Goal: Task Accomplishment & Management: Complete application form

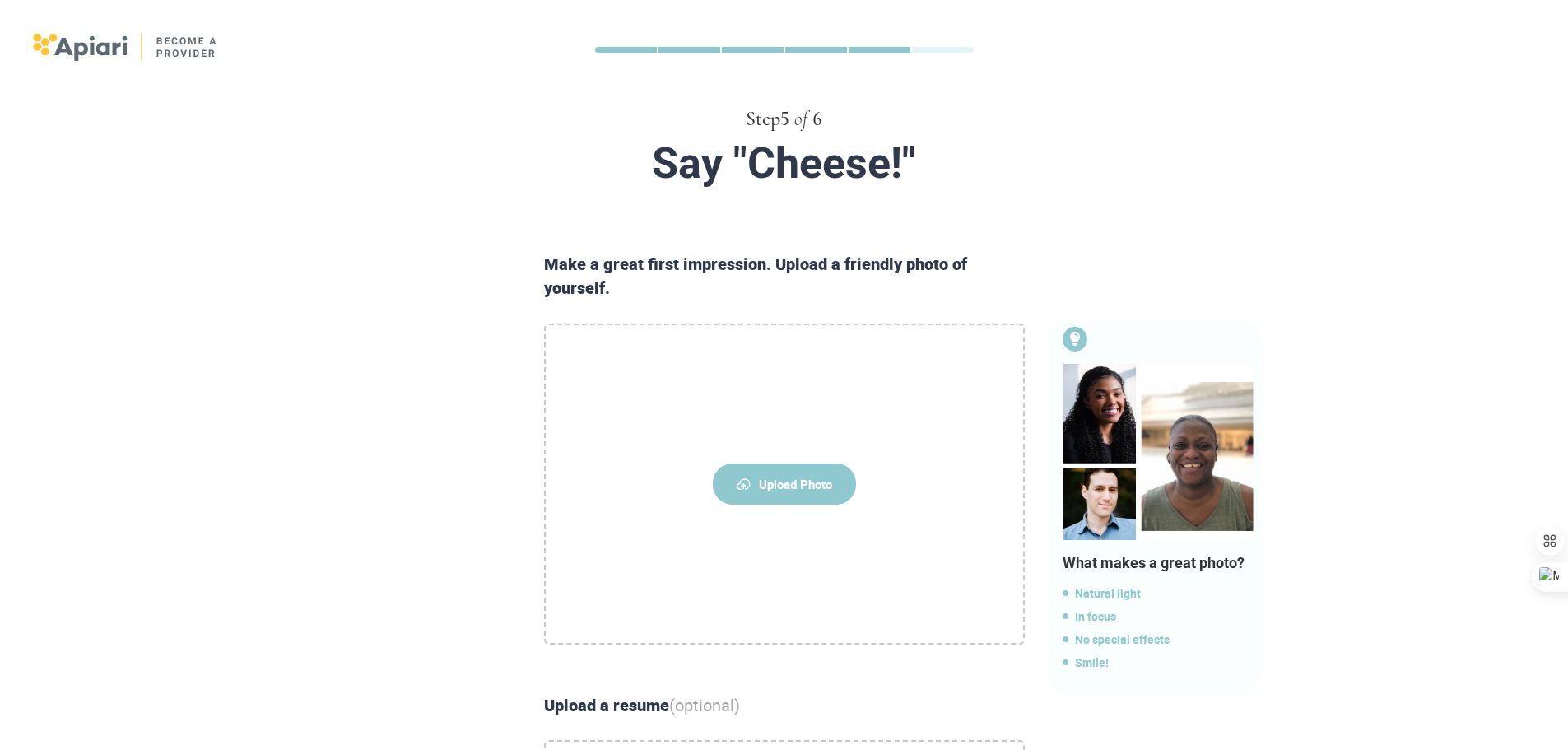
scroll to position [82, 0]
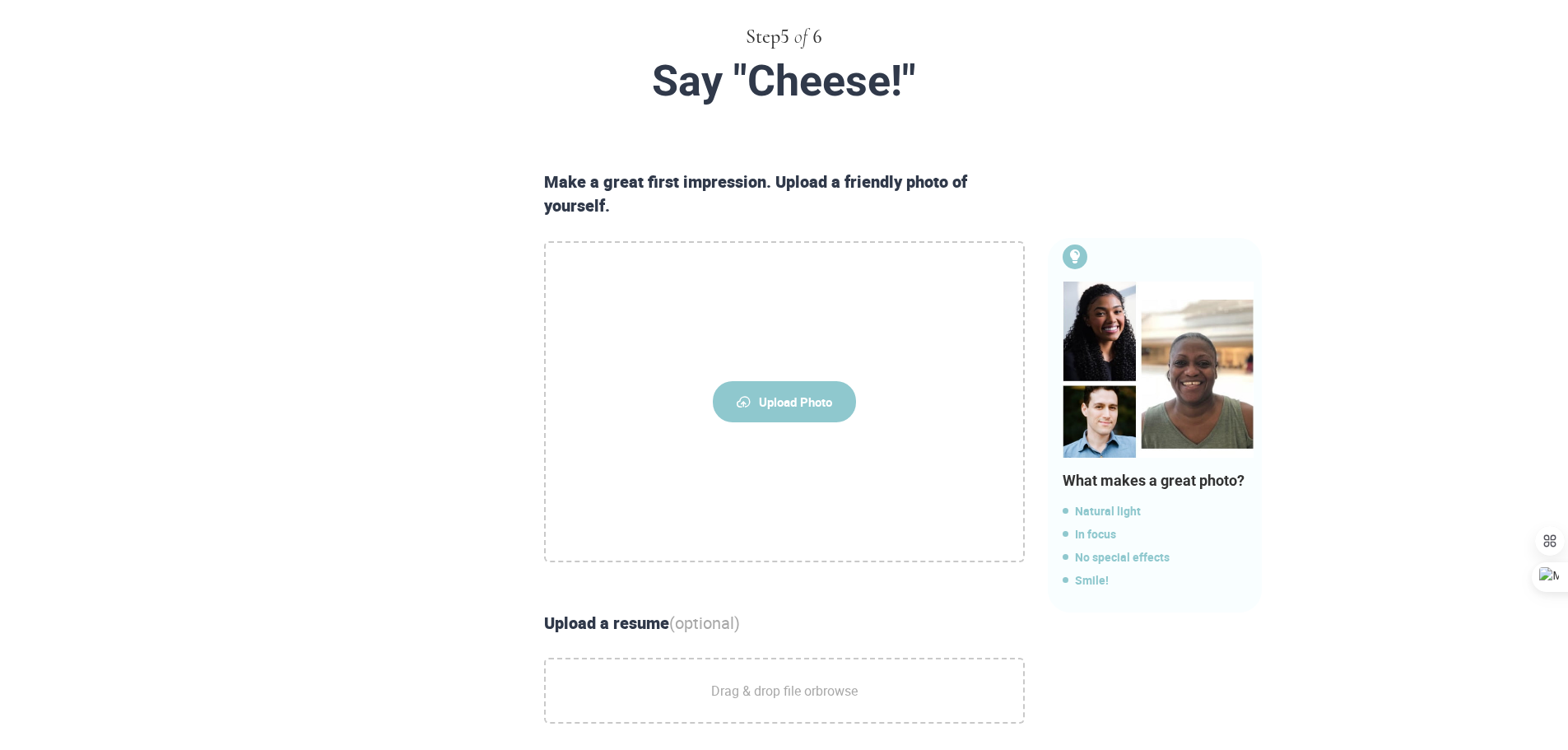
click at [828, 400] on span "Upload Photo" at bounding box center [784, 401] width 143 height 41
click at [0, 0] on input "Upload Photo" at bounding box center [0, 0] width 0 height 0
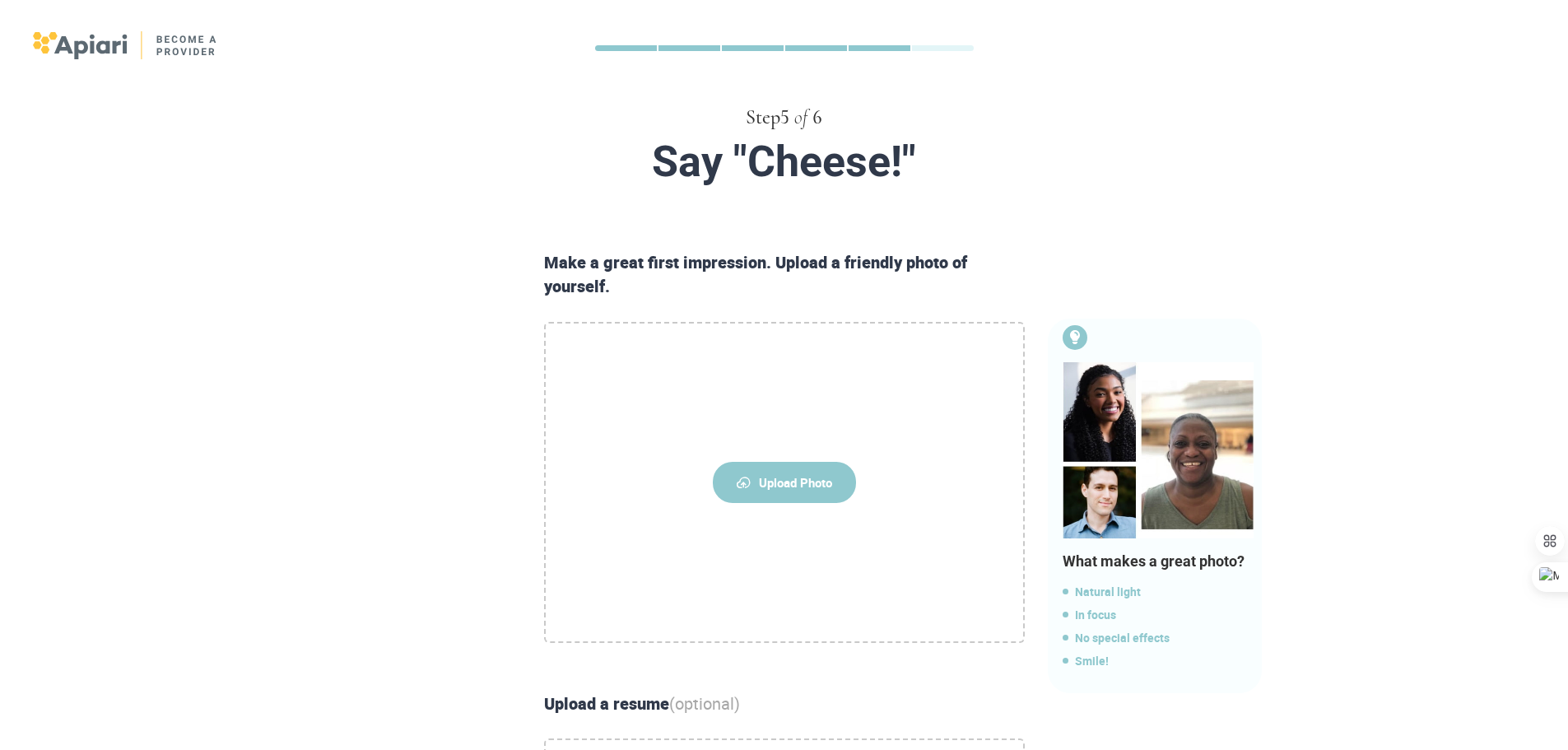
scroll to position [0, 0]
click at [805, 472] on span "Upload Photo" at bounding box center [784, 484] width 143 height 41
click at [0, 0] on input "Upload Photo" at bounding box center [0, 0] width 0 height 0
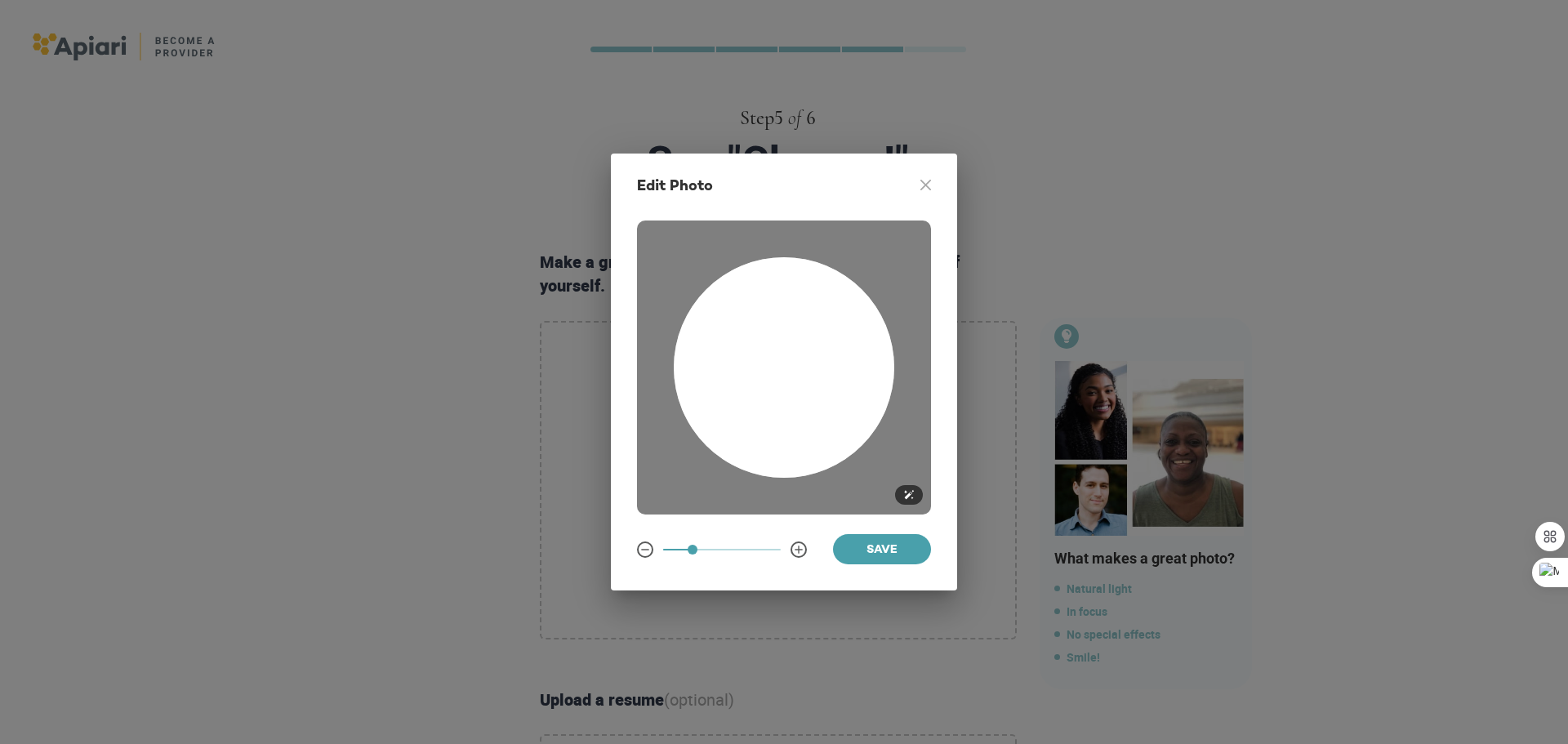
drag, startPoint x: 790, startPoint y: 367, endPoint x: 732, endPoint y: 485, distance: 131.5
click at [732, 485] on div at bounding box center [784, 367] width 294 height 294
click at [889, 545] on span "Save" at bounding box center [882, 550] width 72 height 20
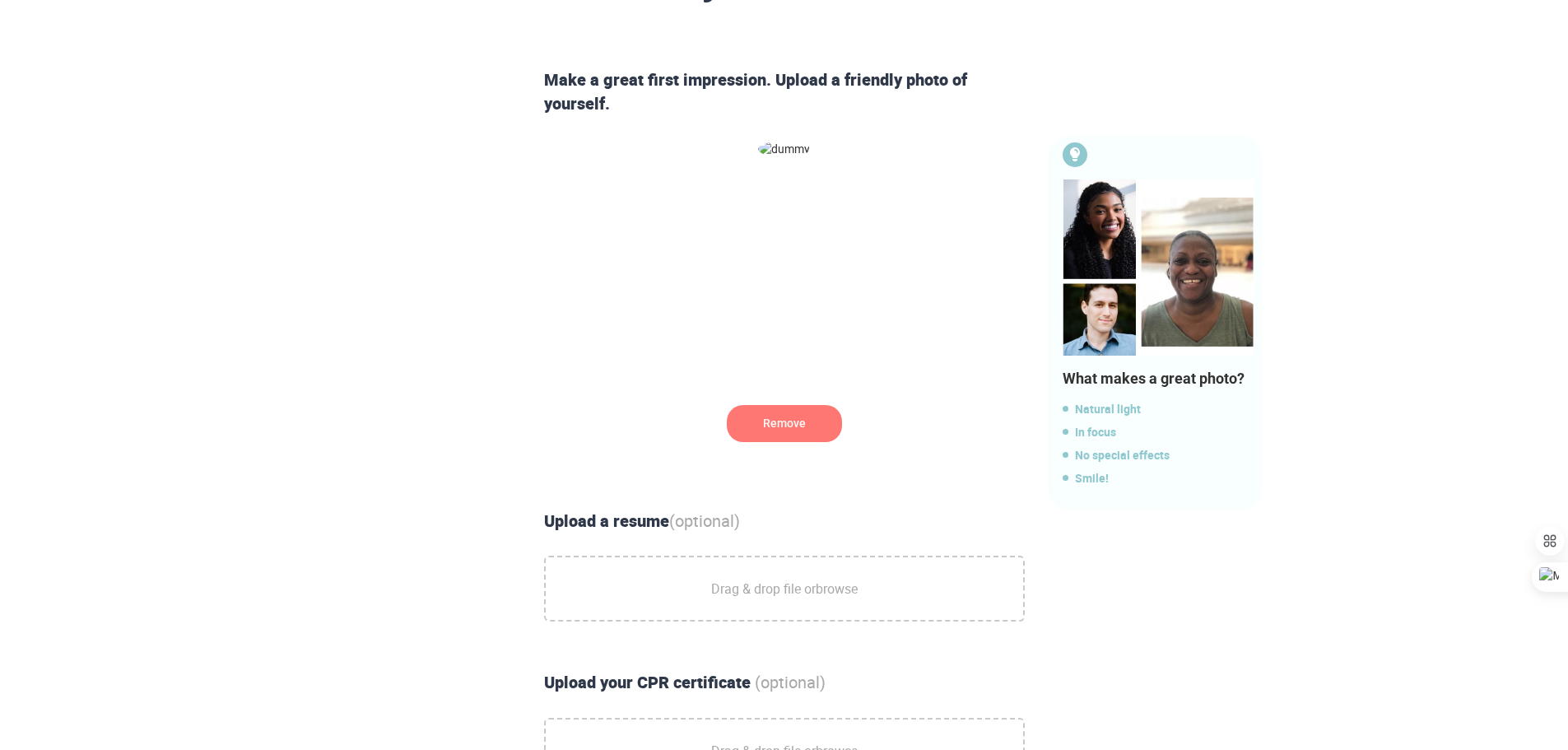
scroll to position [412, 0]
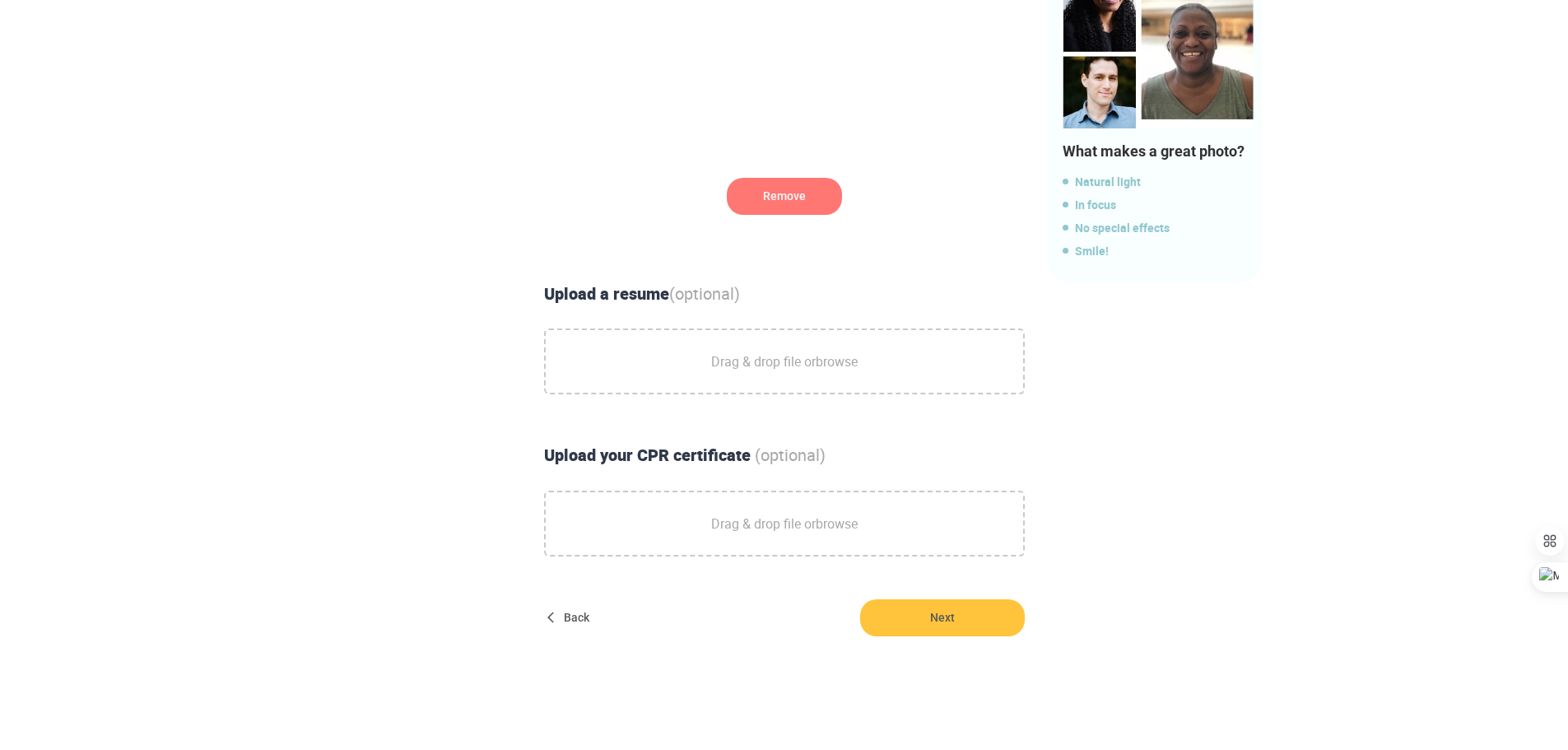
click at [836, 366] on link "browse" at bounding box center [836, 361] width 42 height 19
click at [0, 0] on input "Drag & drop file or browse" at bounding box center [0, 0] width 0 height 0
click at [925, 614] on span "Next" at bounding box center [942, 618] width 165 height 37
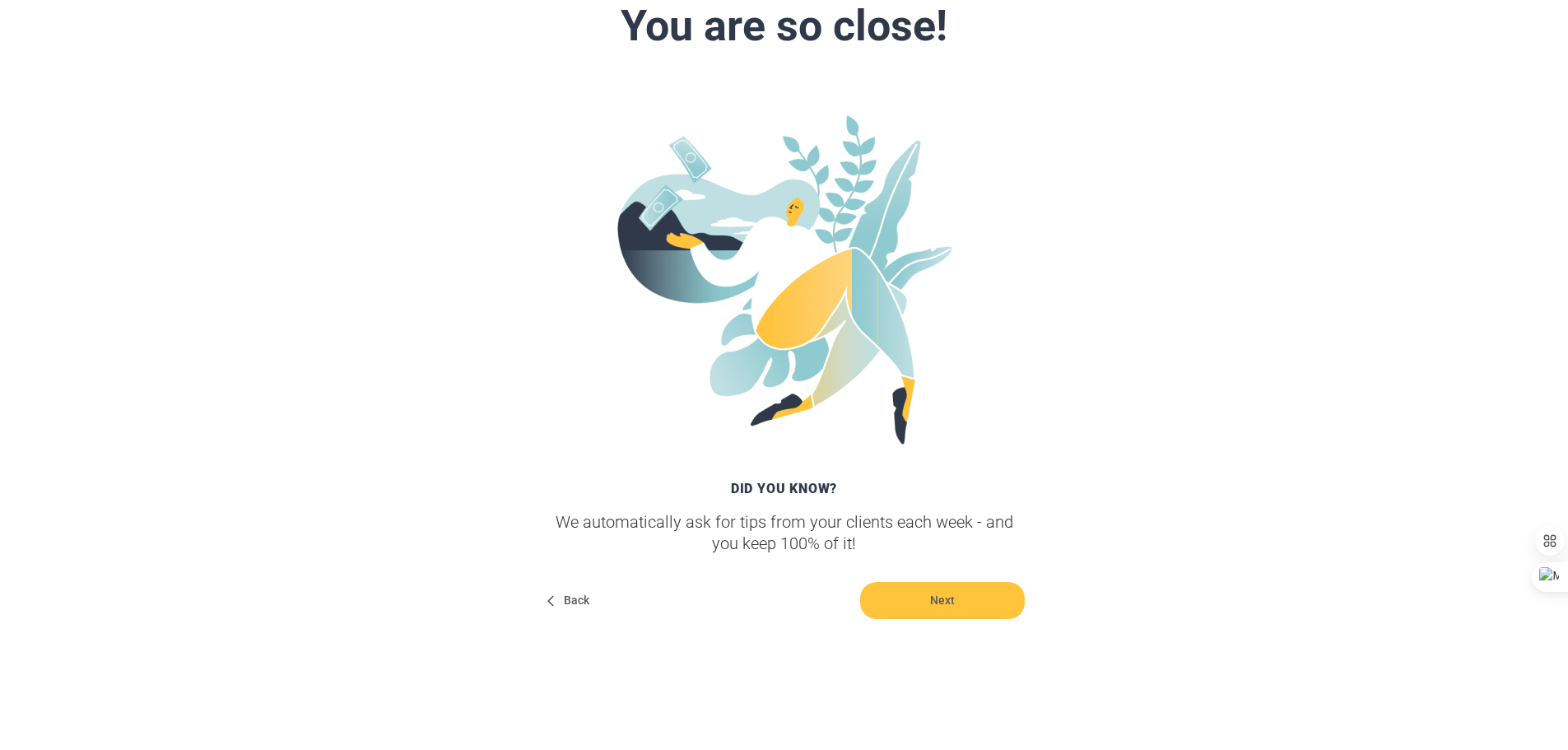
scroll to position [140, 0]
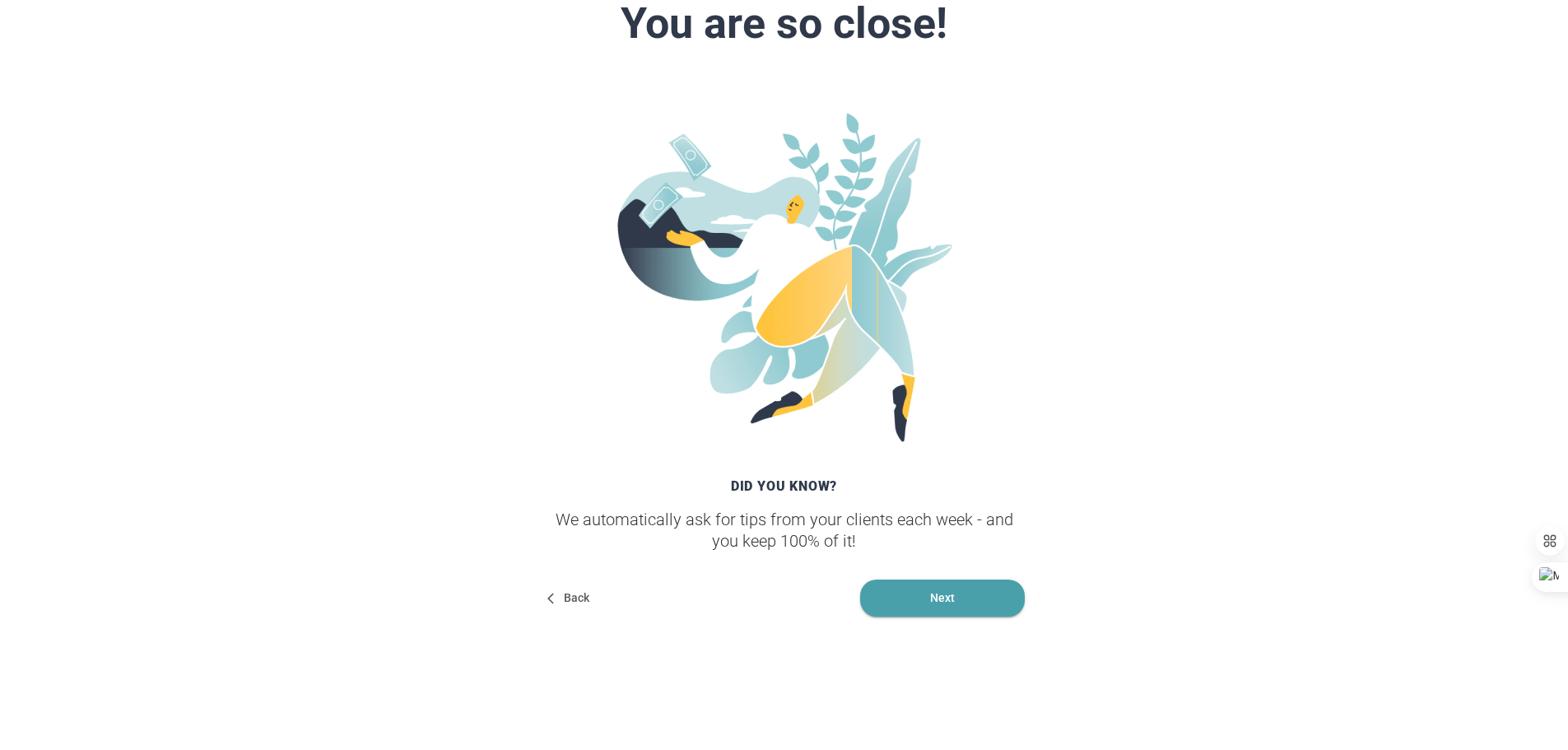
click at [952, 597] on span "Next" at bounding box center [942, 598] width 165 height 37
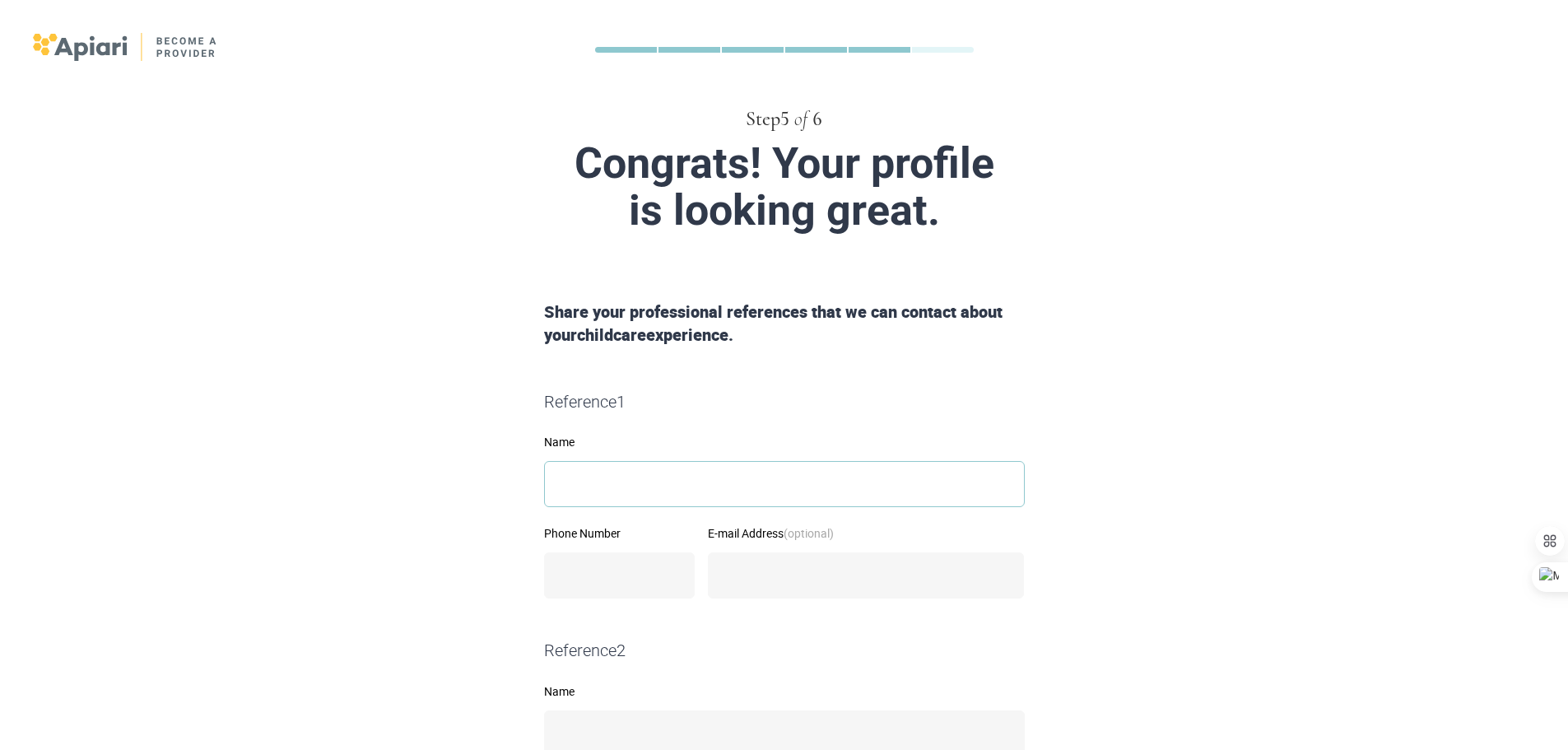
click at [814, 487] on input "Name" at bounding box center [784, 484] width 480 height 46
click at [1169, 451] on form "Share your professional references that we can contact about your childcare exp…" at bounding box center [784, 738] width 843 height 874
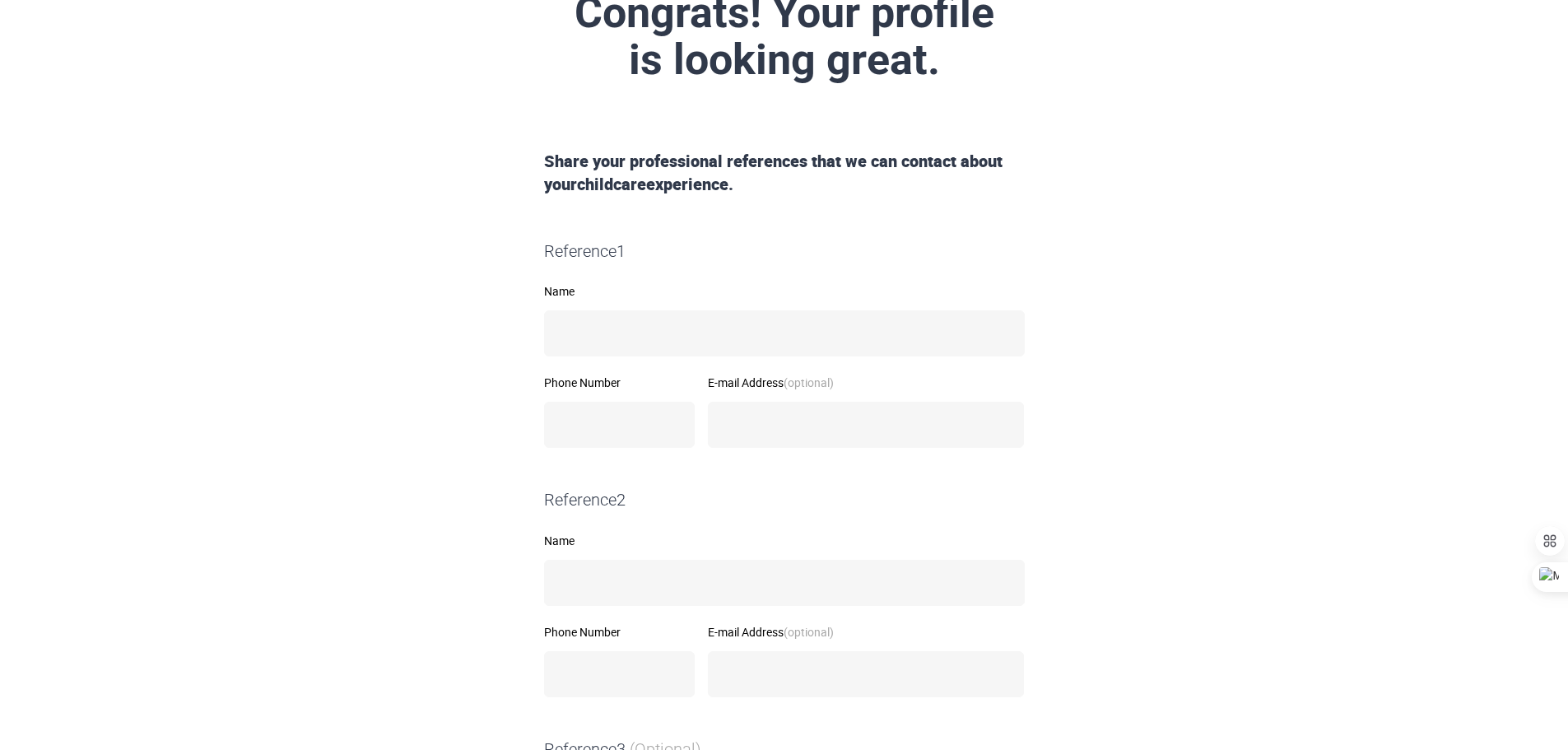
scroll to position [165, 0]
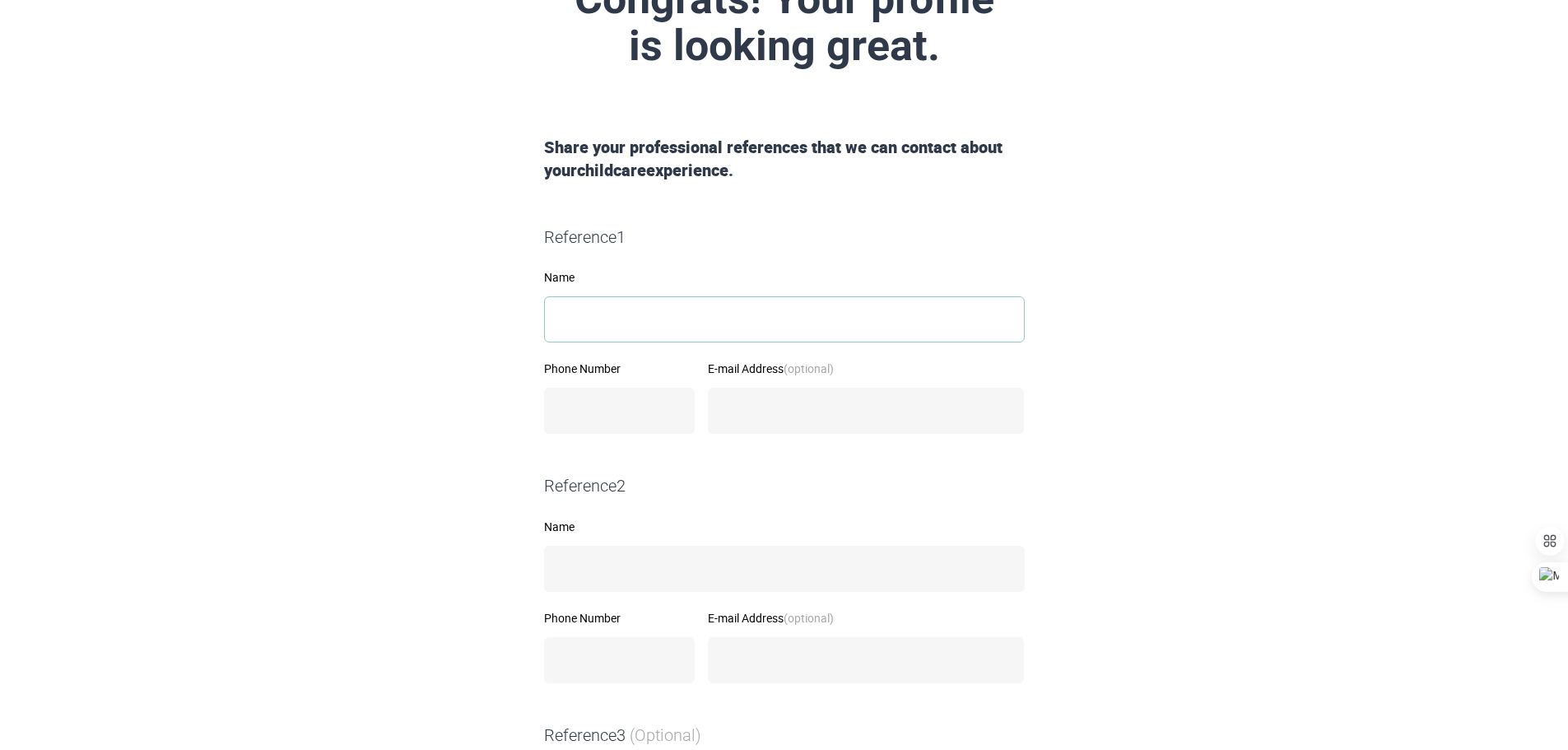
click at [764, 316] on input "Name" at bounding box center [784, 319] width 480 height 46
type input "**********"
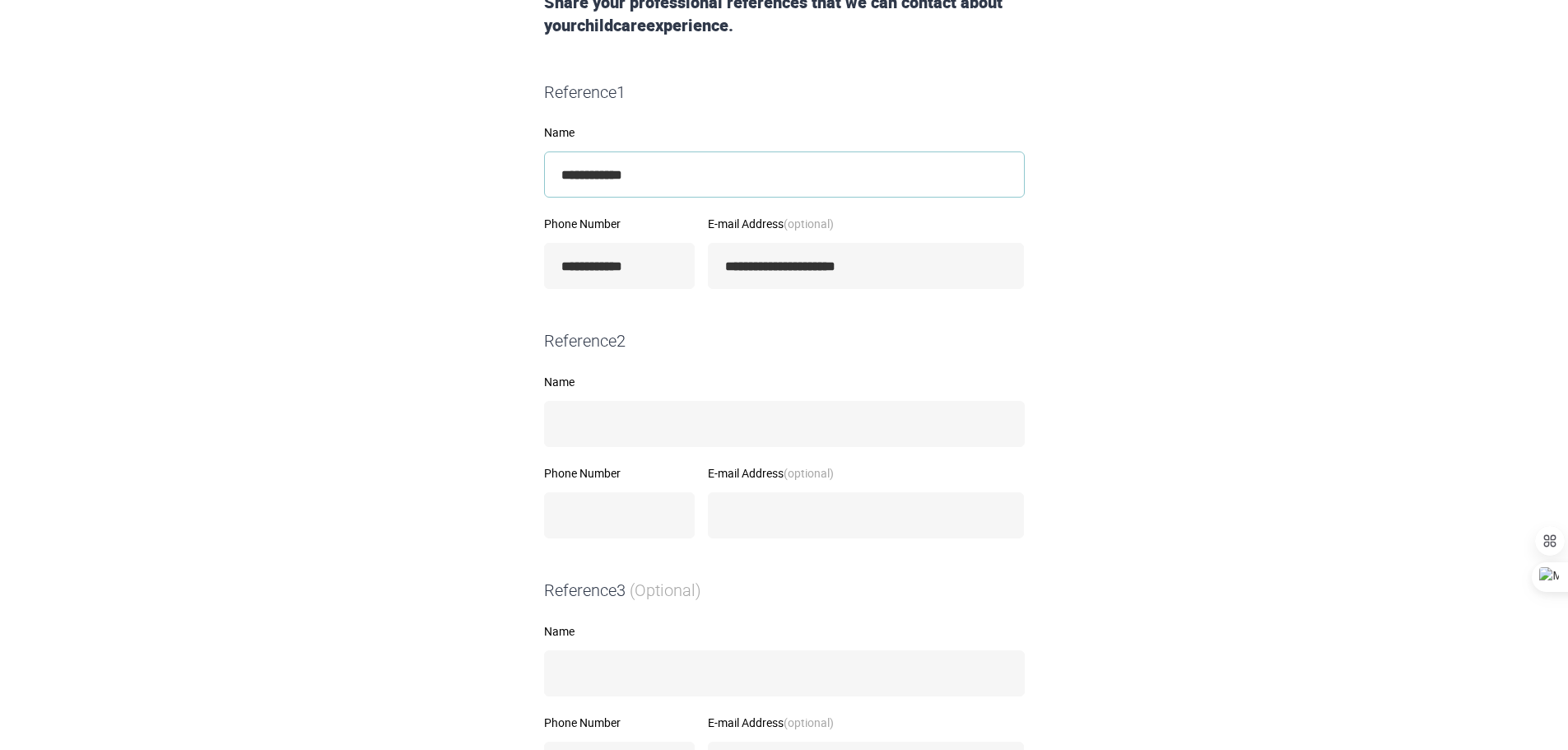
scroll to position [229, 0]
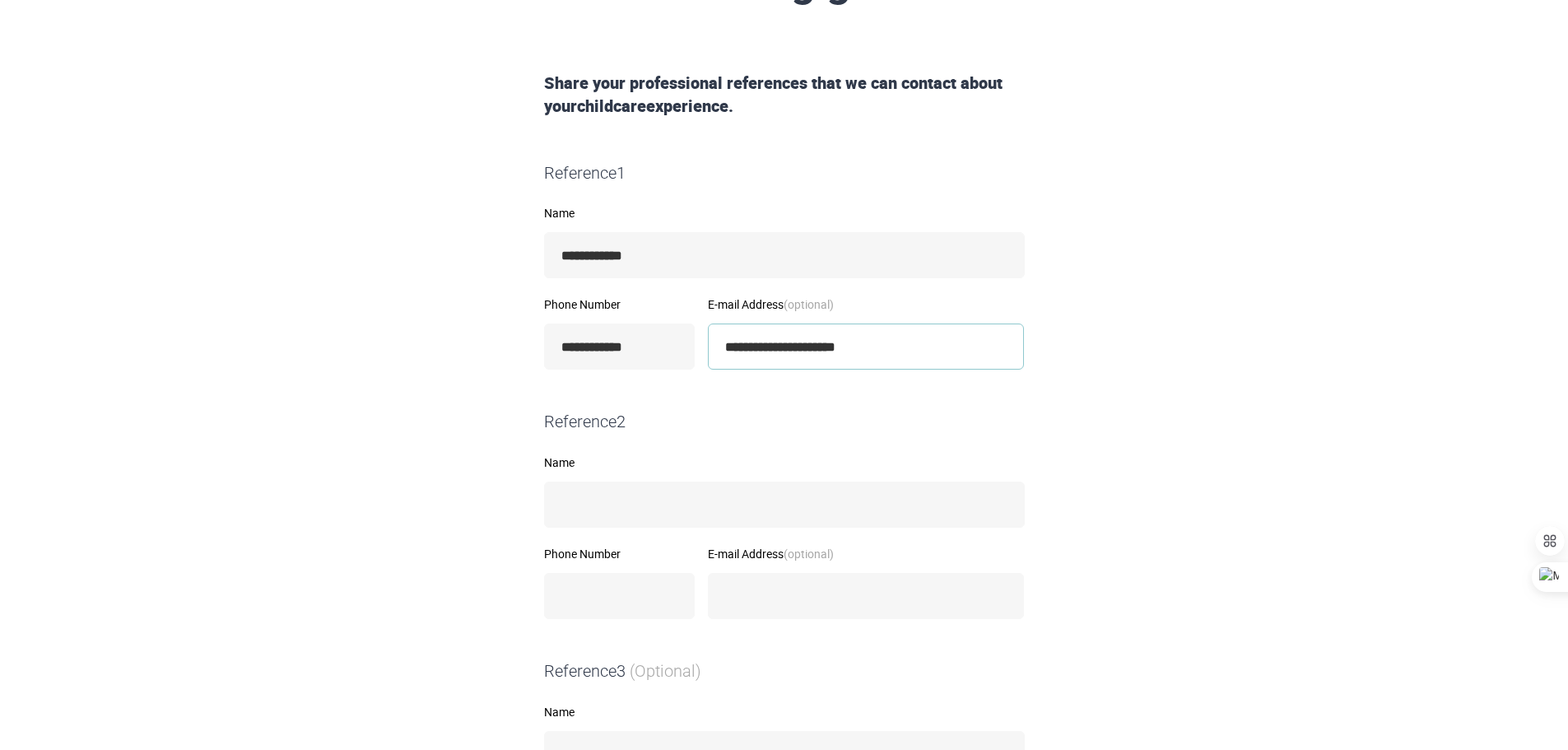
click at [843, 347] on input "**********" at bounding box center [866, 346] width 316 height 46
click at [1221, 342] on div "**********" at bounding box center [784, 383] width 1568 height 1225
click at [891, 346] on input "**********" at bounding box center [866, 346] width 316 height 46
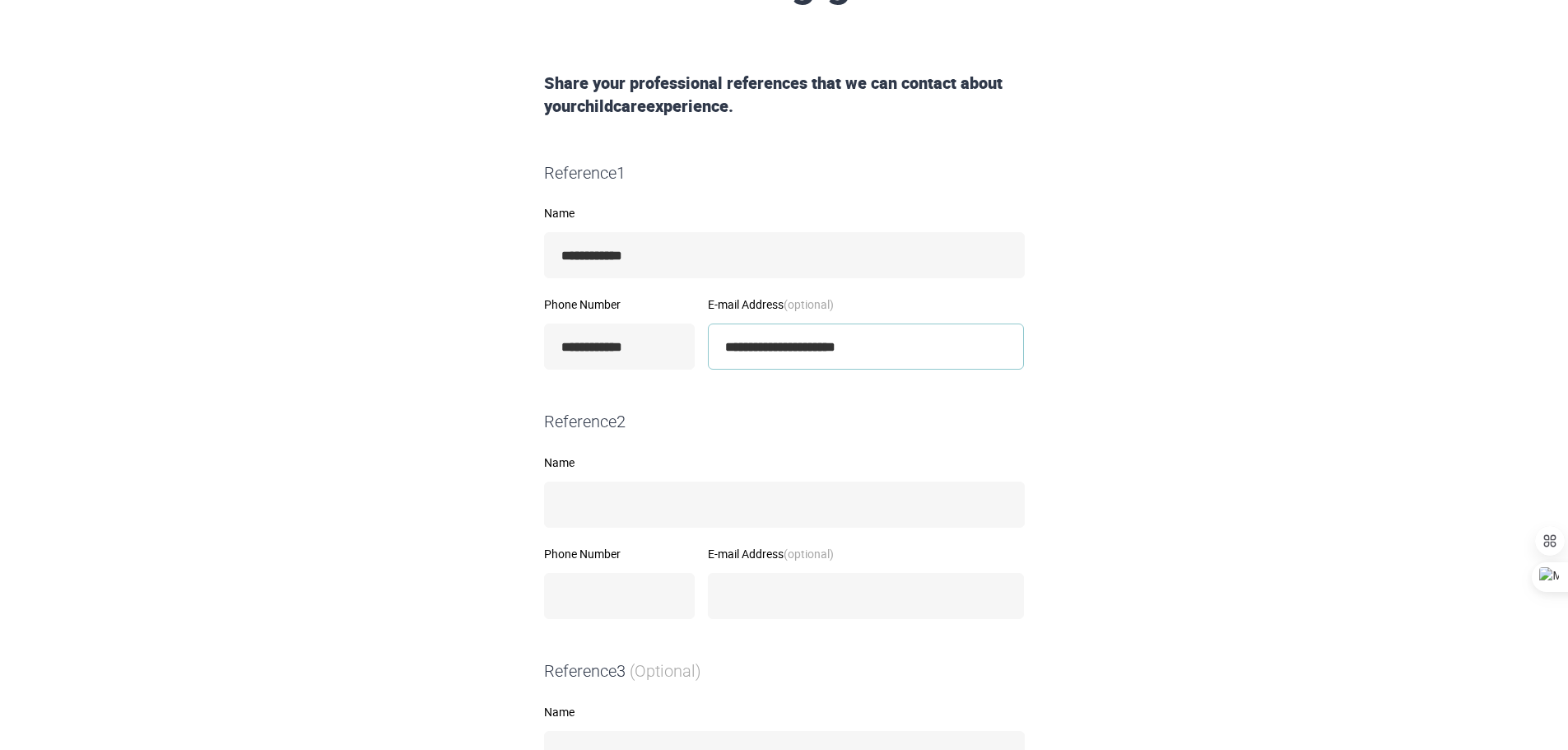
click at [891, 346] on input "**********" at bounding box center [866, 346] width 316 height 46
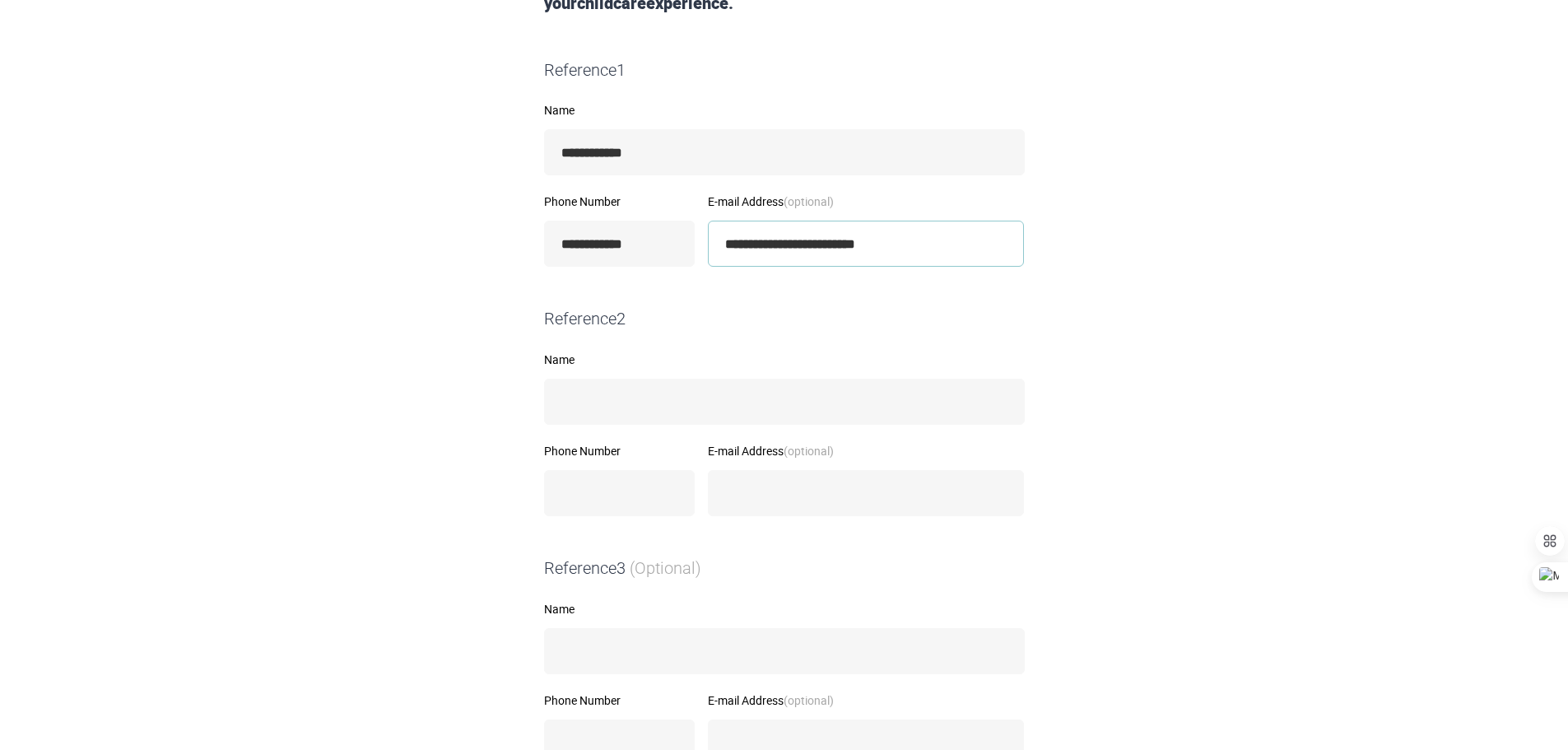
scroll to position [558, 0]
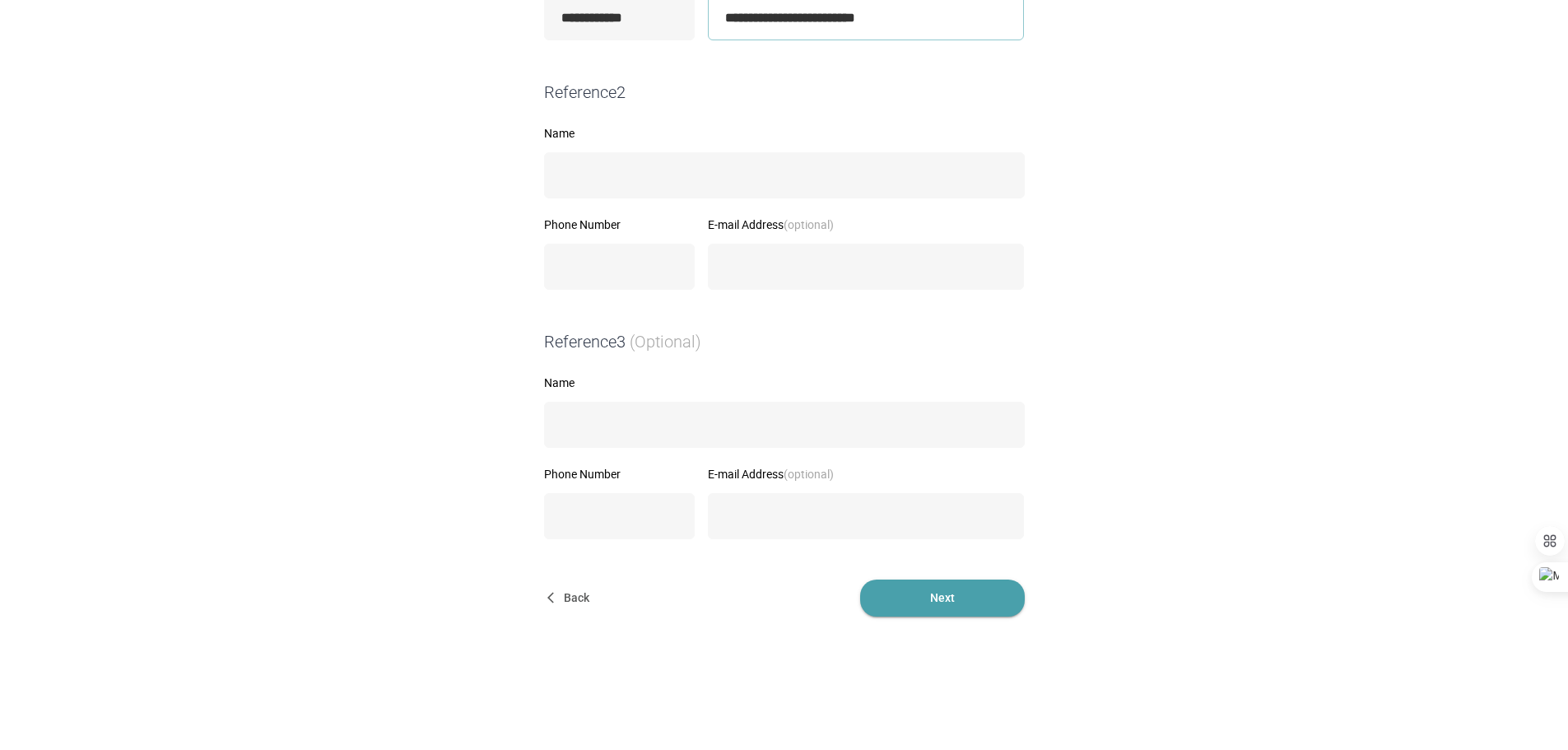
type input "**********"
click at [962, 593] on span "Next" at bounding box center [942, 598] width 165 height 37
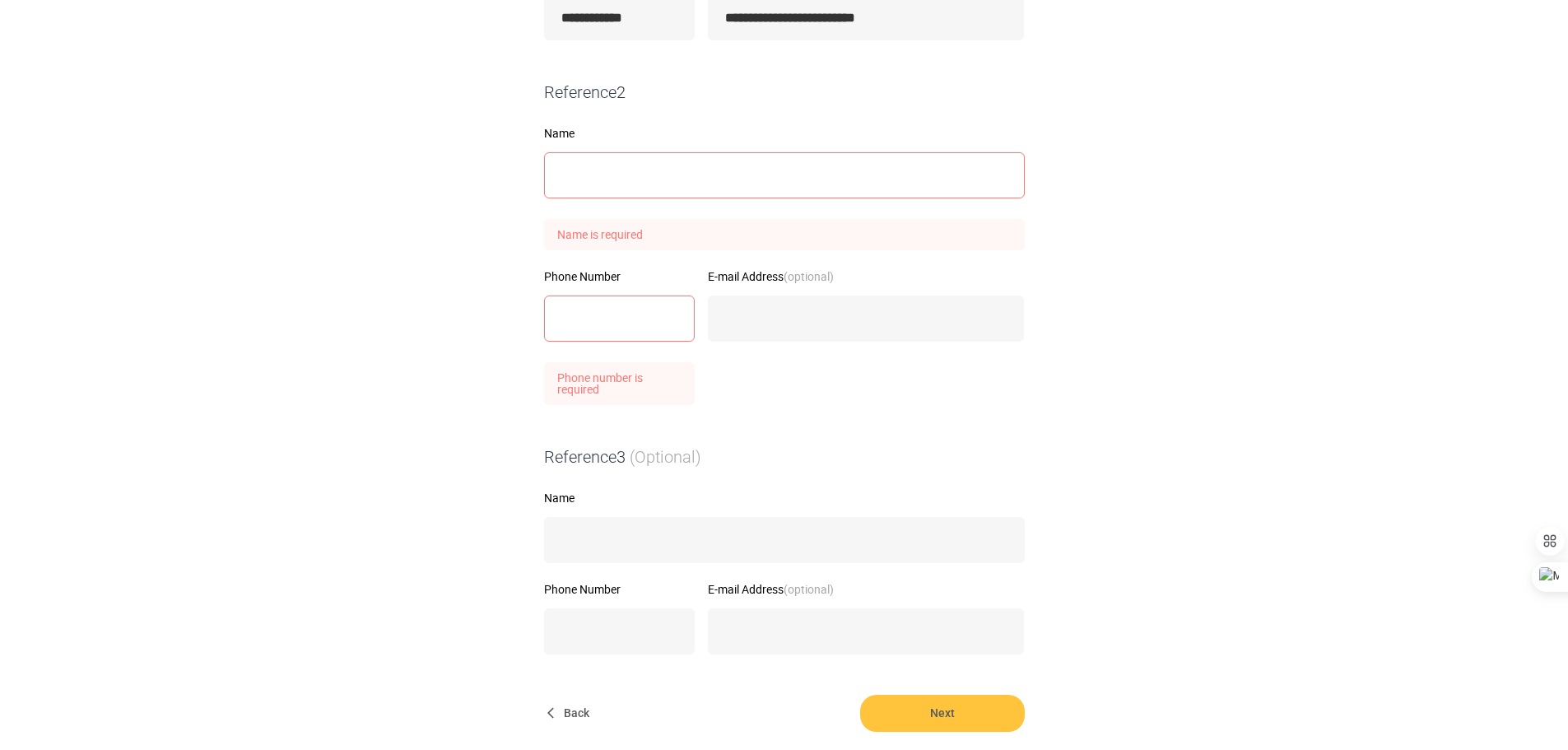
click at [812, 185] on input "Name" at bounding box center [784, 175] width 480 height 46
click at [651, 173] on input "Name" at bounding box center [784, 175] width 480 height 46
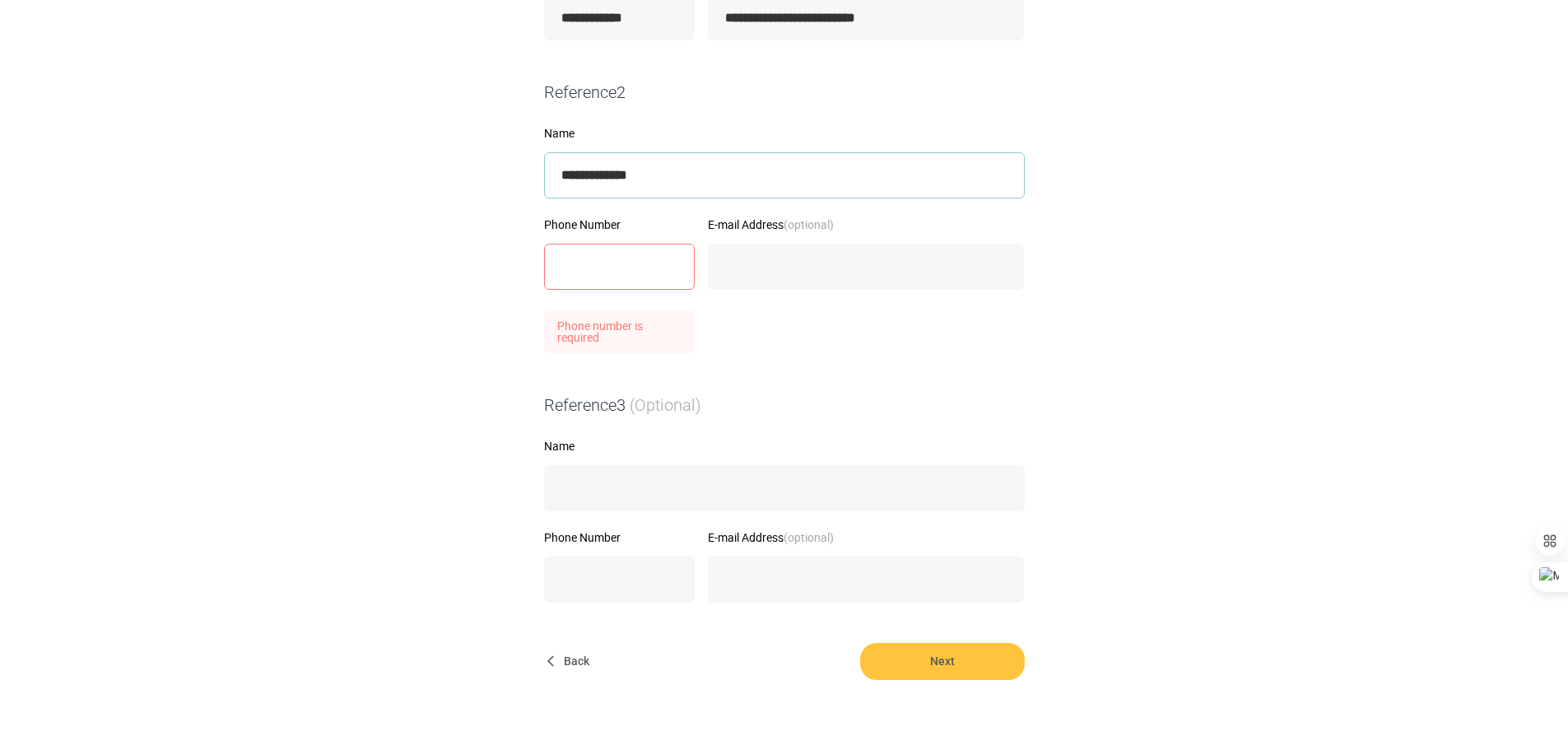
type input "**********"
click at [655, 274] on input "**********" at bounding box center [620, 266] width 152 height 46
type input "**********"
click at [815, 274] on input "E-mail Address (optional)" at bounding box center [866, 266] width 316 height 46
type input "**********"
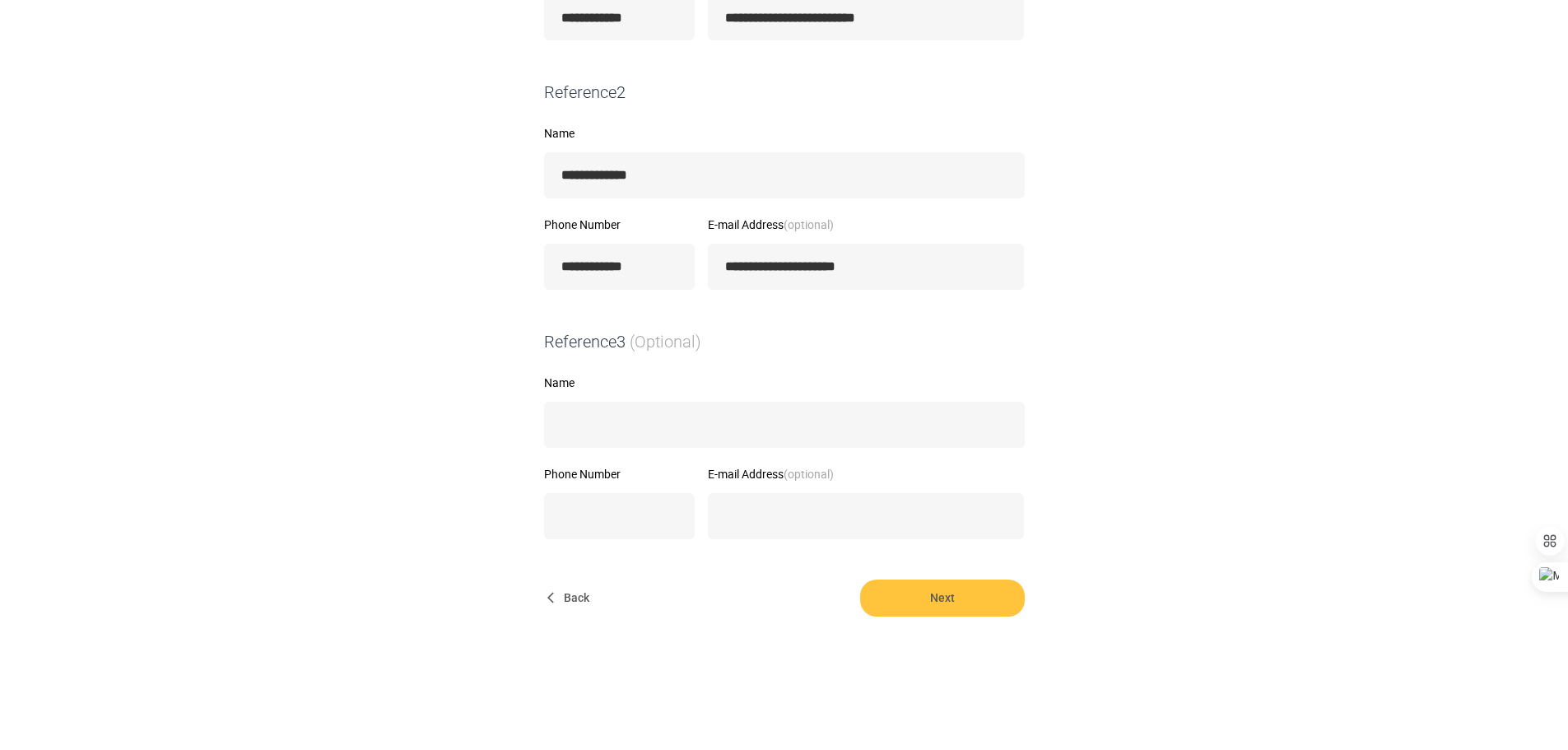
drag, startPoint x: 1159, startPoint y: 385, endPoint x: 1141, endPoint y: 440, distance: 57.9
click at [1160, 385] on form "**********" at bounding box center [784, 180] width 843 height 874
click at [939, 602] on span "Next" at bounding box center [942, 598] width 165 height 37
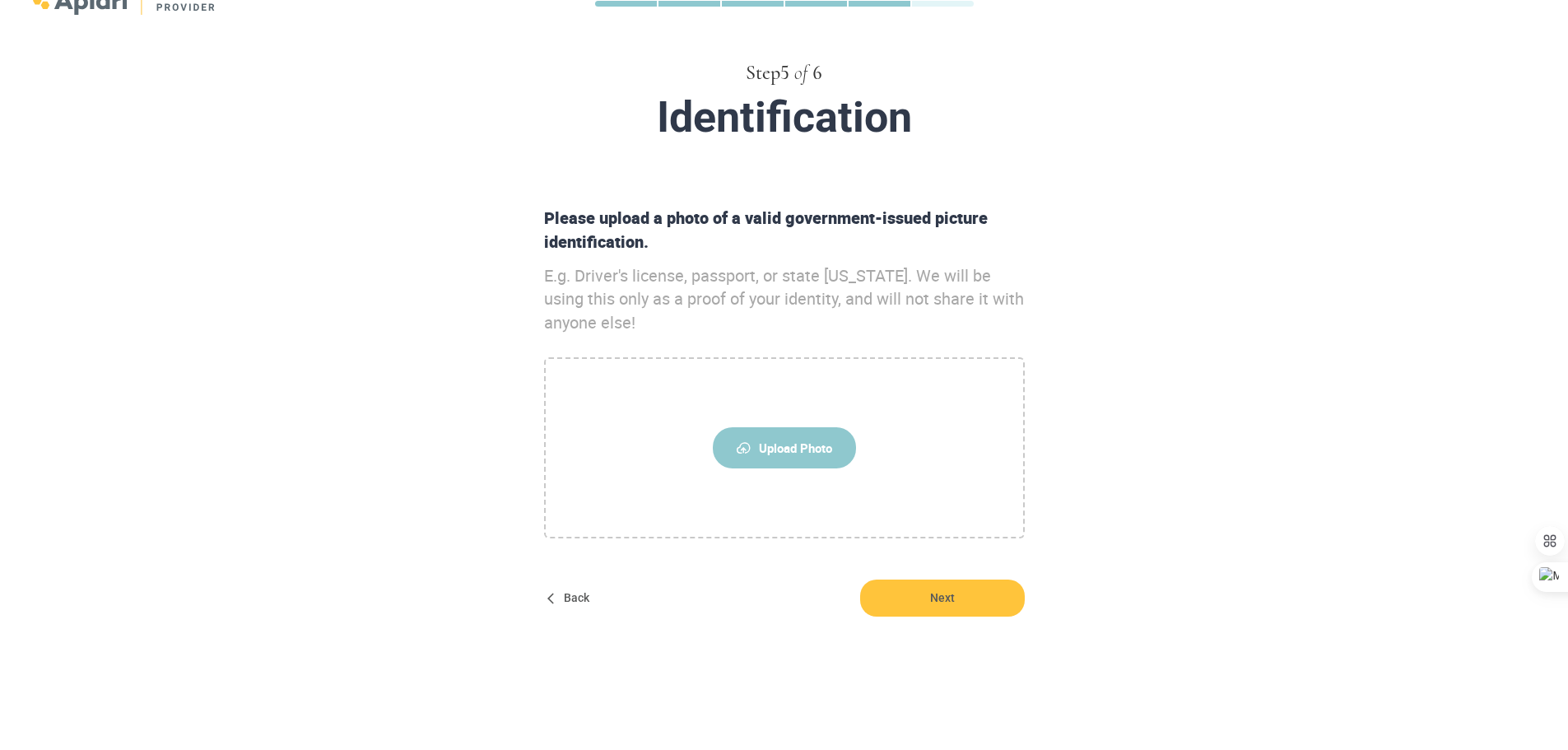
scroll to position [0, 0]
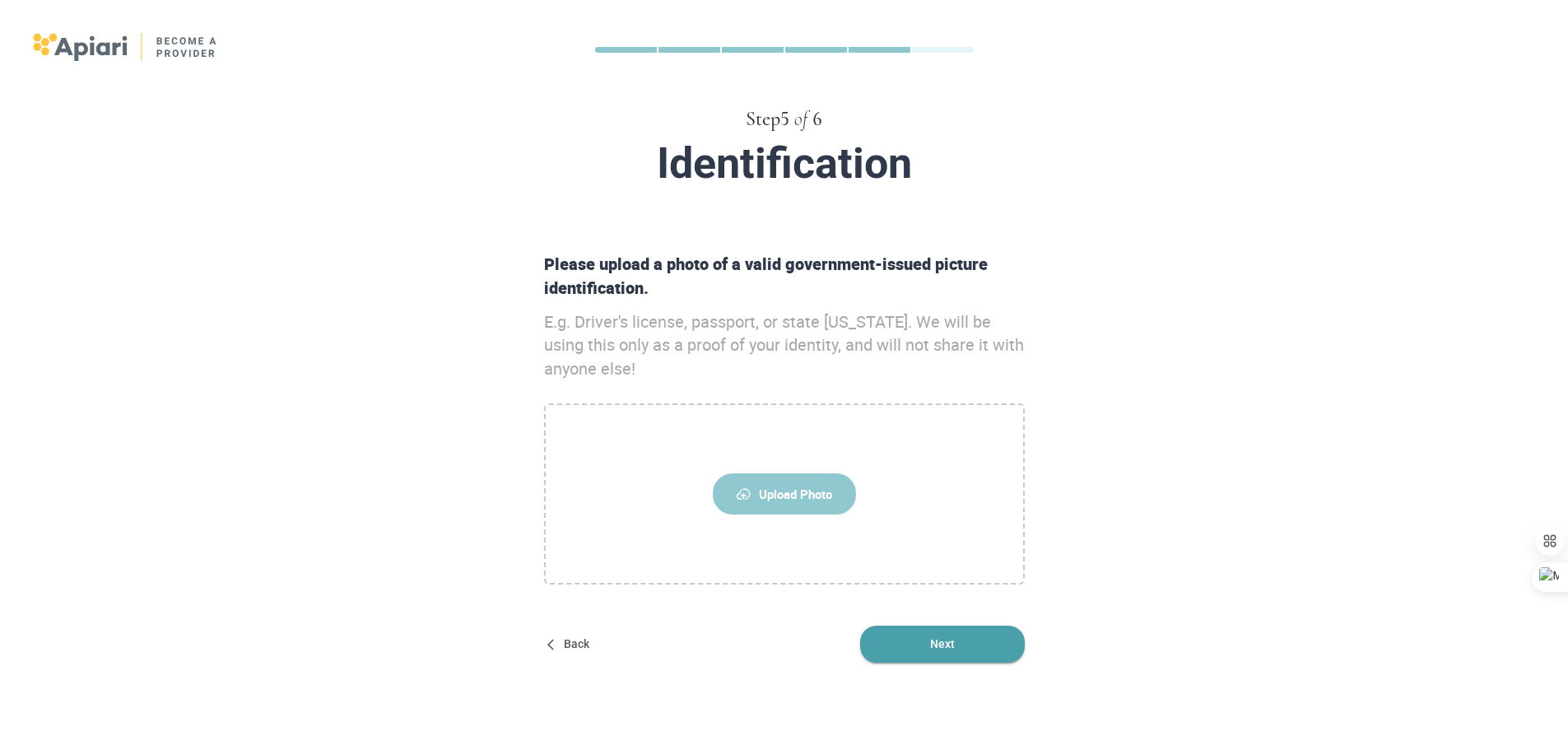
click at [966, 650] on span "Next" at bounding box center [942, 644] width 165 height 37
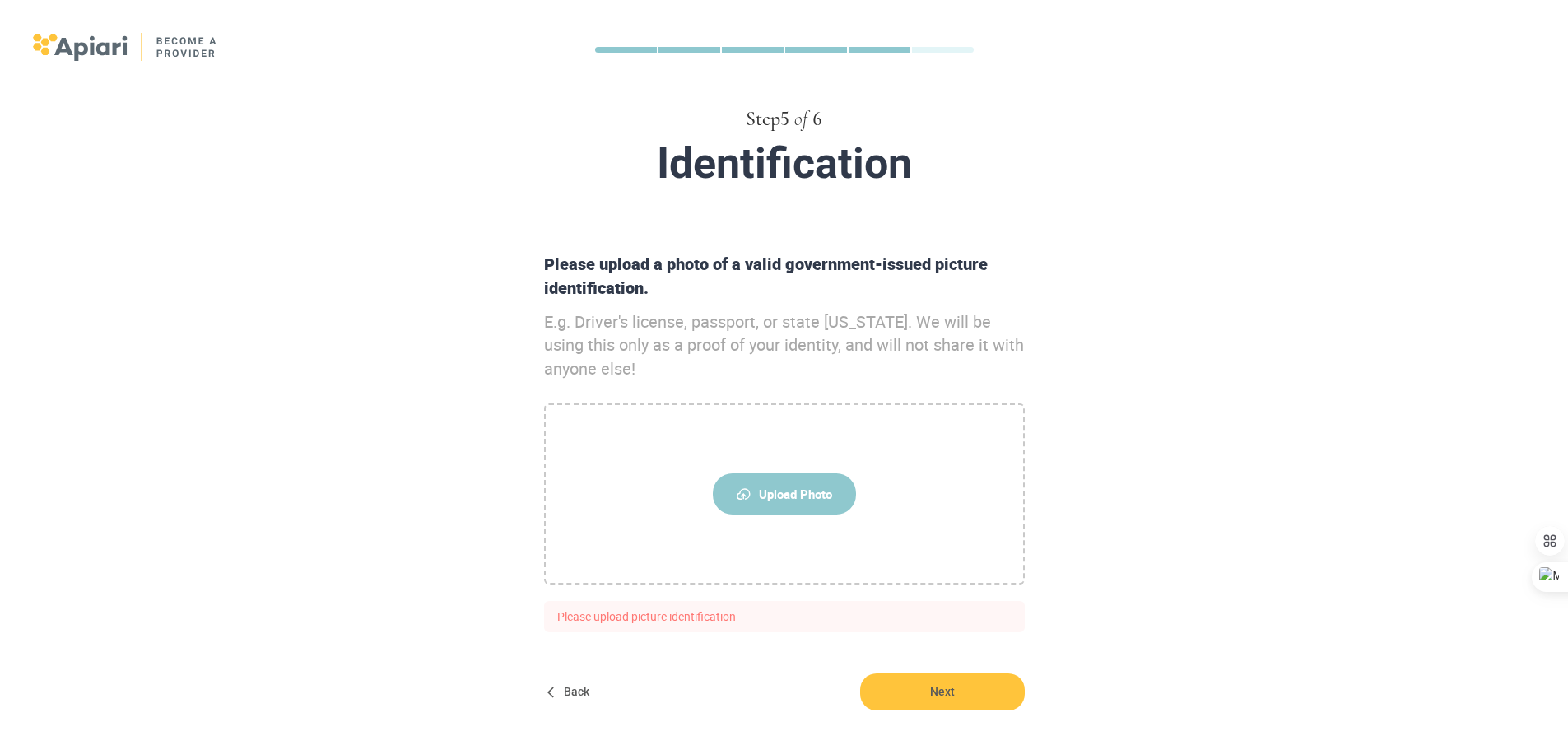
click at [801, 486] on span "Upload Photo" at bounding box center [784, 494] width 143 height 41
click at [0, 0] on input "Upload Photo" at bounding box center [0, 0] width 0 height 0
drag, startPoint x: 980, startPoint y: 689, endPoint x: 999, endPoint y: 685, distance: 19.4
click at [980, 689] on span "Next" at bounding box center [942, 692] width 165 height 37
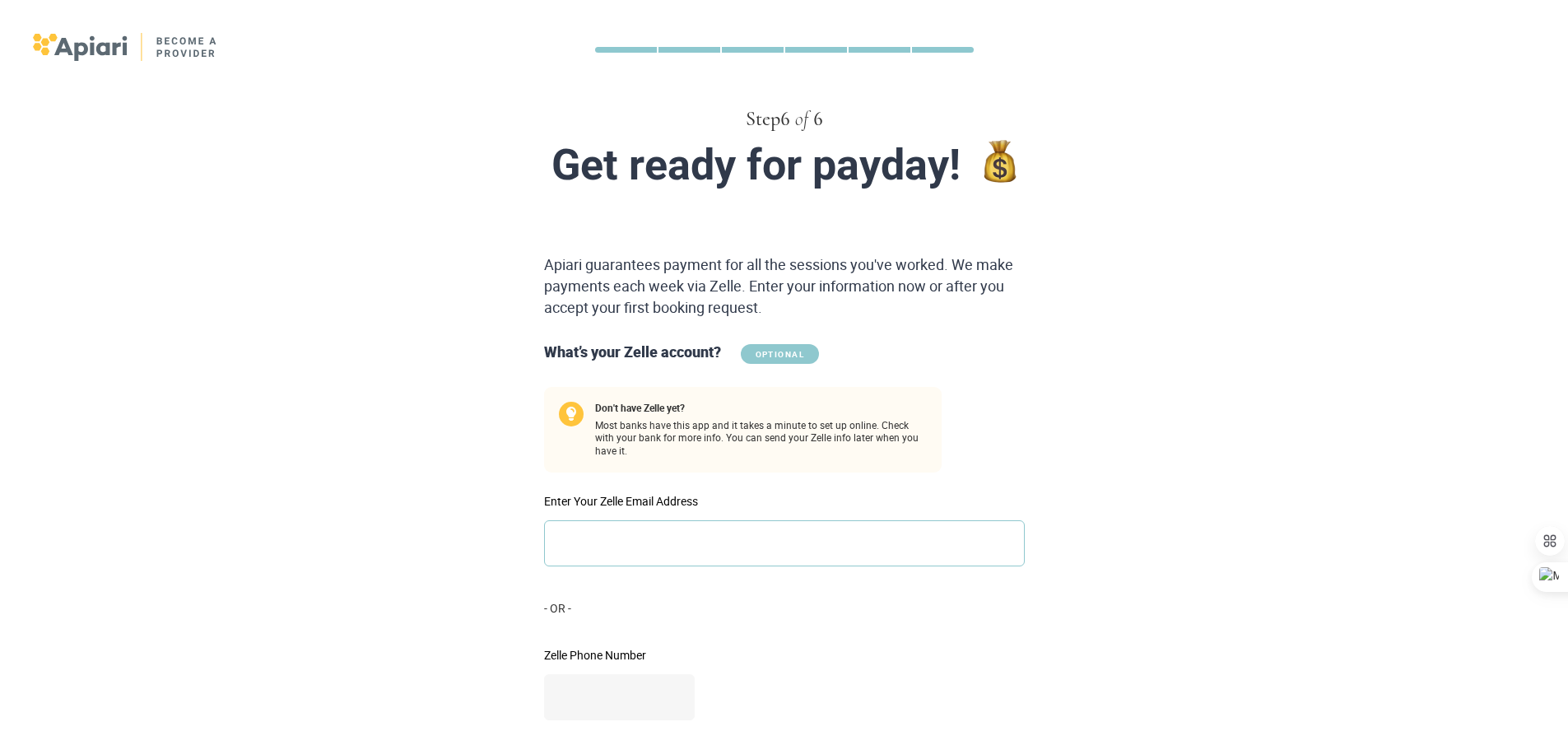
click at [925, 523] on input "Enter Your Zelle Email Address" at bounding box center [784, 543] width 480 height 46
click at [715, 530] on input "Enter Your Zelle Email Address" at bounding box center [784, 543] width 480 height 46
paste input "**********"
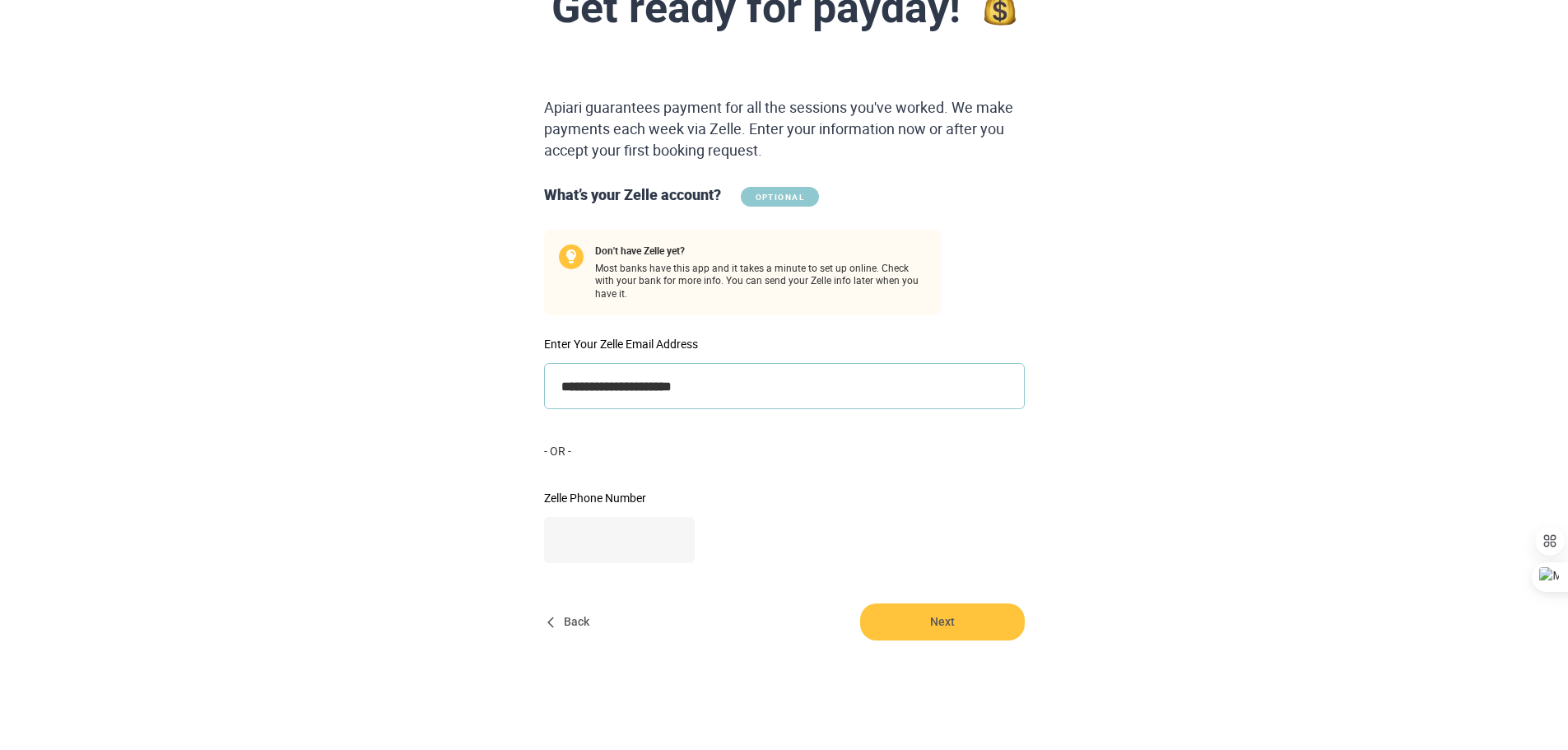
scroll to position [168, 0]
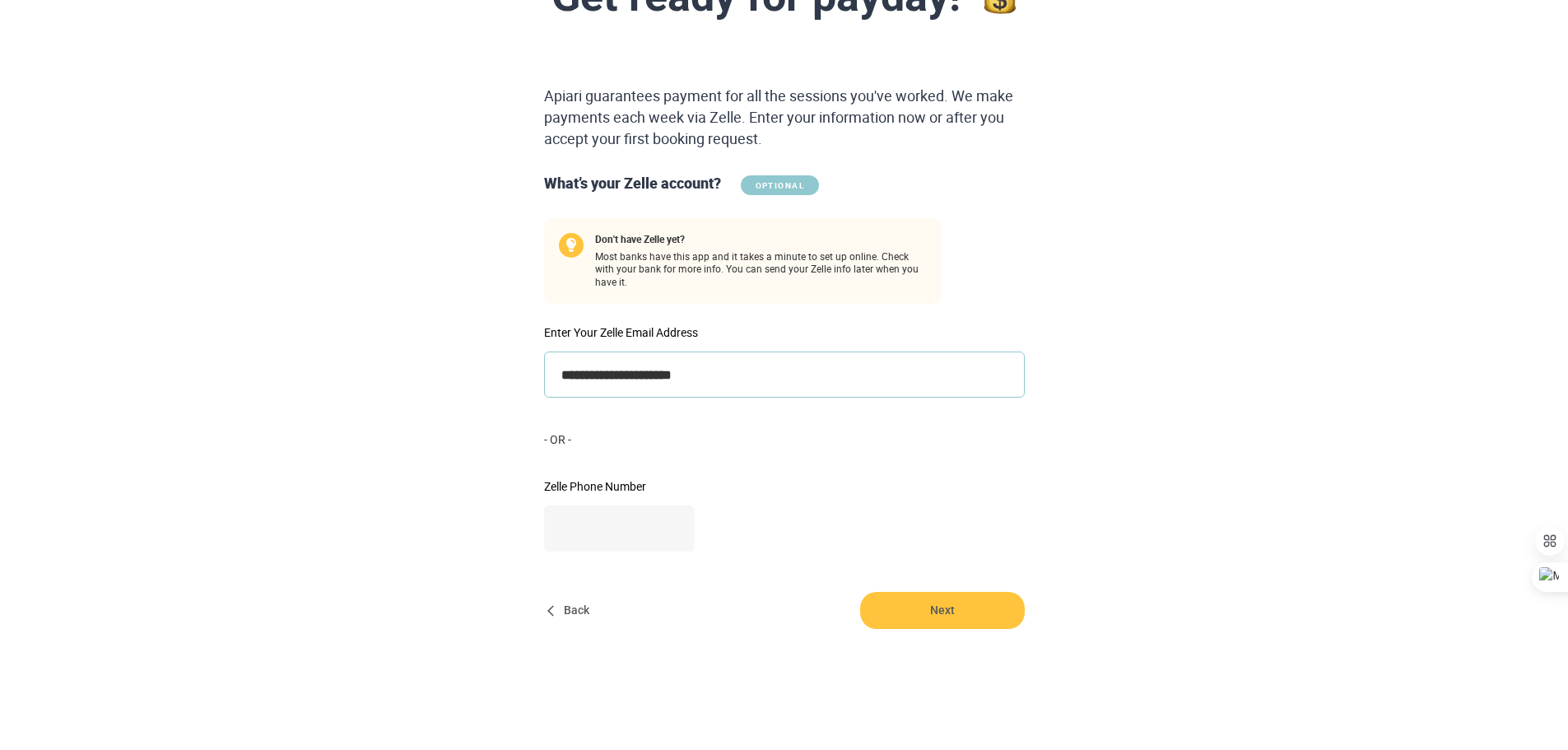
type input "**********"
click at [842, 479] on div "**********" at bounding box center [784, 329] width 494 height 486
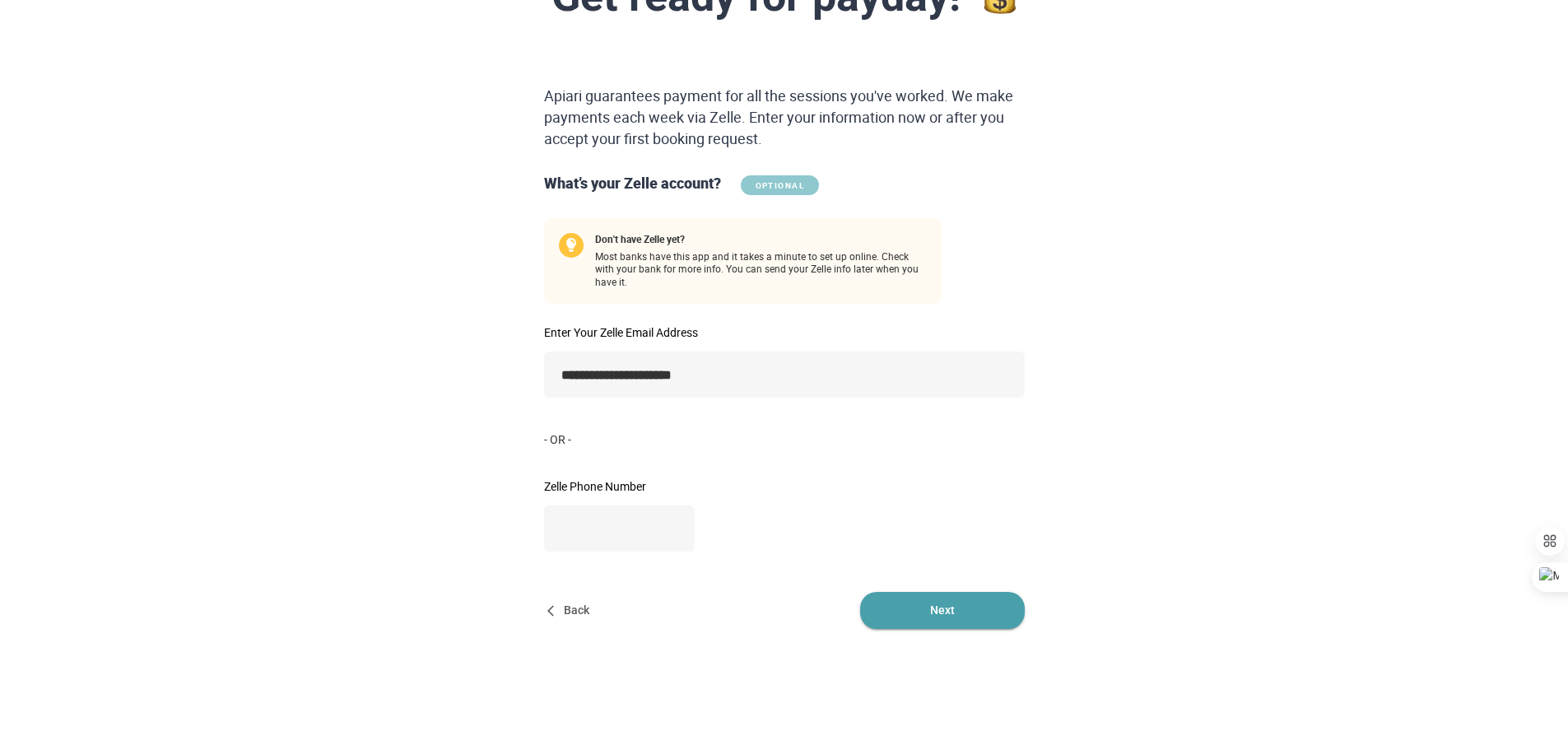
click at [947, 603] on span "Next" at bounding box center [942, 610] width 165 height 37
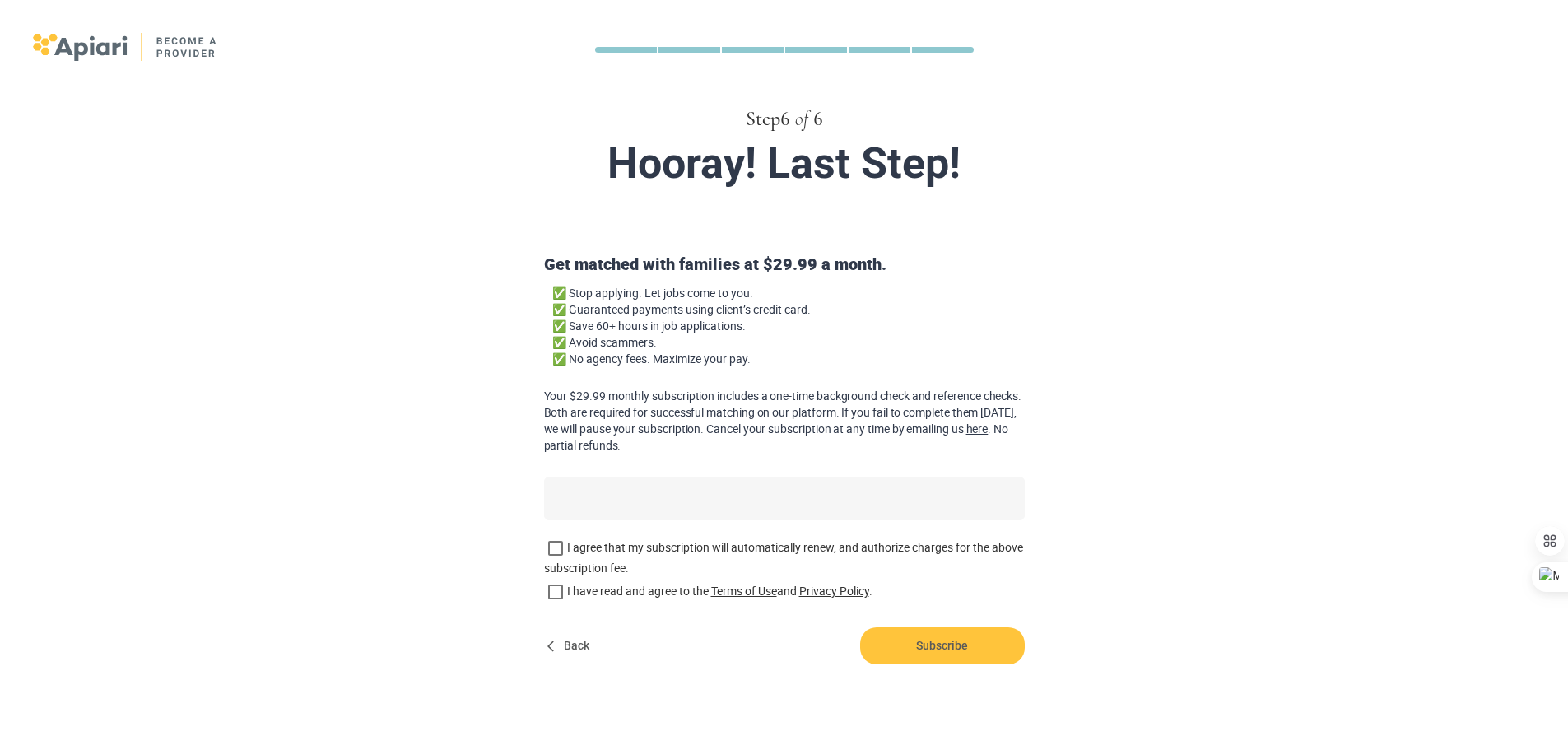
click at [786, 546] on label "I agree that my subscription will automatically renew, and authorize charges fo…" at bounding box center [784, 556] width 480 height 40
click at [650, 592] on label "I have read and agree to the Terms of Use and Privacy Policy ." at bounding box center [784, 591] width 480 height 23
click at [951, 646] on span "Subscribe" at bounding box center [942, 646] width 165 height 37
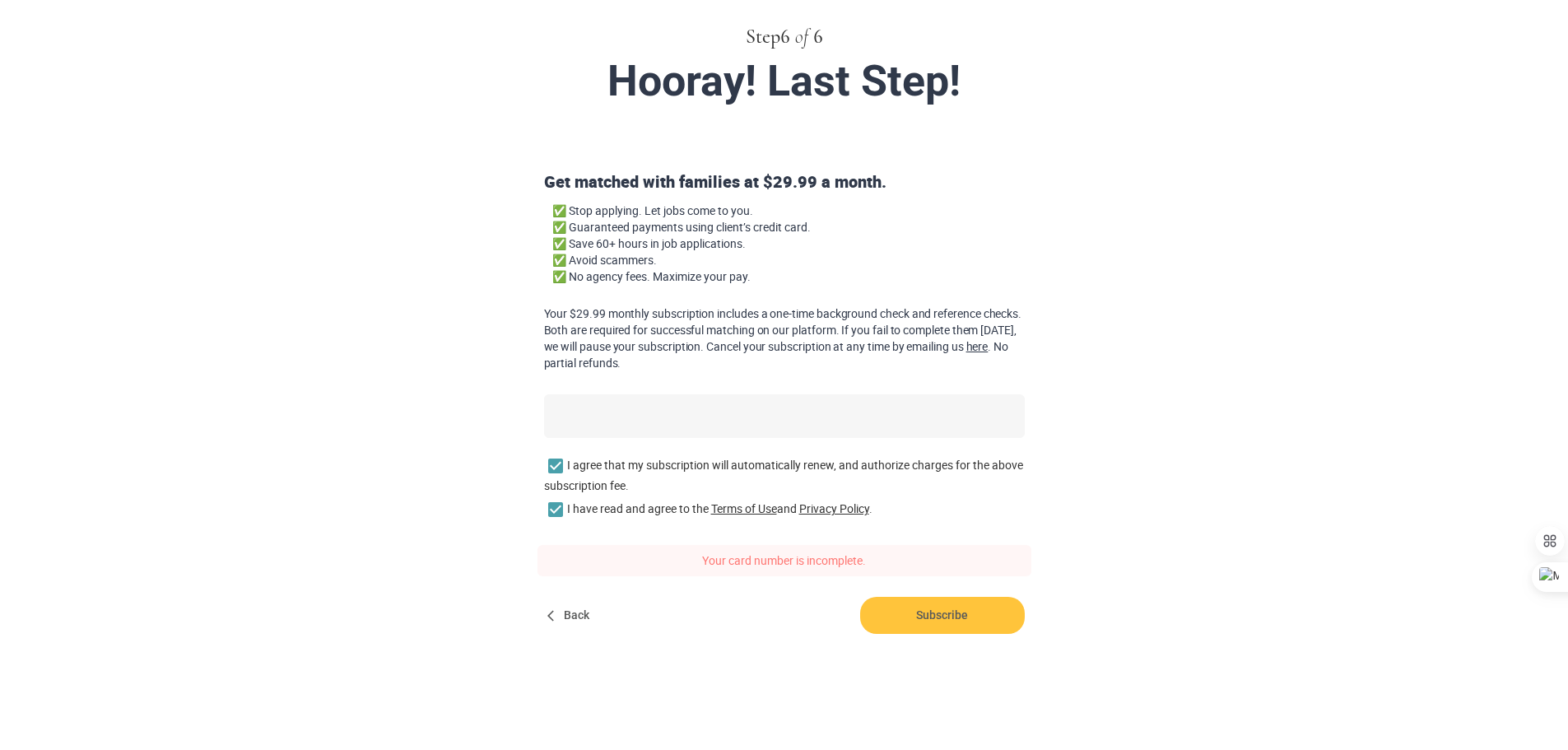
scroll to position [48, 0]
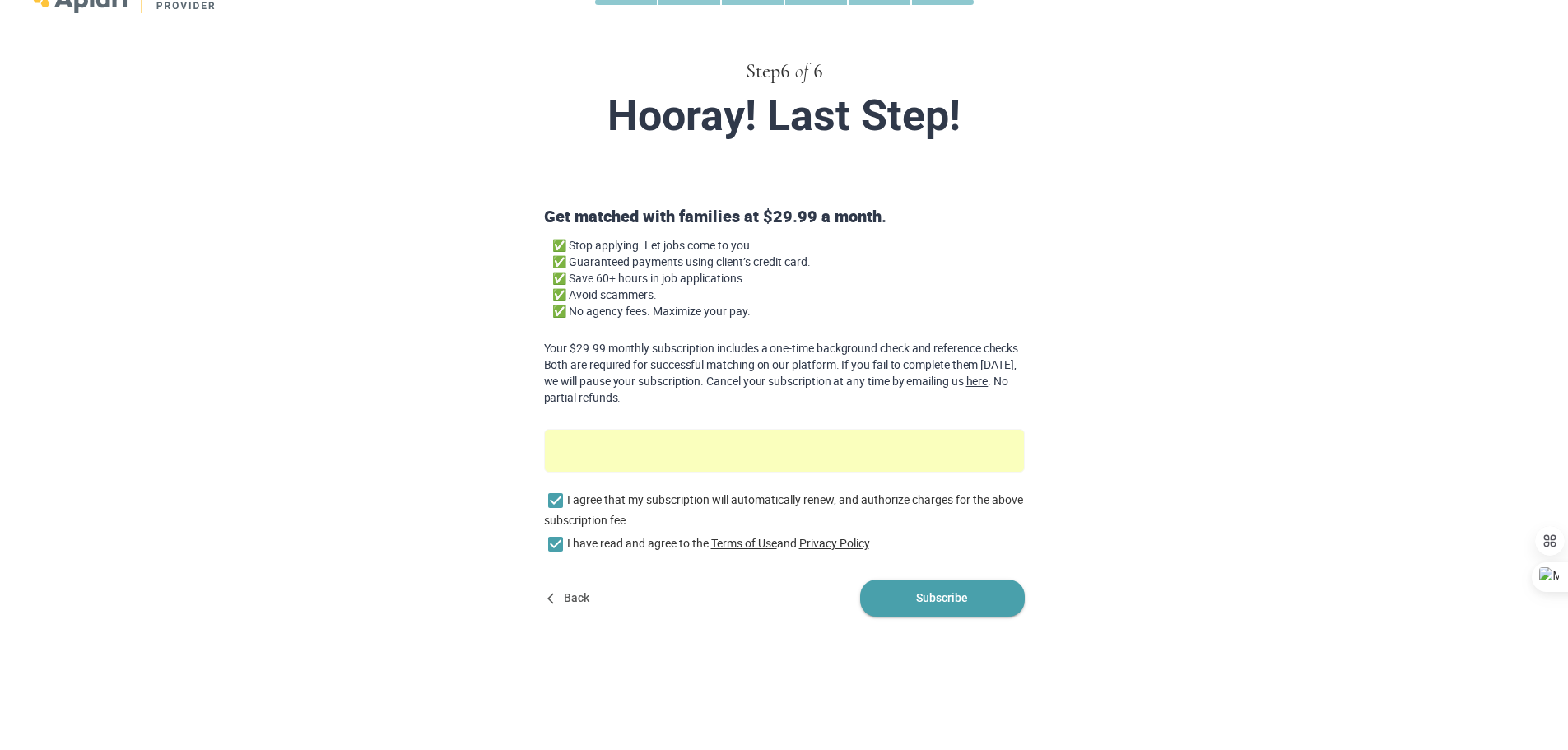
click at [978, 606] on span "Subscribe" at bounding box center [942, 598] width 165 height 37
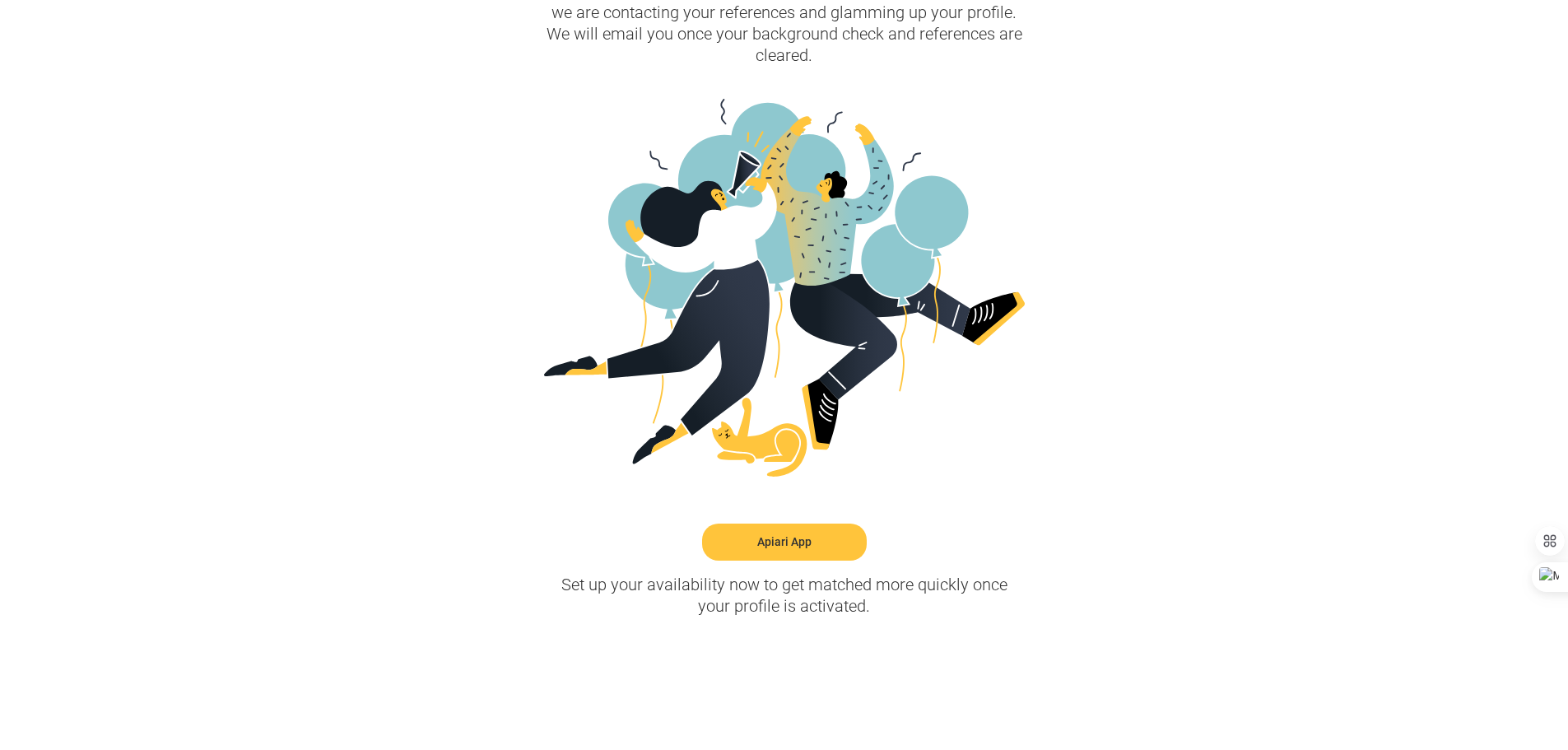
scroll to position [0, 0]
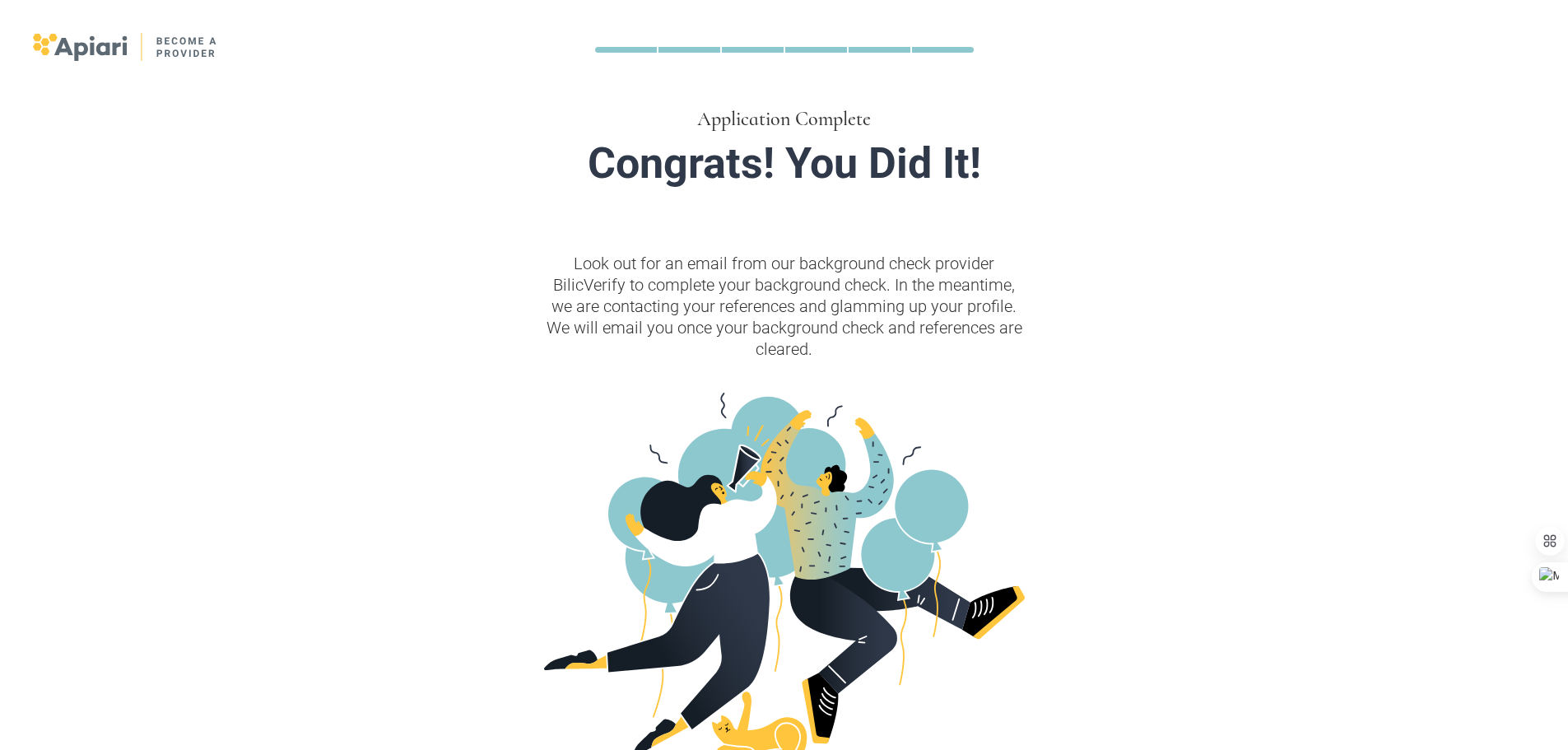
click at [88, 33] on img at bounding box center [125, 47] width 185 height 28
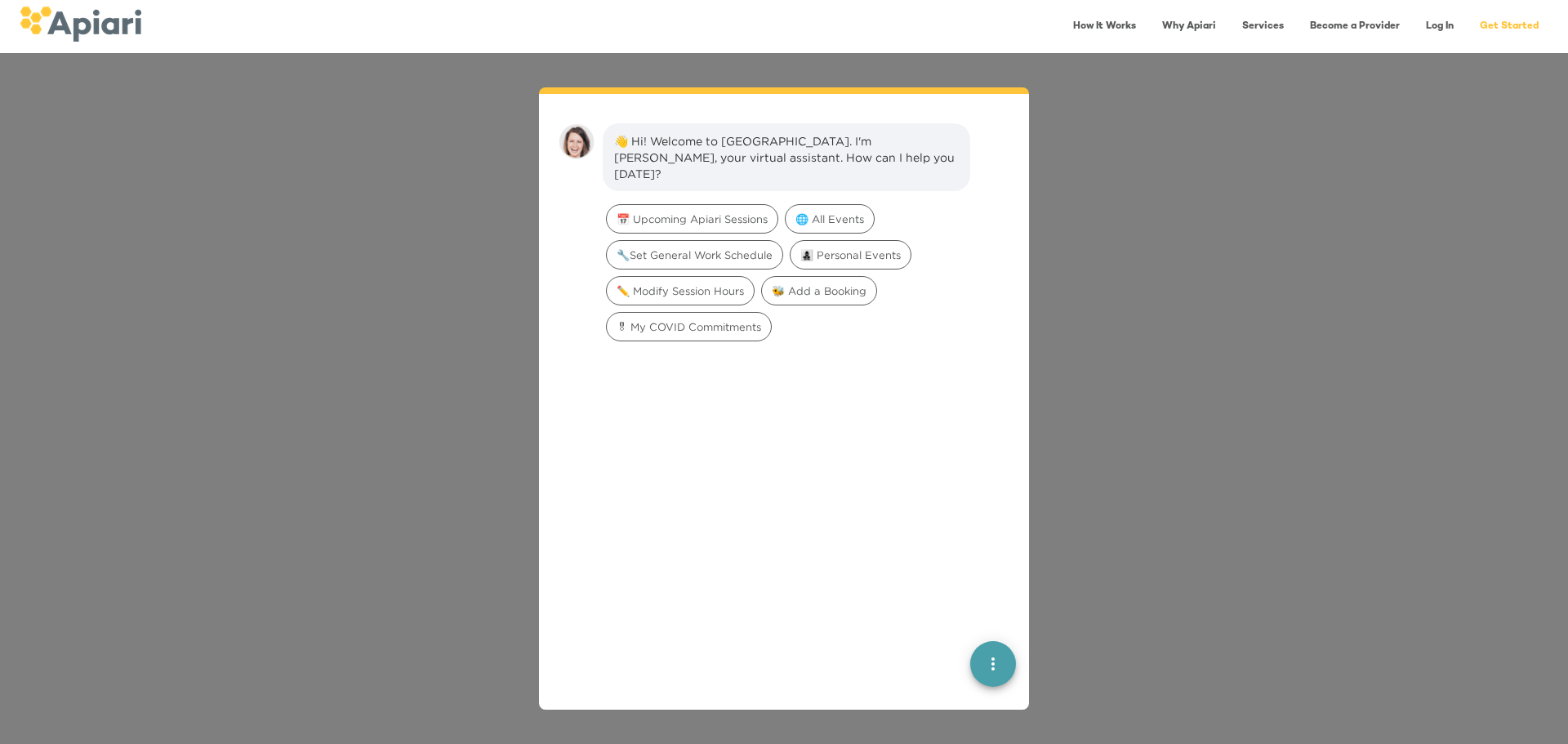
scroll to position [23, 0]
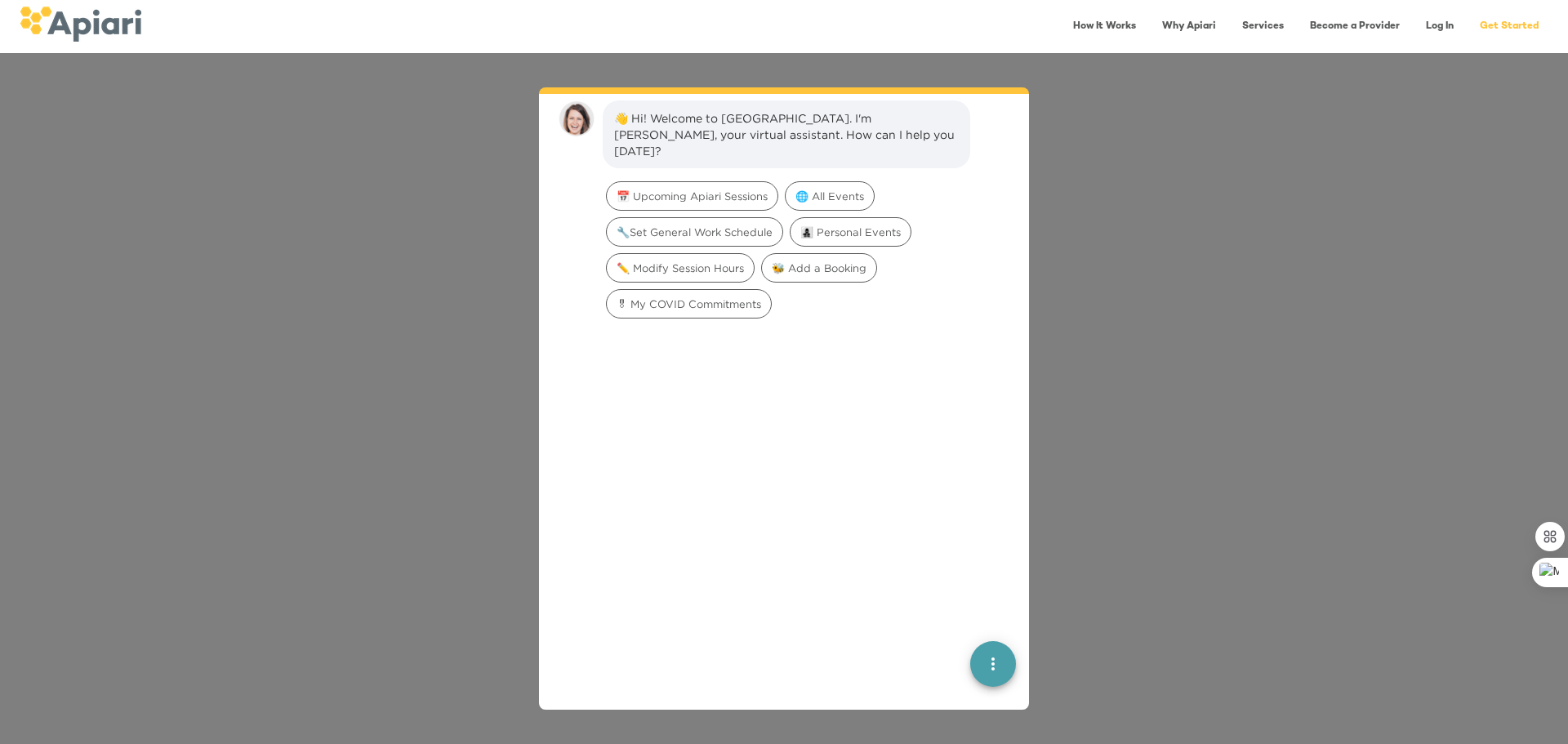
click at [1158, 232] on div "👋 Hi! Welcome to Apiari. I'm Amy, your virtual assistant. How can I help you to…" at bounding box center [784, 399] width 1568 height 691
click at [459, 302] on div "👋 Hi! Welcome to Apiari. I'm Amy, your virtual assistant. How can I help you to…" at bounding box center [784, 399] width 1568 height 691
click at [1446, 26] on link "Log In" at bounding box center [1439, 26] width 47 height 33
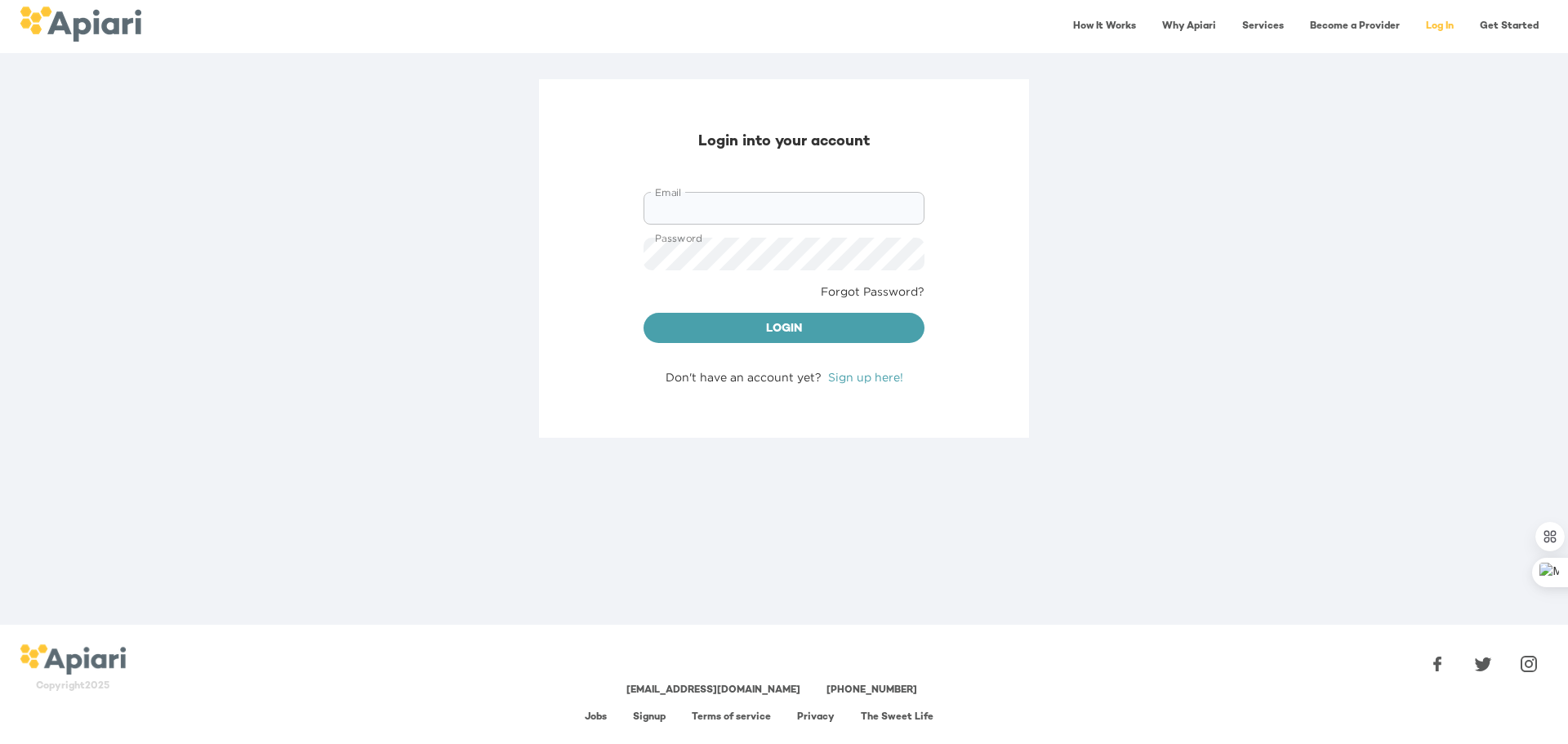
click at [785, 216] on input "Email" at bounding box center [784, 207] width 281 height 32
type input "**********"
click at [805, 327] on span "Login" at bounding box center [784, 329] width 254 height 20
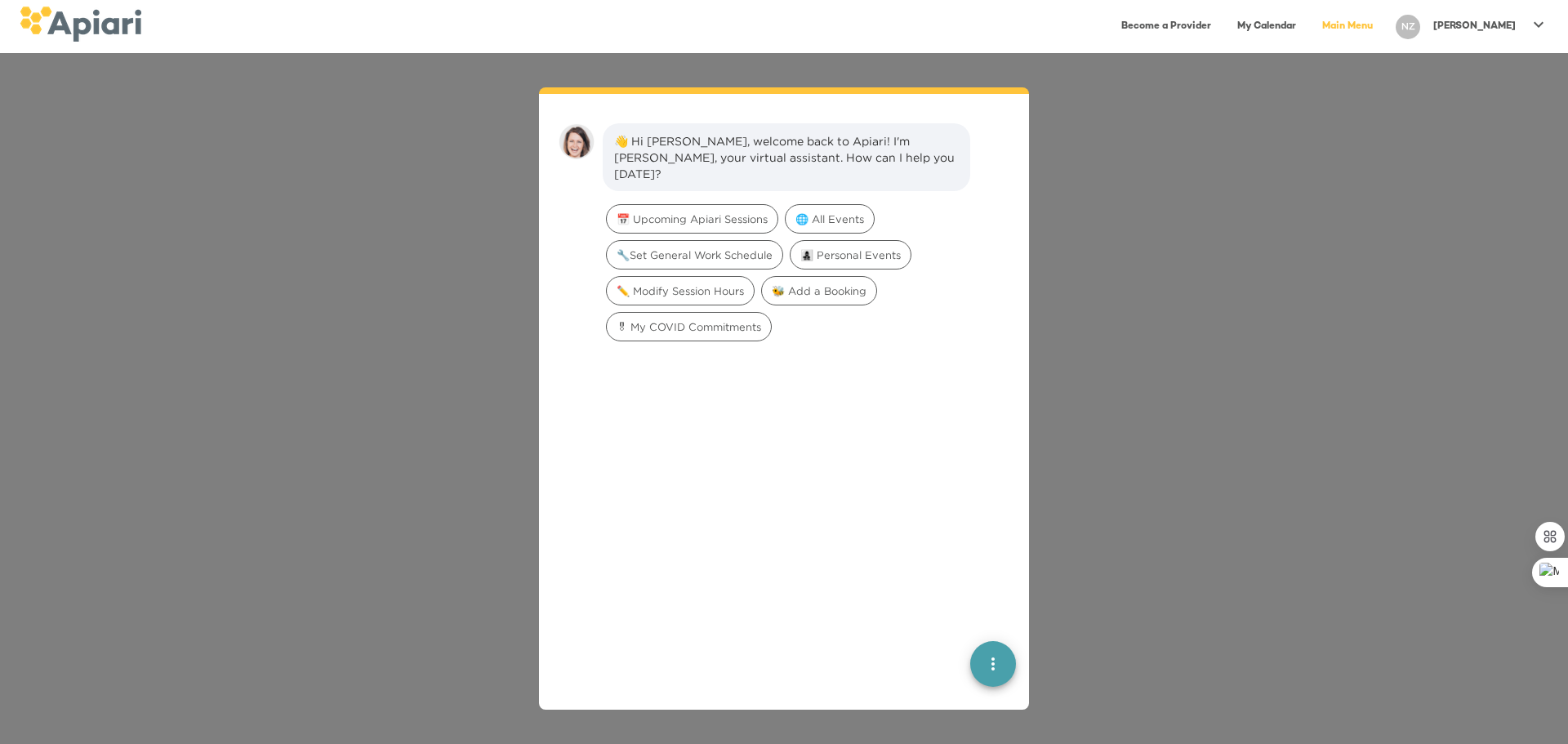
scroll to position [23, 0]
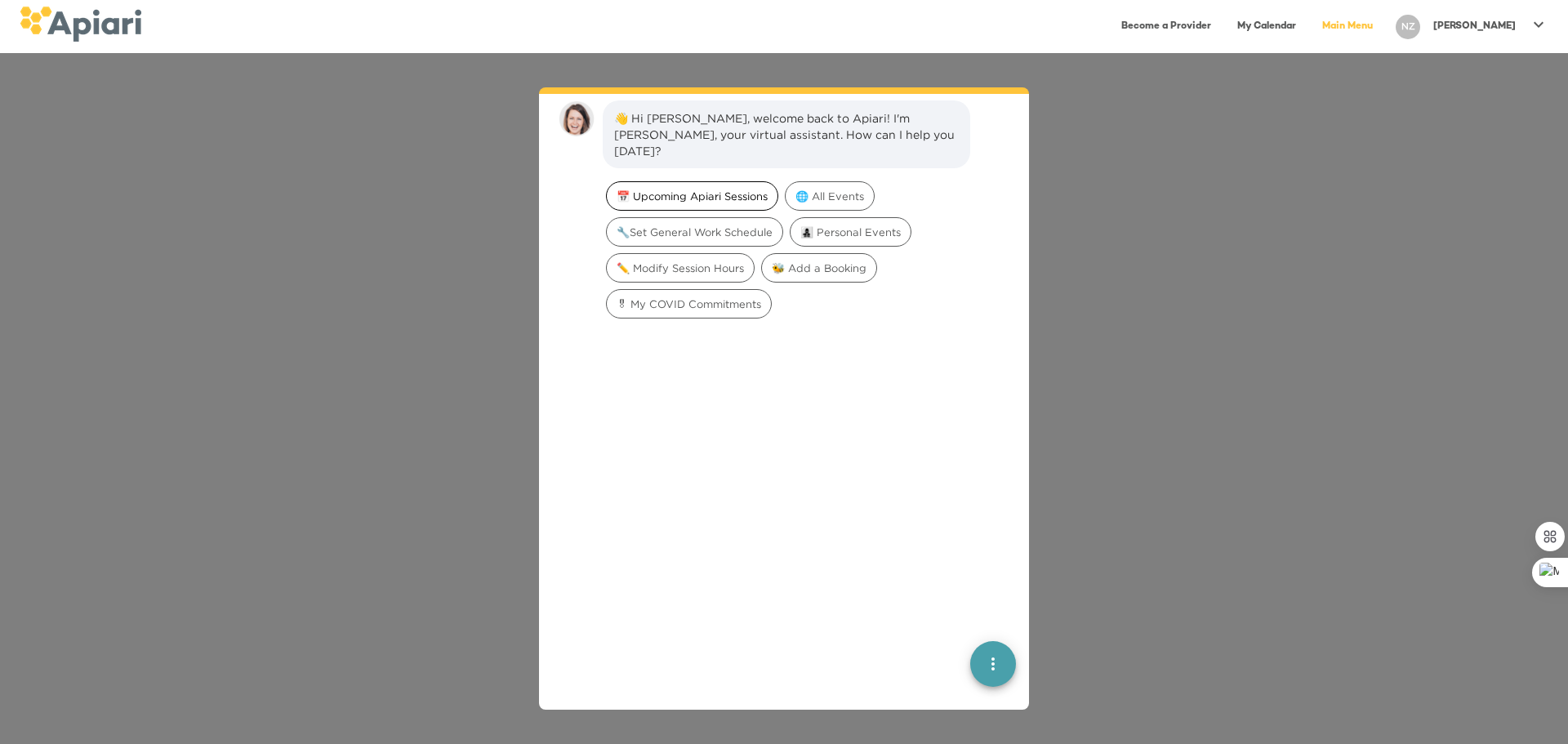
click at [737, 189] on span "📅 Upcoming Apiari Sessions" at bounding box center [692, 197] width 171 height 16
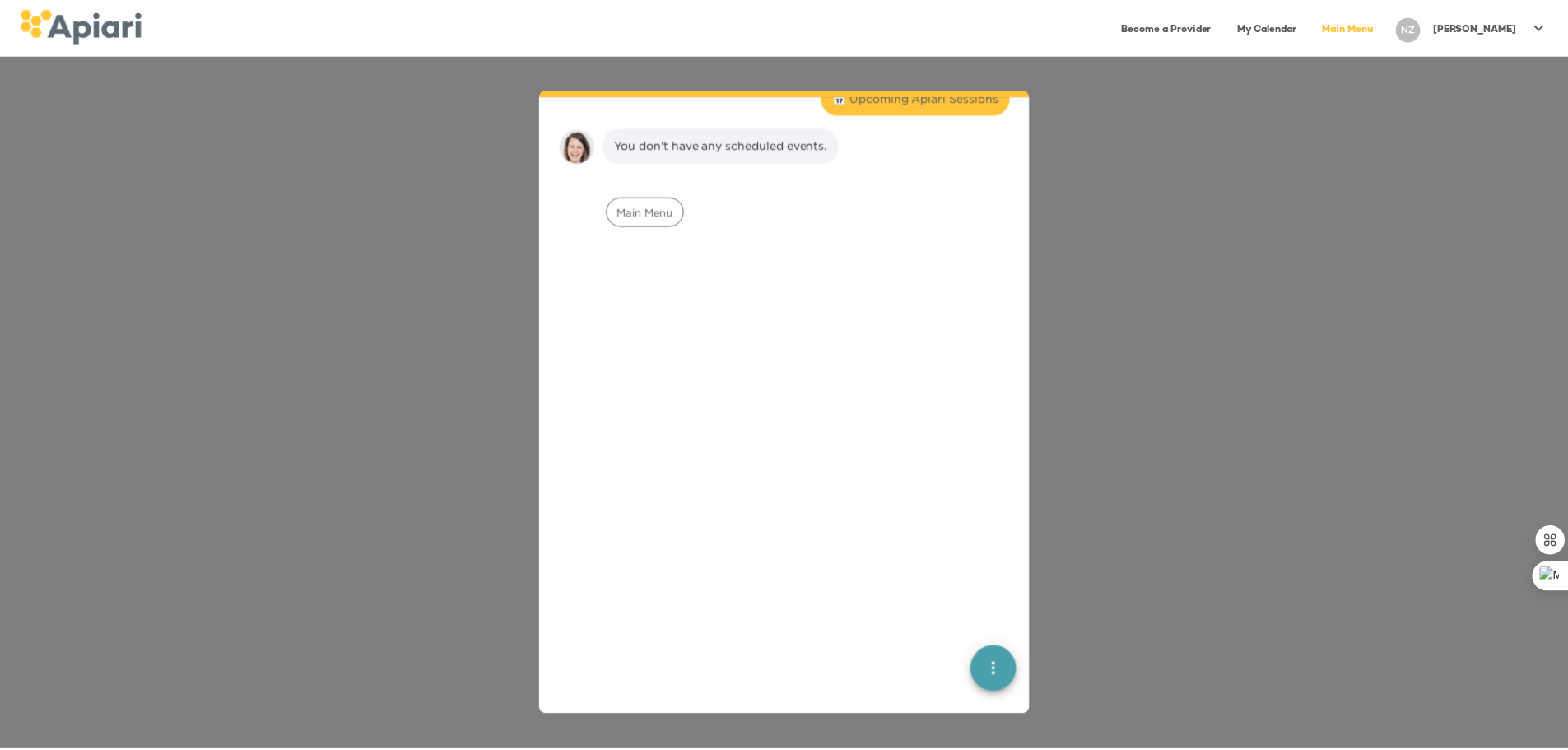
scroll to position [136, 0]
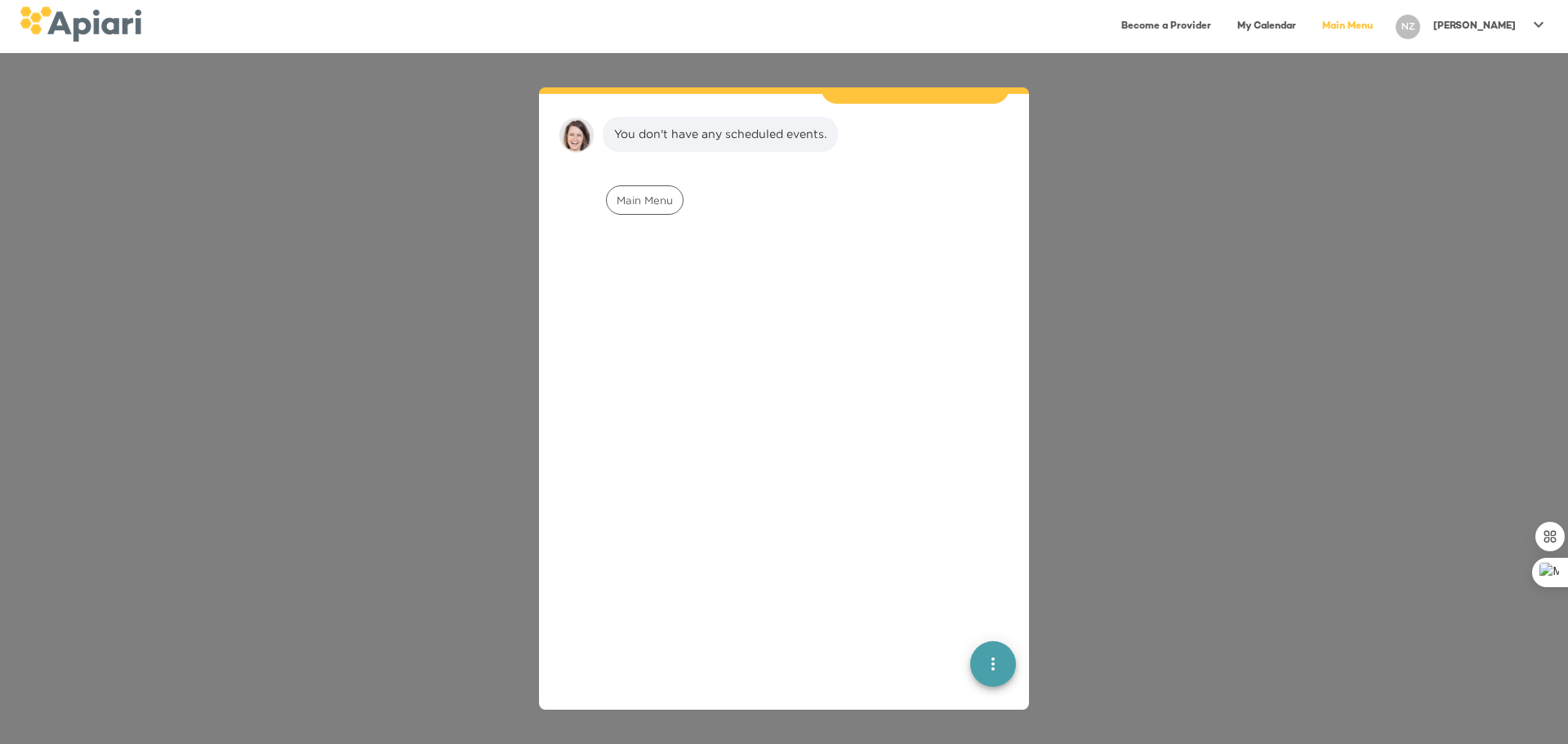
click at [1509, 28] on p "Narcisa" at bounding box center [1474, 26] width 82 height 14
click at [1507, 43] on link "My Profile" at bounding box center [1473, 34] width 163 height 30
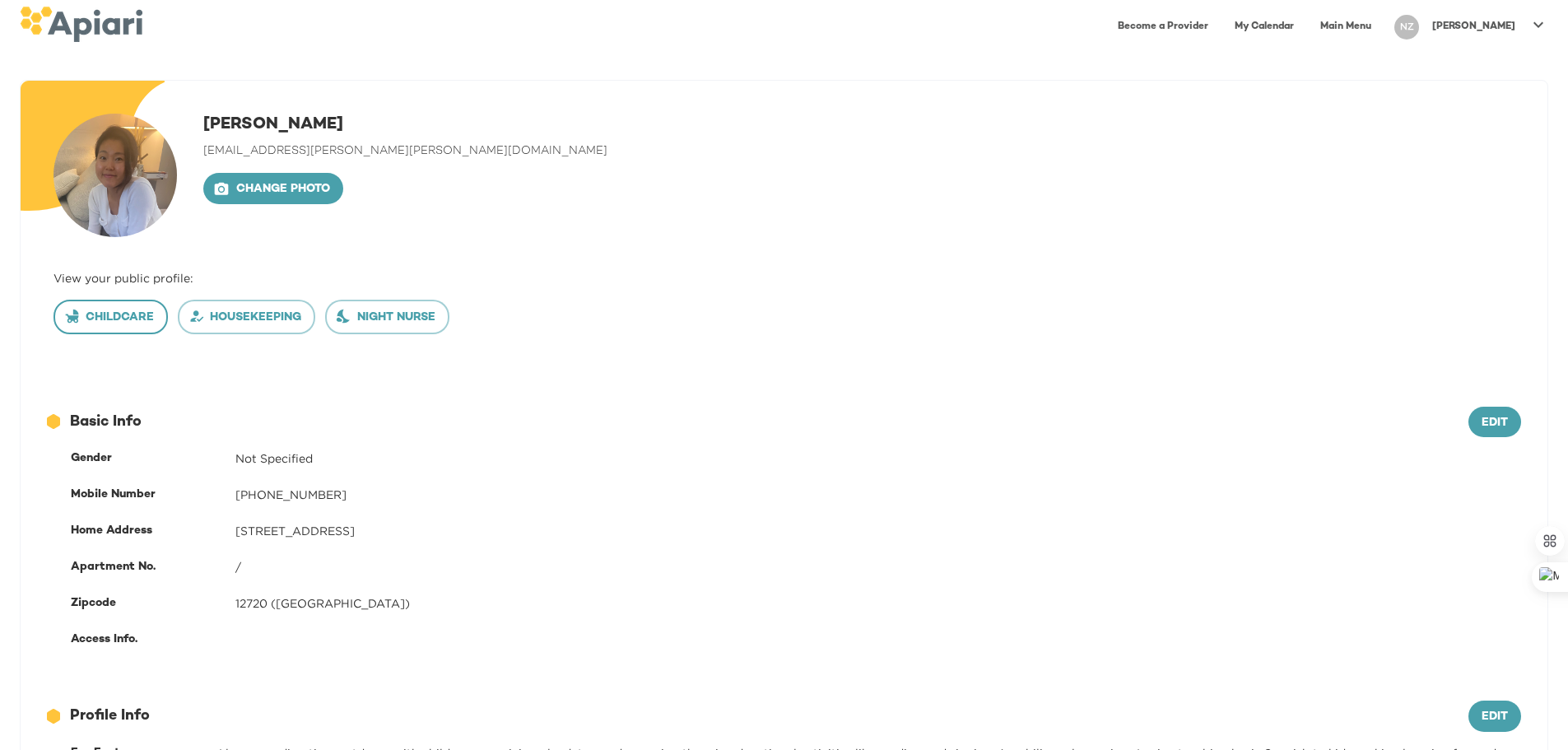
click at [137, 319] on span "Childcare" at bounding box center [111, 317] width 86 height 20
click at [322, 192] on span "Change photo" at bounding box center [273, 189] width 114 height 20
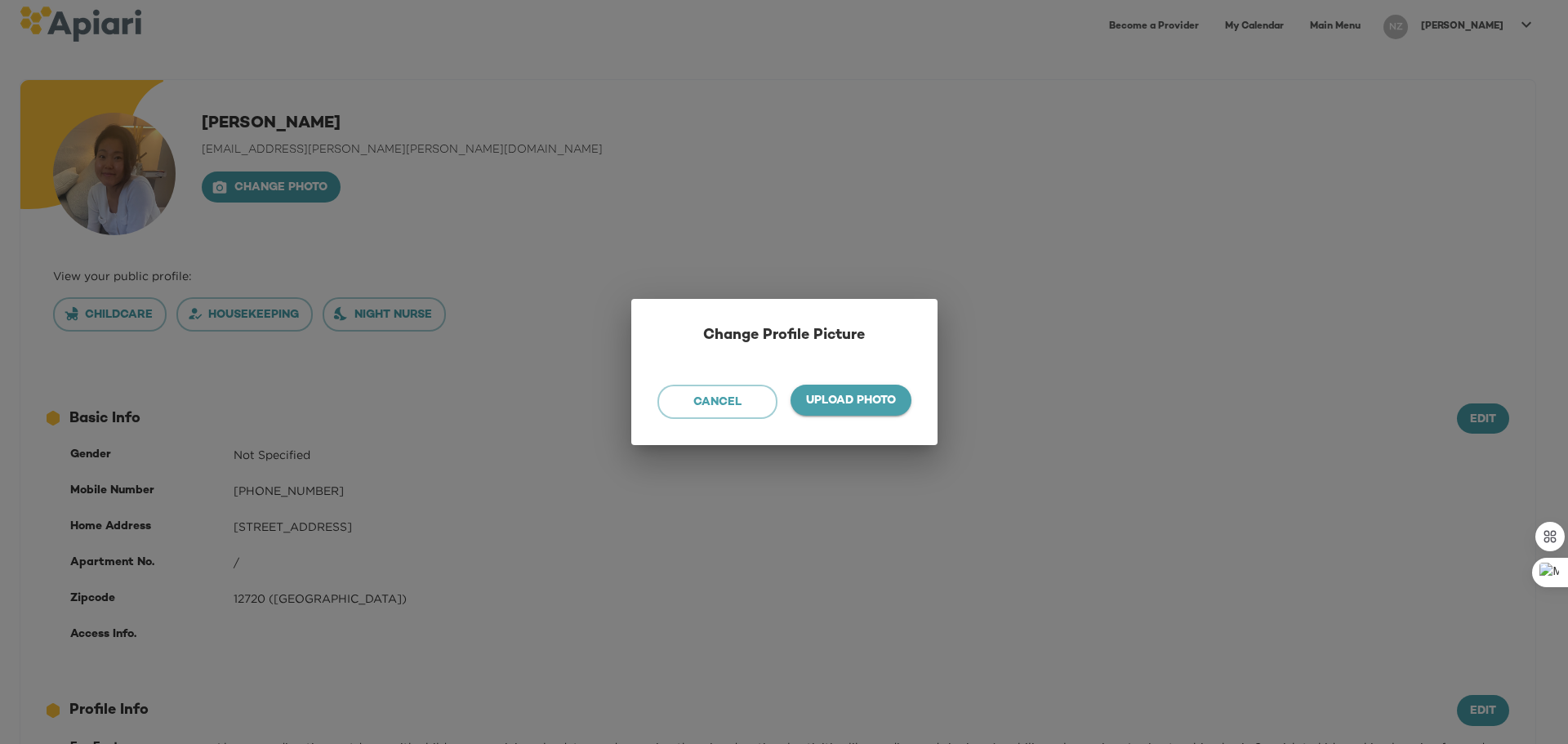
click at [832, 398] on span "Upload photo" at bounding box center [851, 400] width 94 height 20
click at [0, 0] on input "Upload photo" at bounding box center [0, 0] width 0 height 0
click at [758, 392] on button "Cancel" at bounding box center [718, 401] width 121 height 34
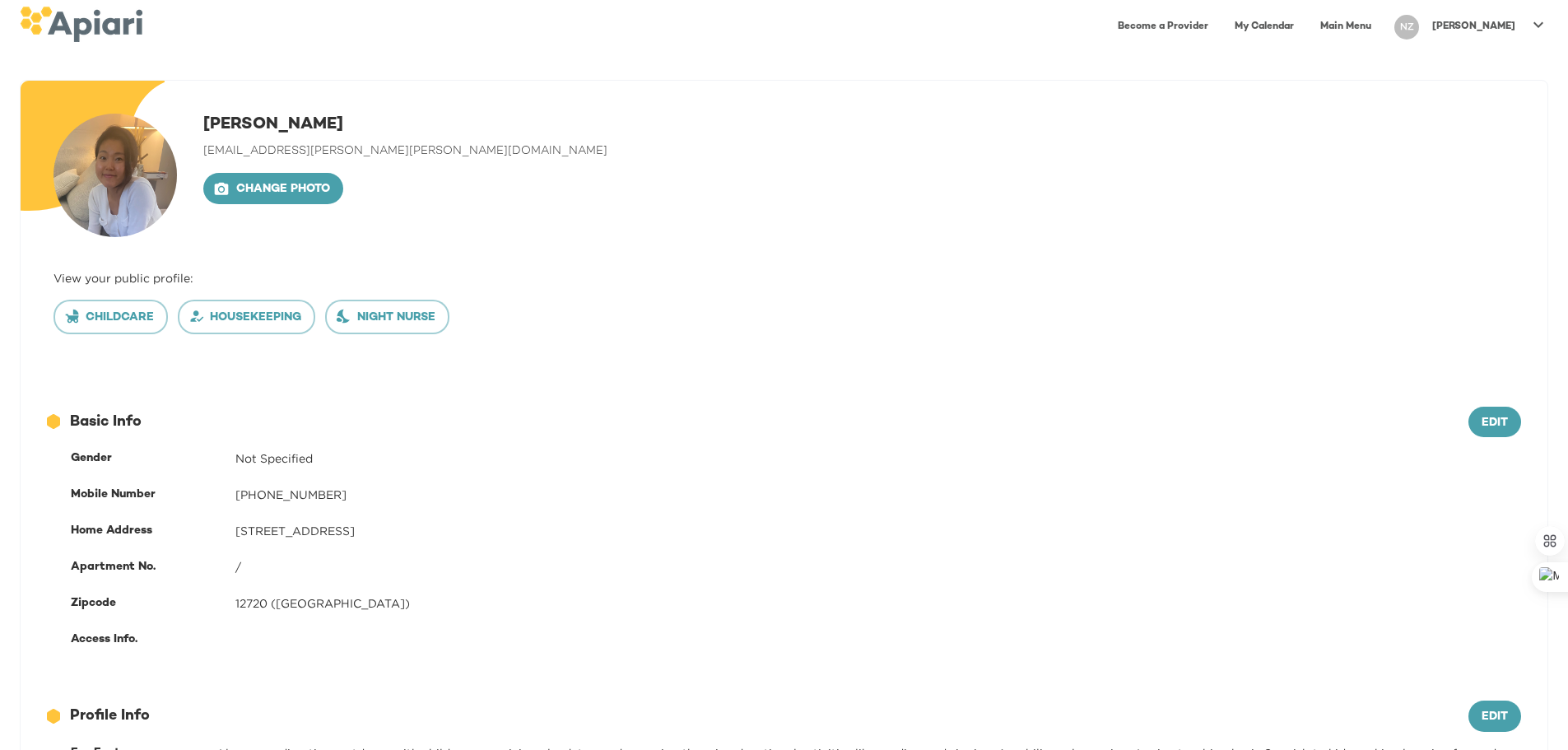
click at [1218, 26] on link "Become a Provider" at bounding box center [1163, 26] width 110 height 33
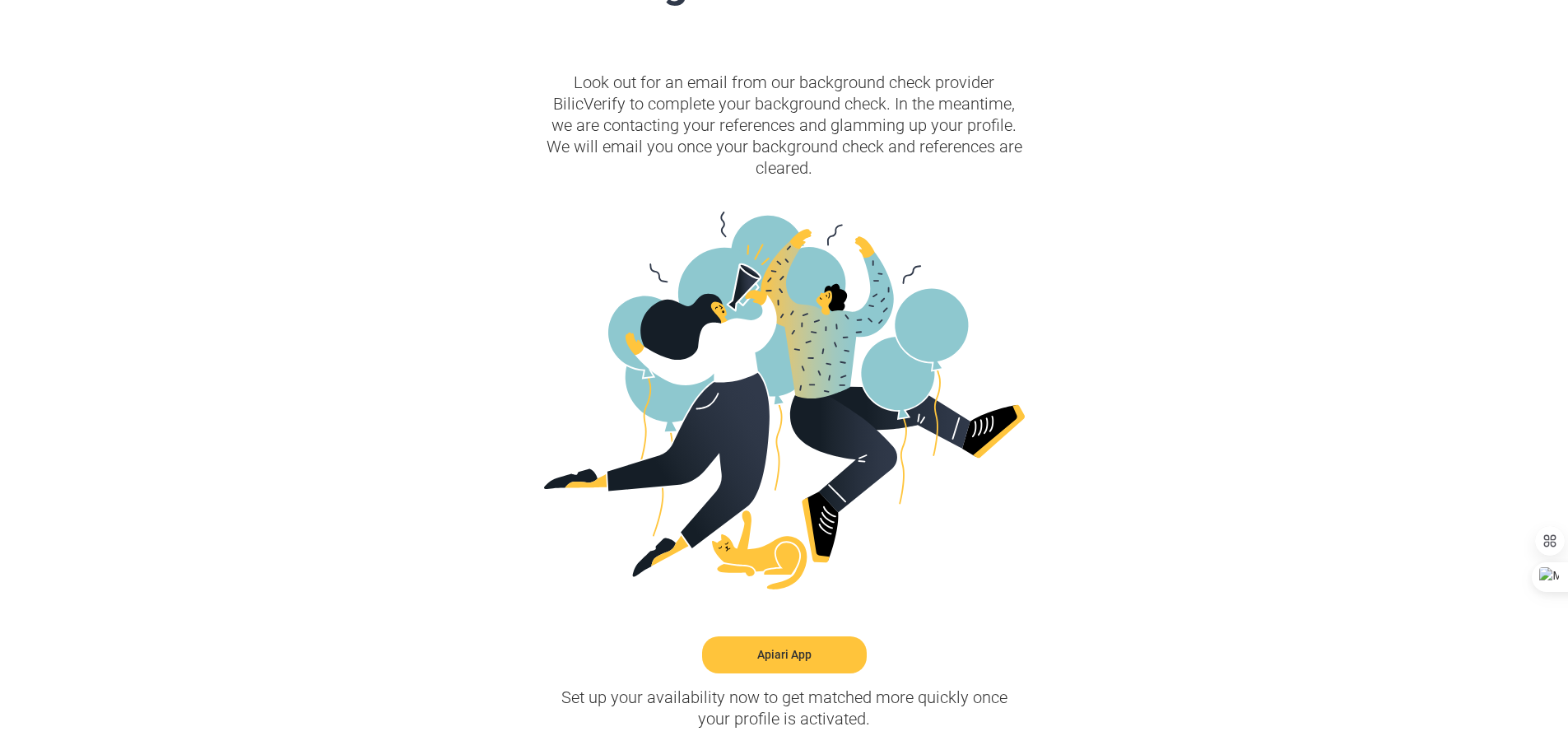
scroll to position [293, 0]
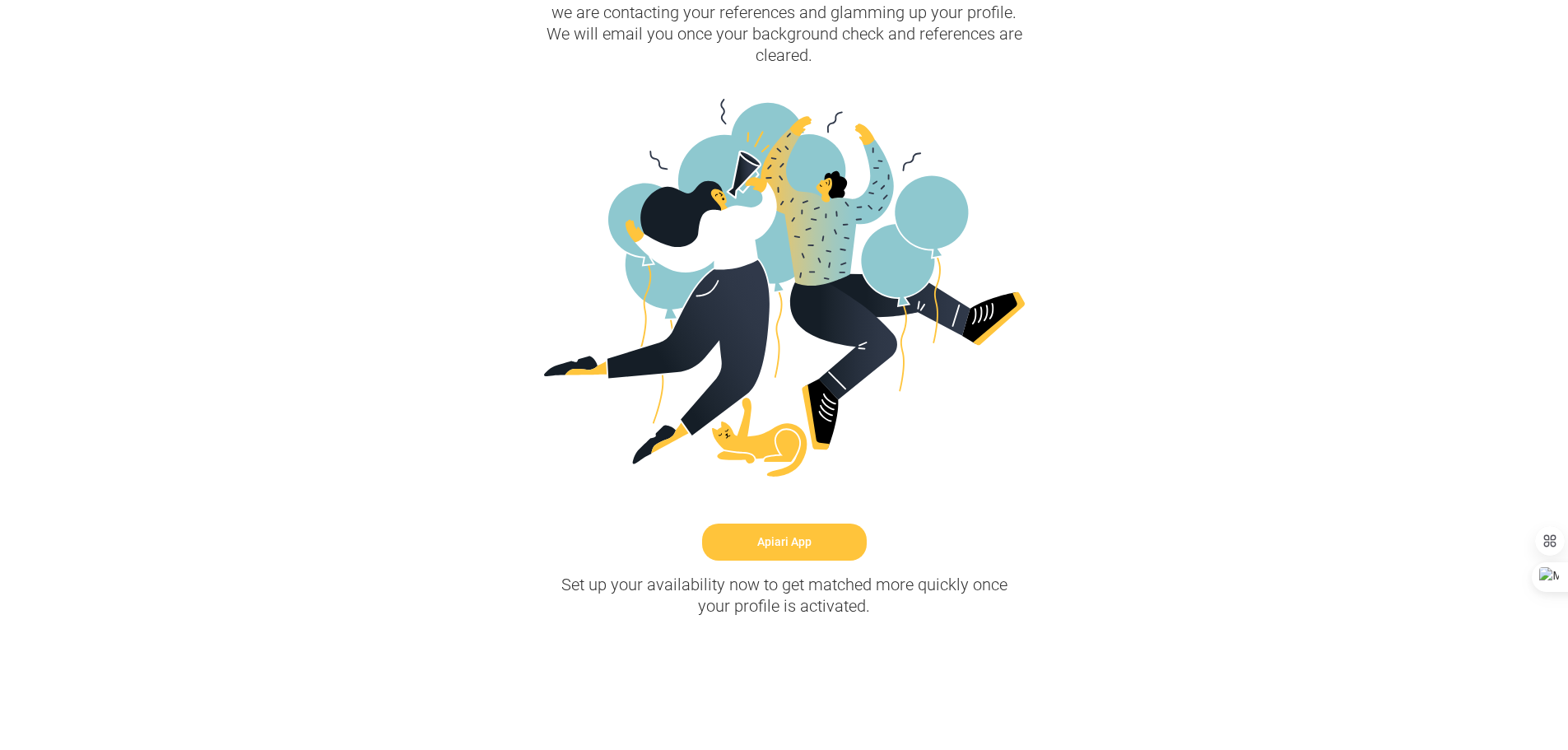
click at [789, 546] on link "Apiari App" at bounding box center [784, 542] width 165 height 37
click at [799, 542] on link "Apiari App" at bounding box center [784, 542] width 165 height 37
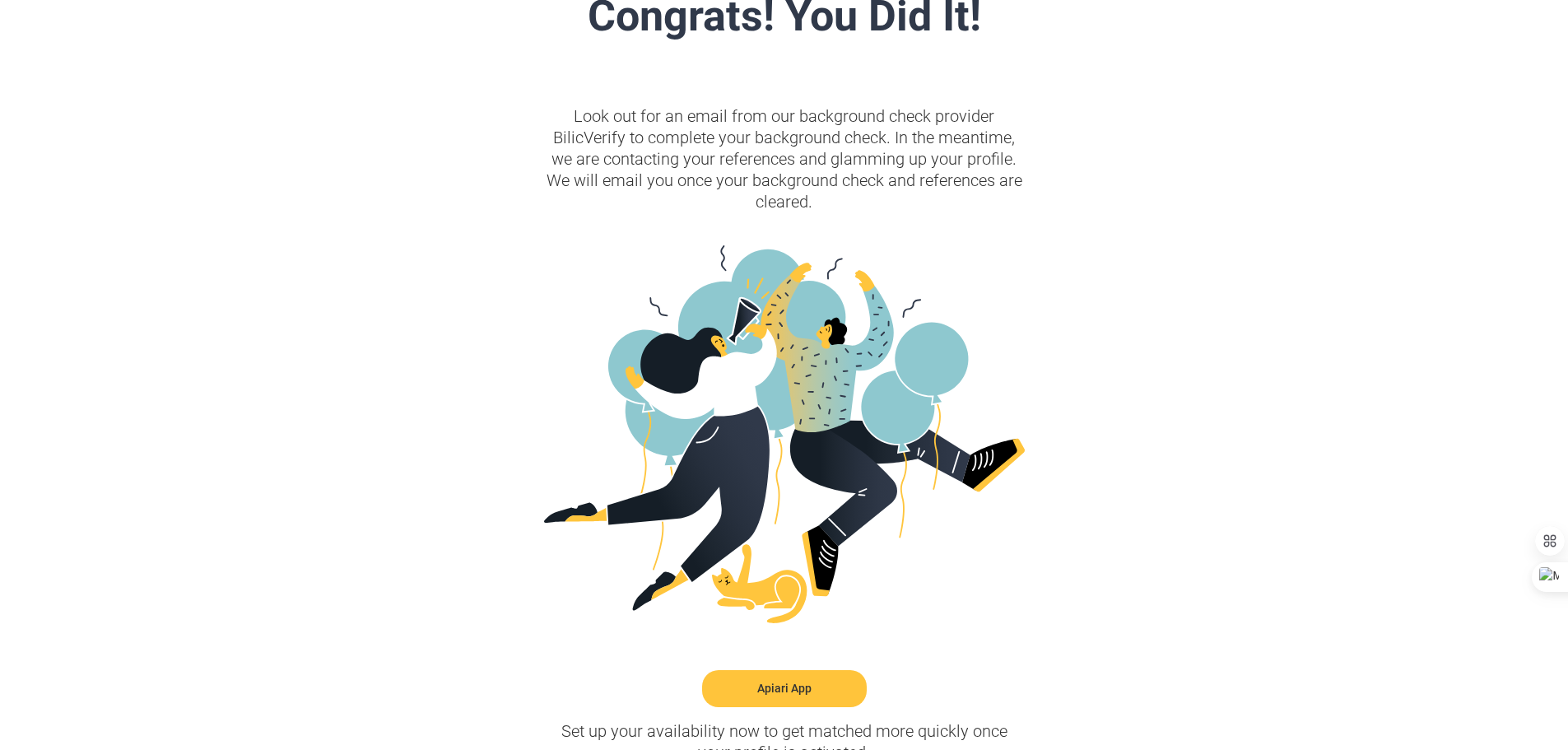
scroll to position [0, 0]
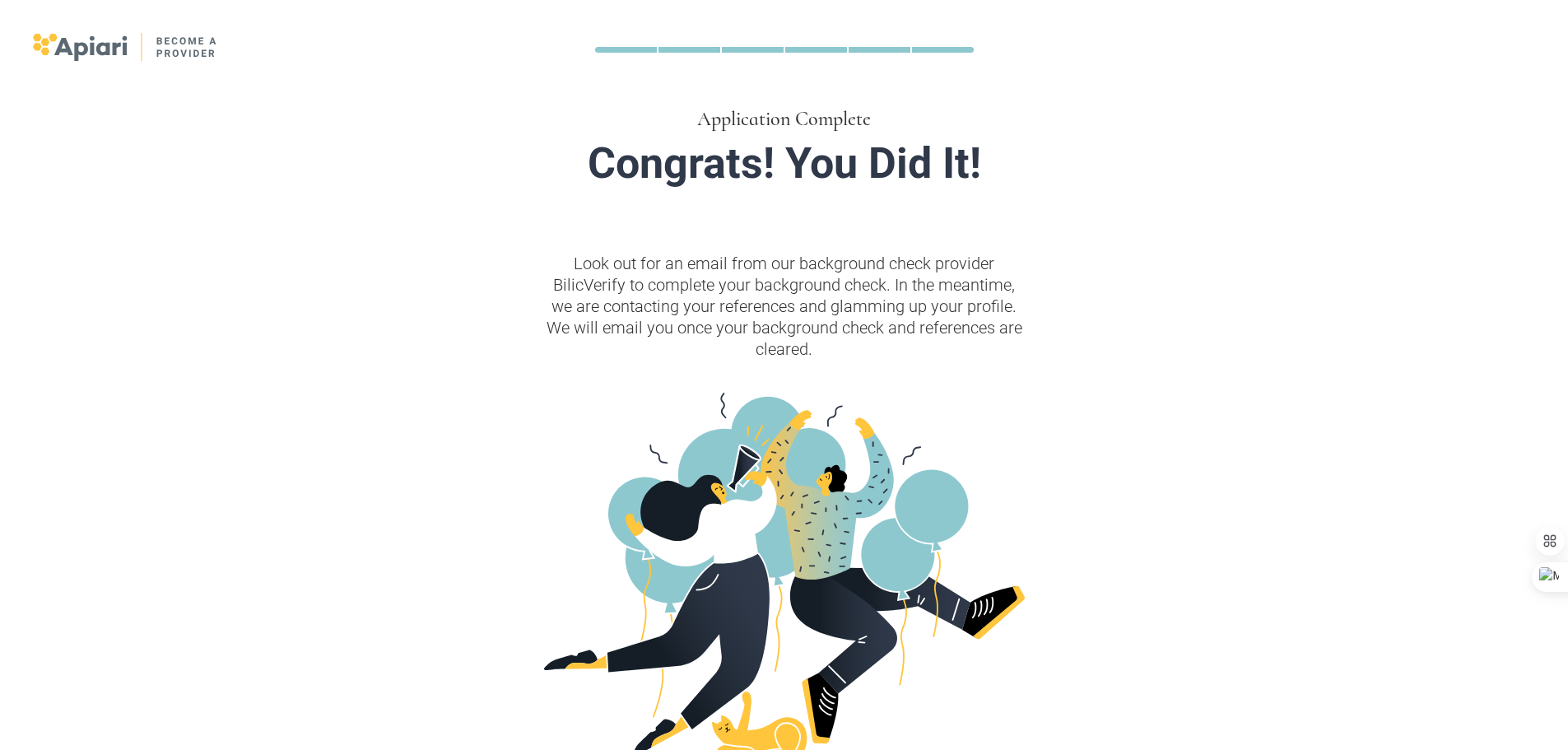
click at [169, 49] on img at bounding box center [125, 47] width 185 height 28
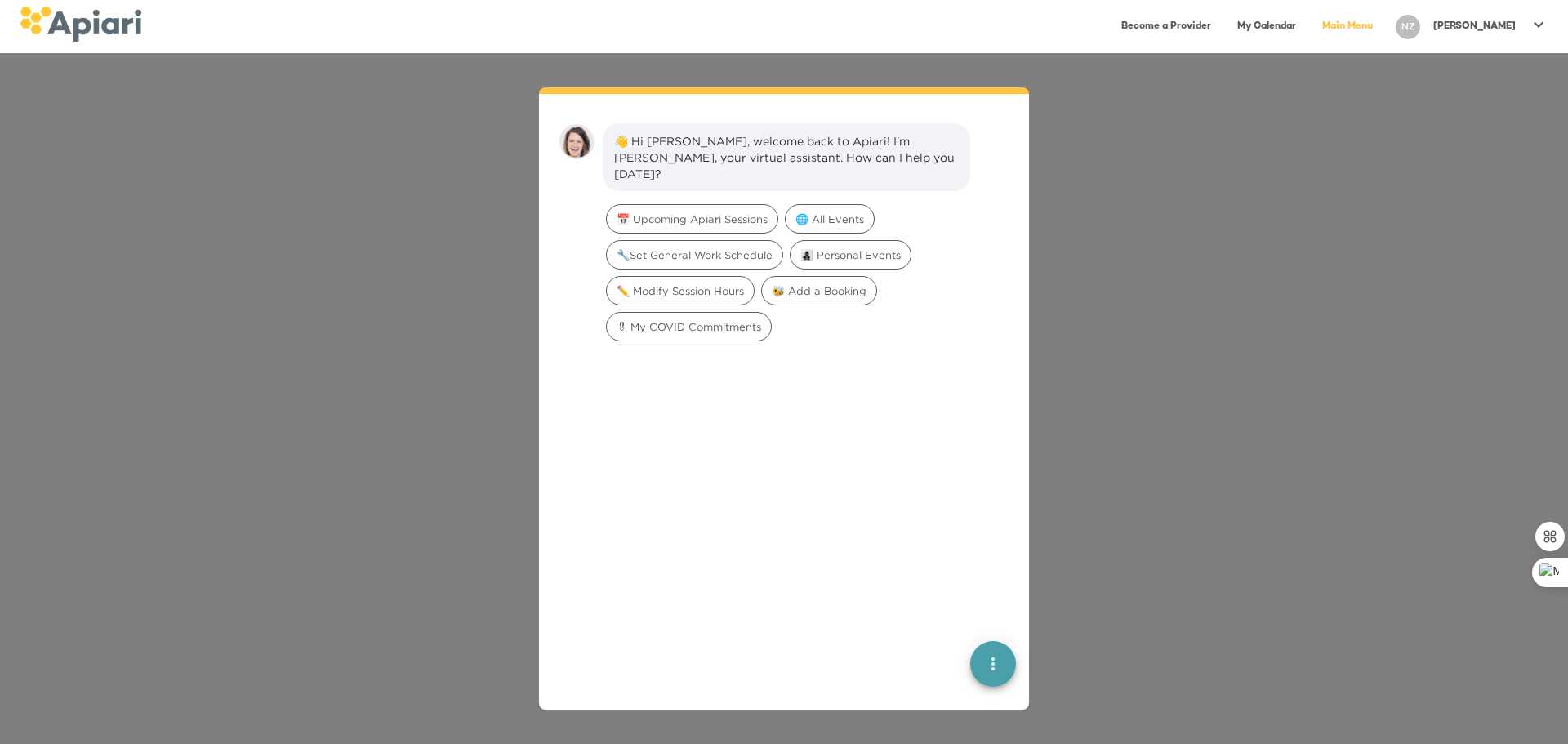
scroll to position [23, 0]
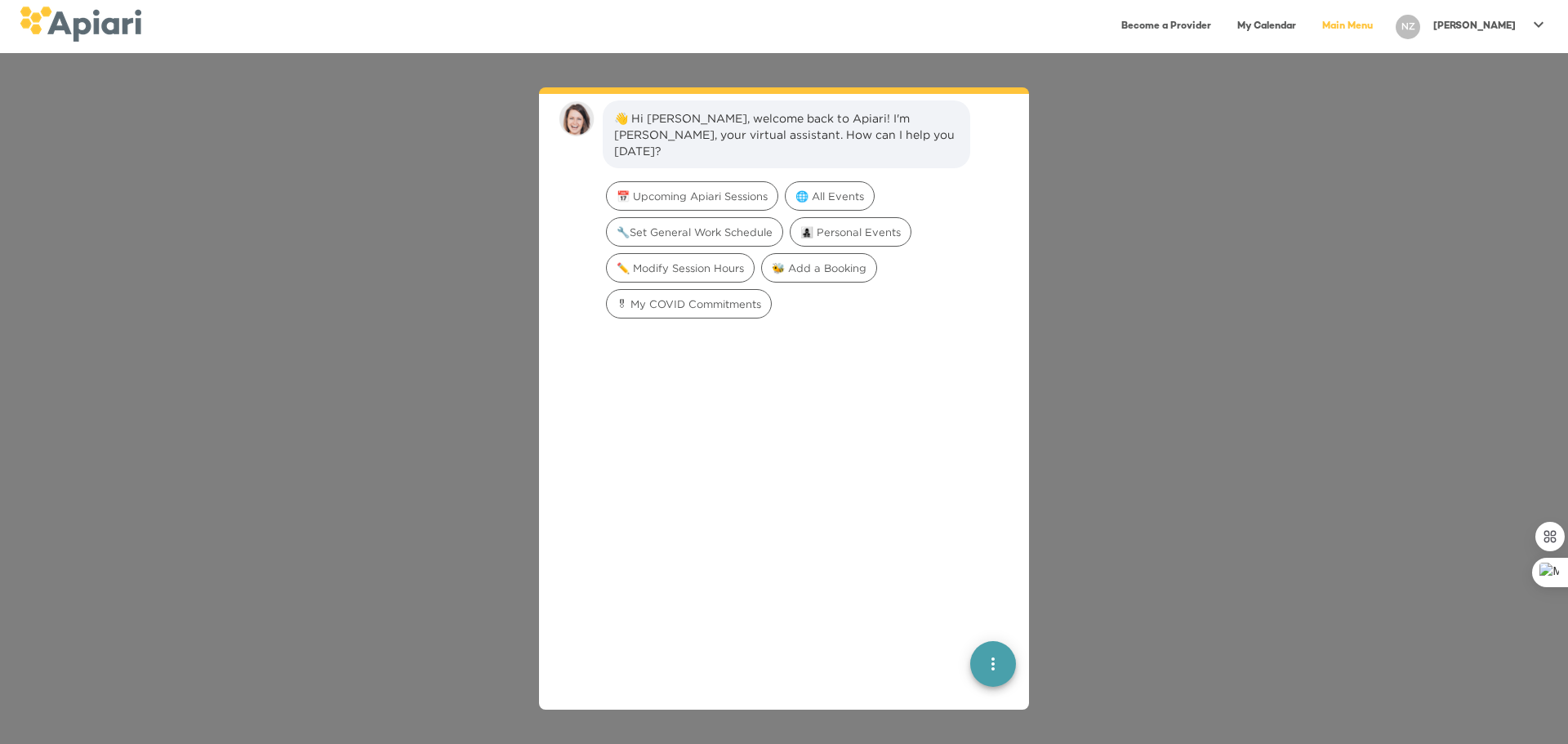
click at [869, 657] on div at bounding box center [784, 613] width 463 height 575
click at [884, 610] on div at bounding box center [784, 613] width 463 height 575
click at [910, 404] on div at bounding box center [784, 613] width 463 height 575
click at [751, 225] on span "🔧Set General Work Schedule" at bounding box center [694, 233] width 176 height 16
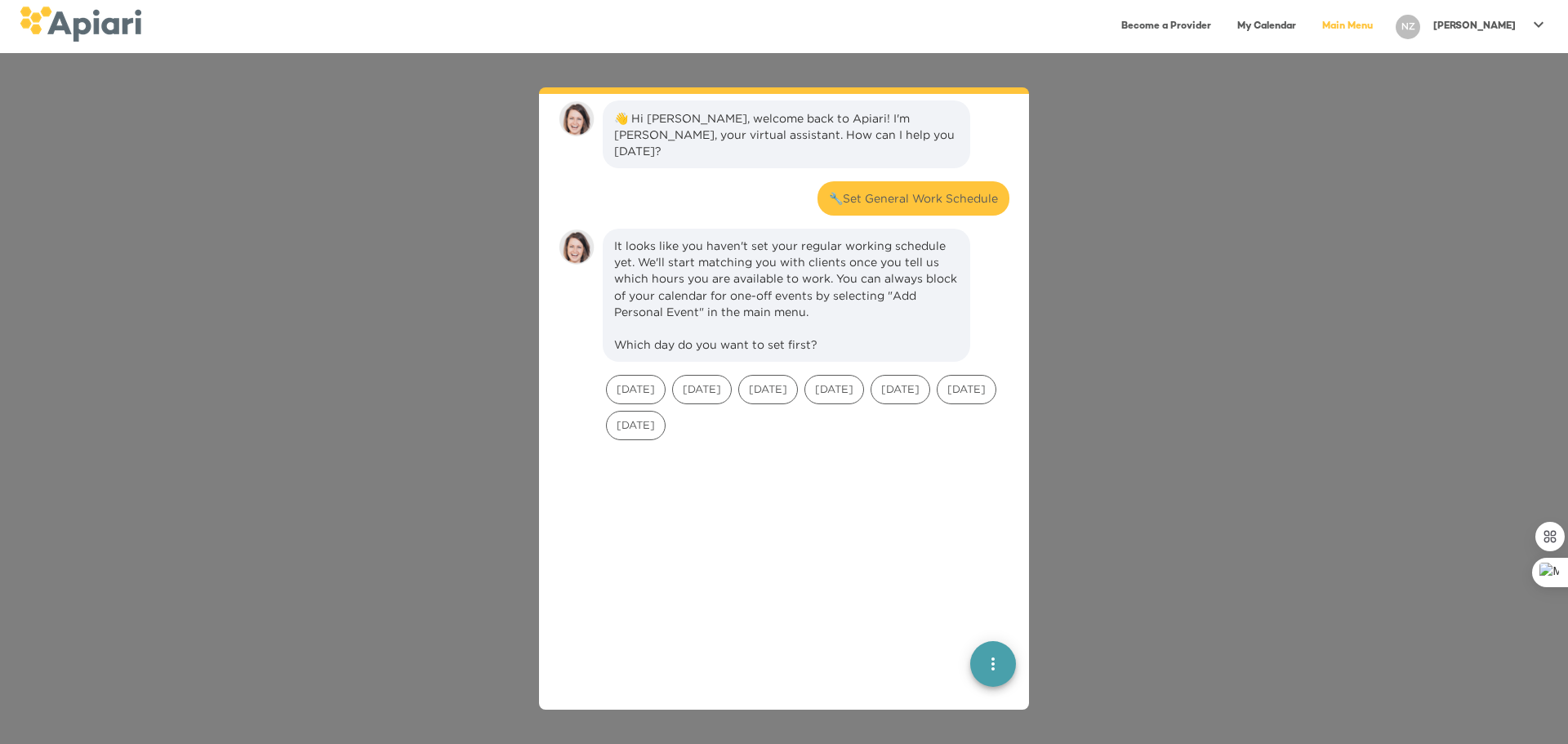
scroll to position [135, 0]
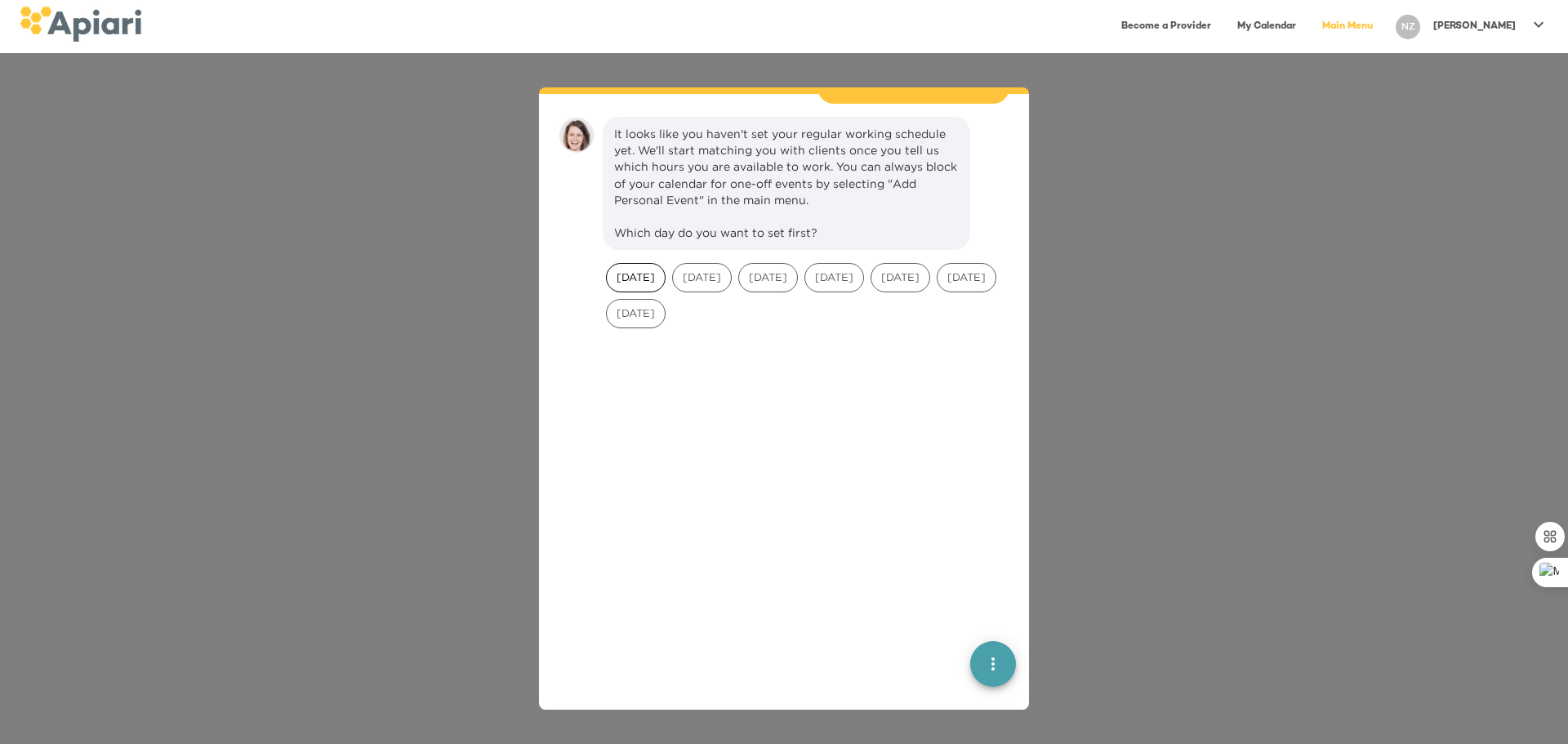
click at [647, 269] on span "Sunday" at bounding box center [636, 277] width 58 height 16
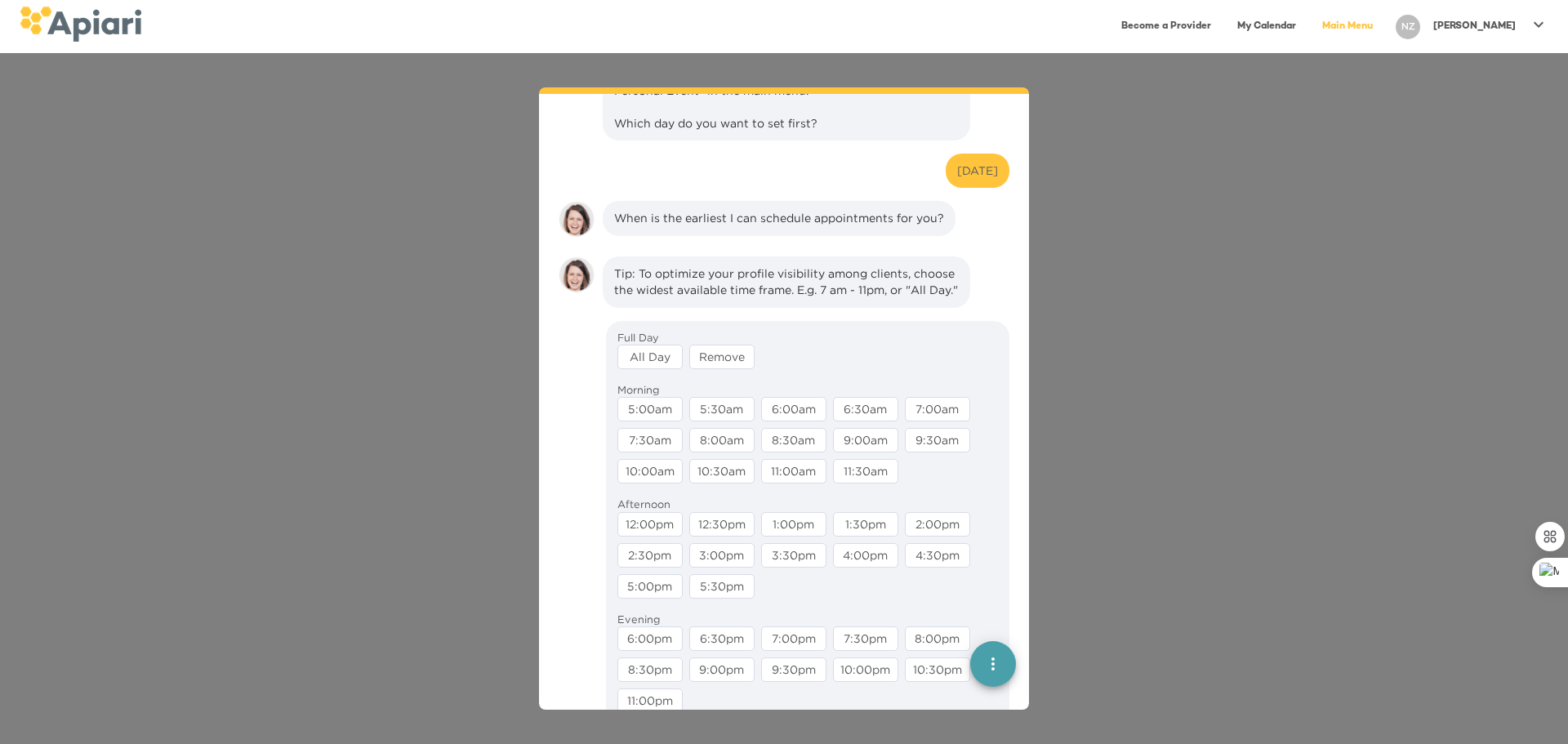
scroll to position [245, 0]
click at [647, 358] on div "All Day" at bounding box center [650, 356] width 66 height 24
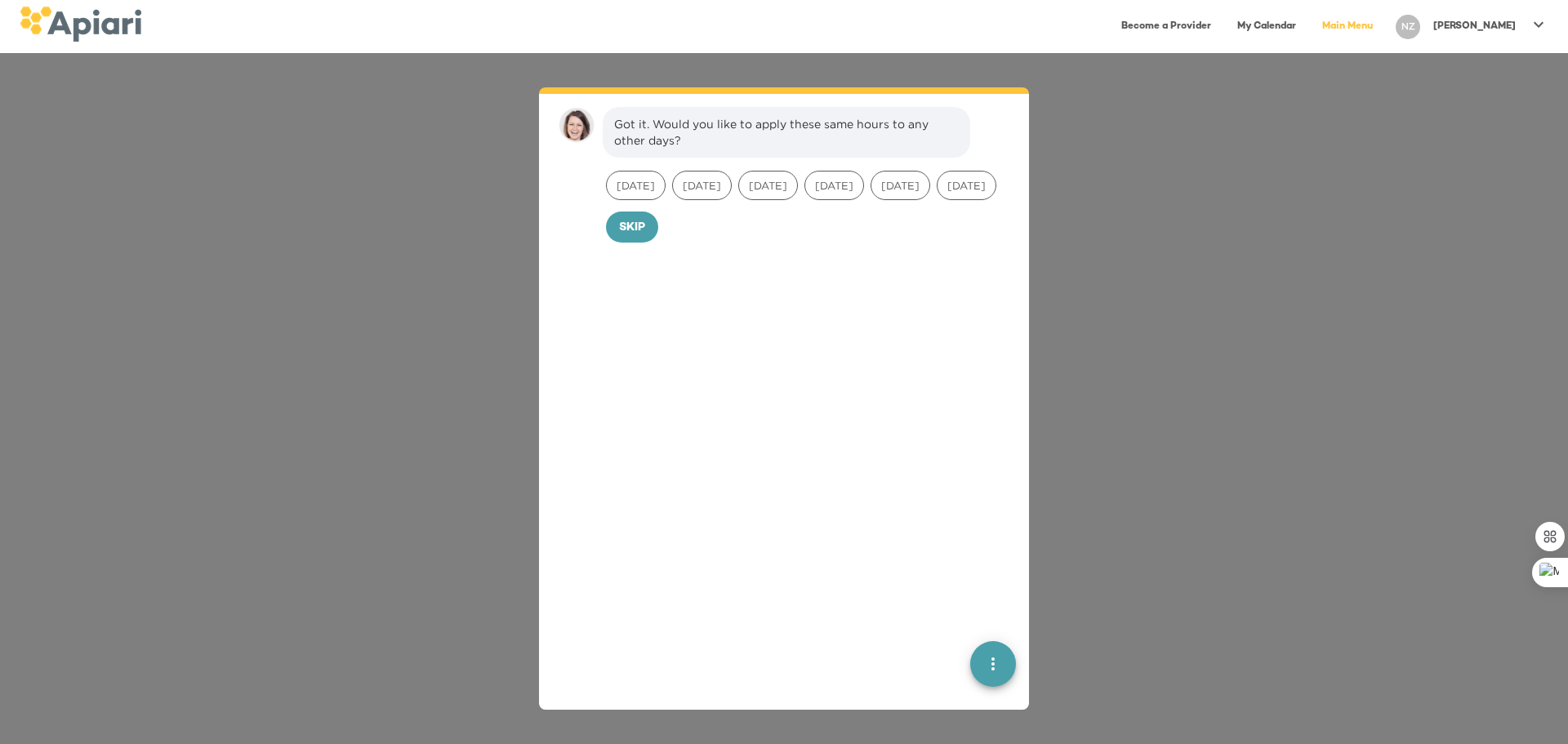
scroll to position [511, 0]
click at [641, 182] on span "Monday" at bounding box center [636, 180] width 58 height 16
click at [696, 181] on span "Tuesday" at bounding box center [701, 180] width 58 height 16
click at [777, 176] on span "Wednesday" at bounding box center [768, 180] width 58 height 16
click at [863, 177] on span "Thursday" at bounding box center [834, 180] width 58 height 16
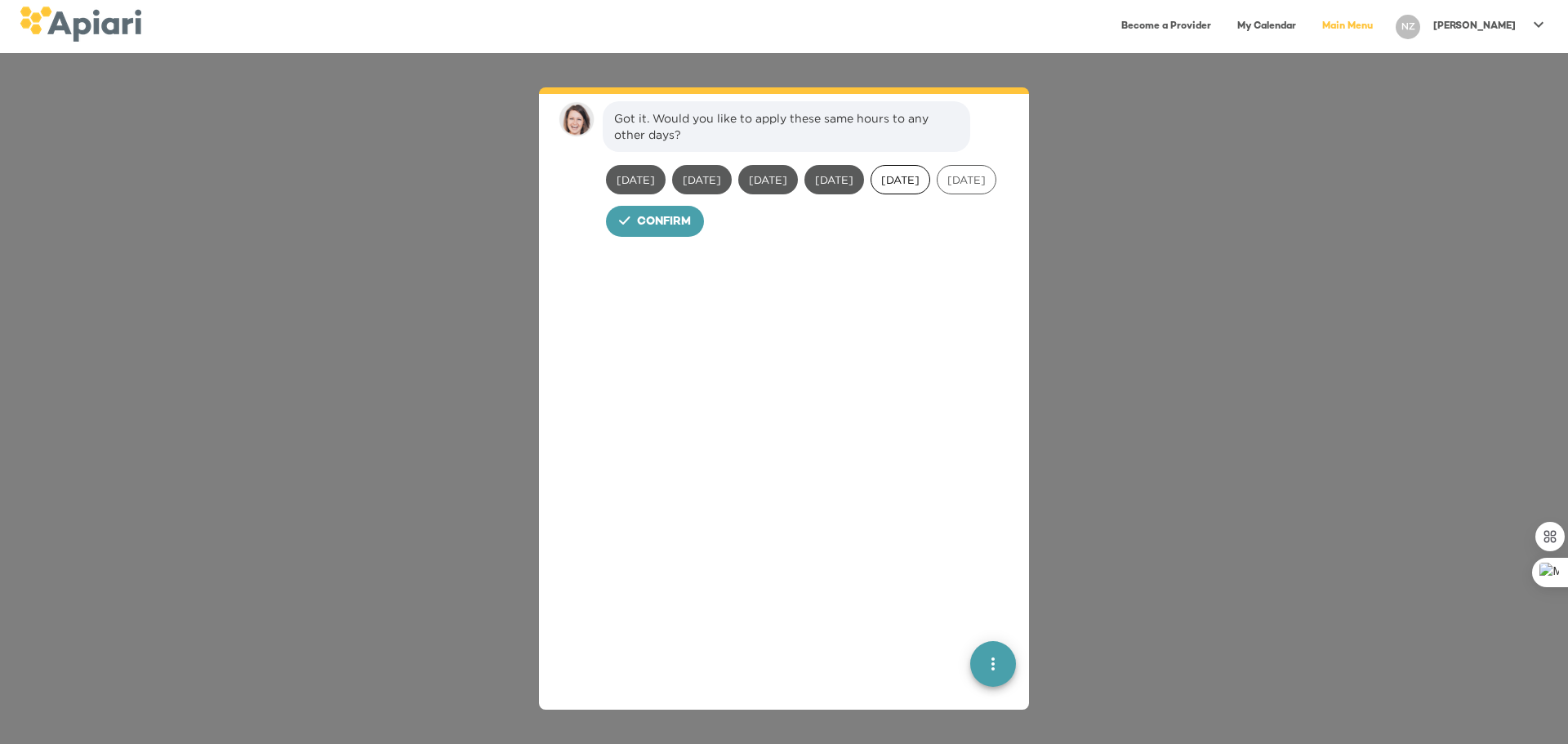
drag, startPoint x: 937, startPoint y: 177, endPoint x: 923, endPoint y: 178, distance: 14.0
click at [930, 177] on span "Friday" at bounding box center [900, 180] width 58 height 16
click at [937, 188] on span "Saturday" at bounding box center [966, 180] width 58 height 16
click at [650, 233] on span "Confirm" at bounding box center [664, 222] width 54 height 20
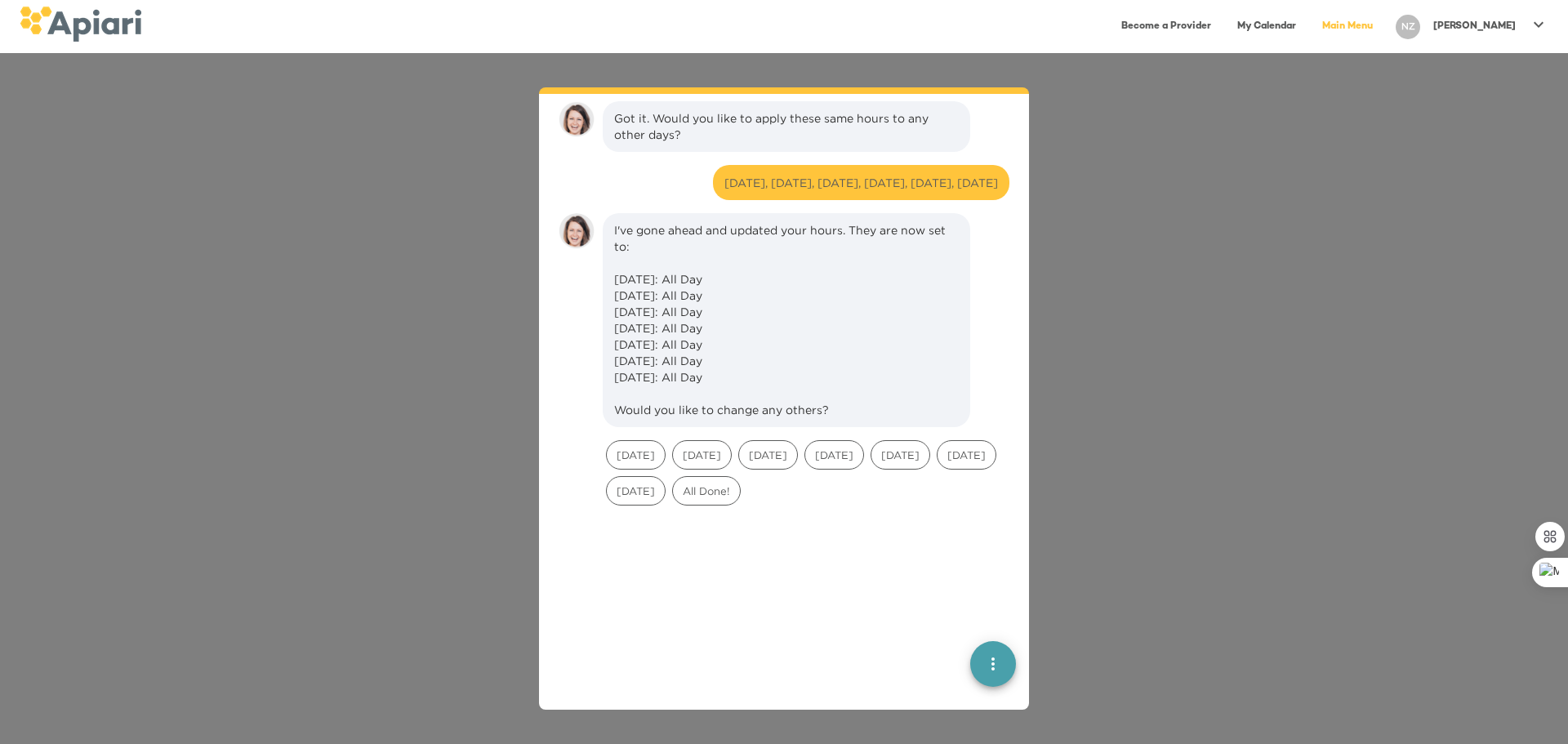
scroll to position [622, 0]
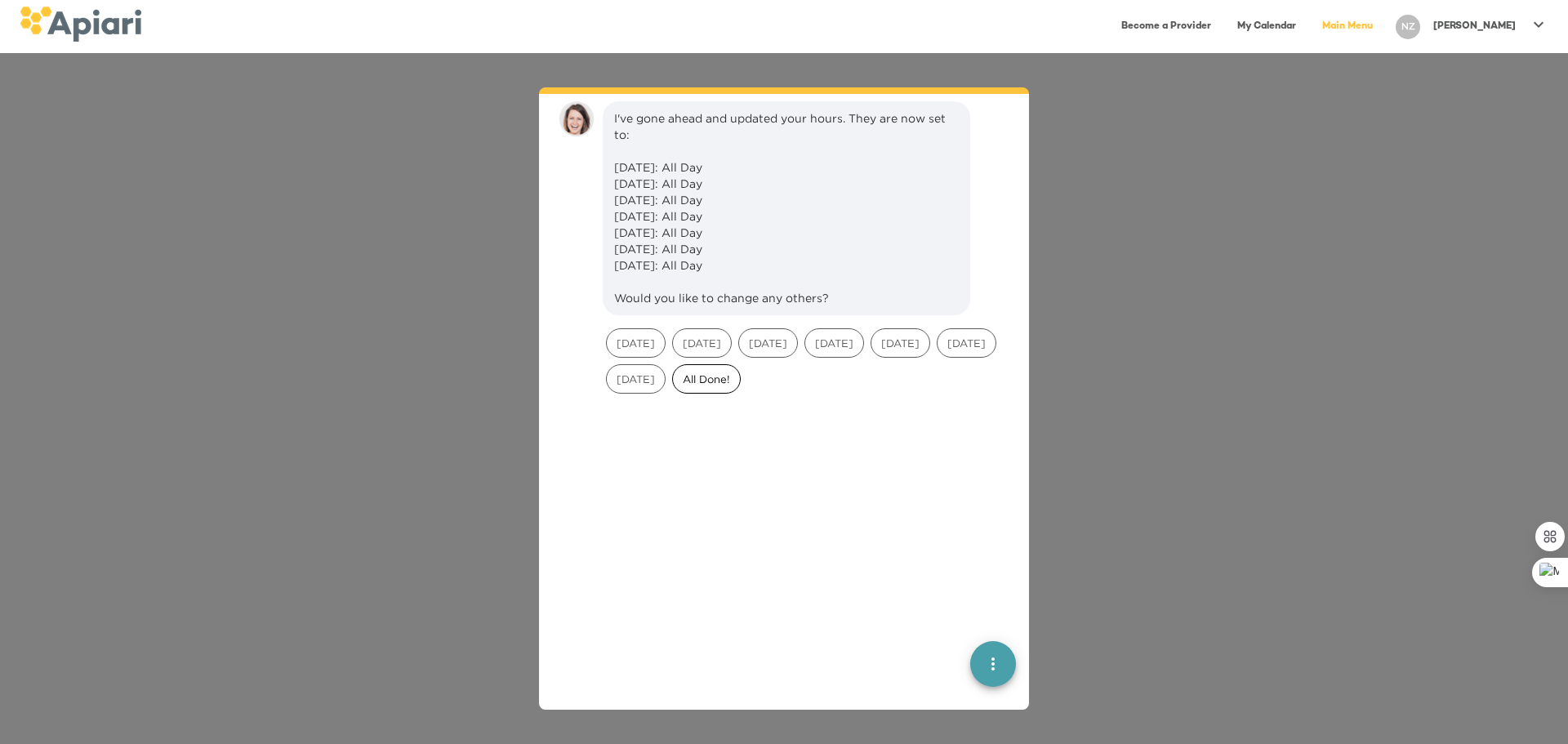
click at [740, 374] on span "All Done!" at bounding box center [706, 379] width 67 height 16
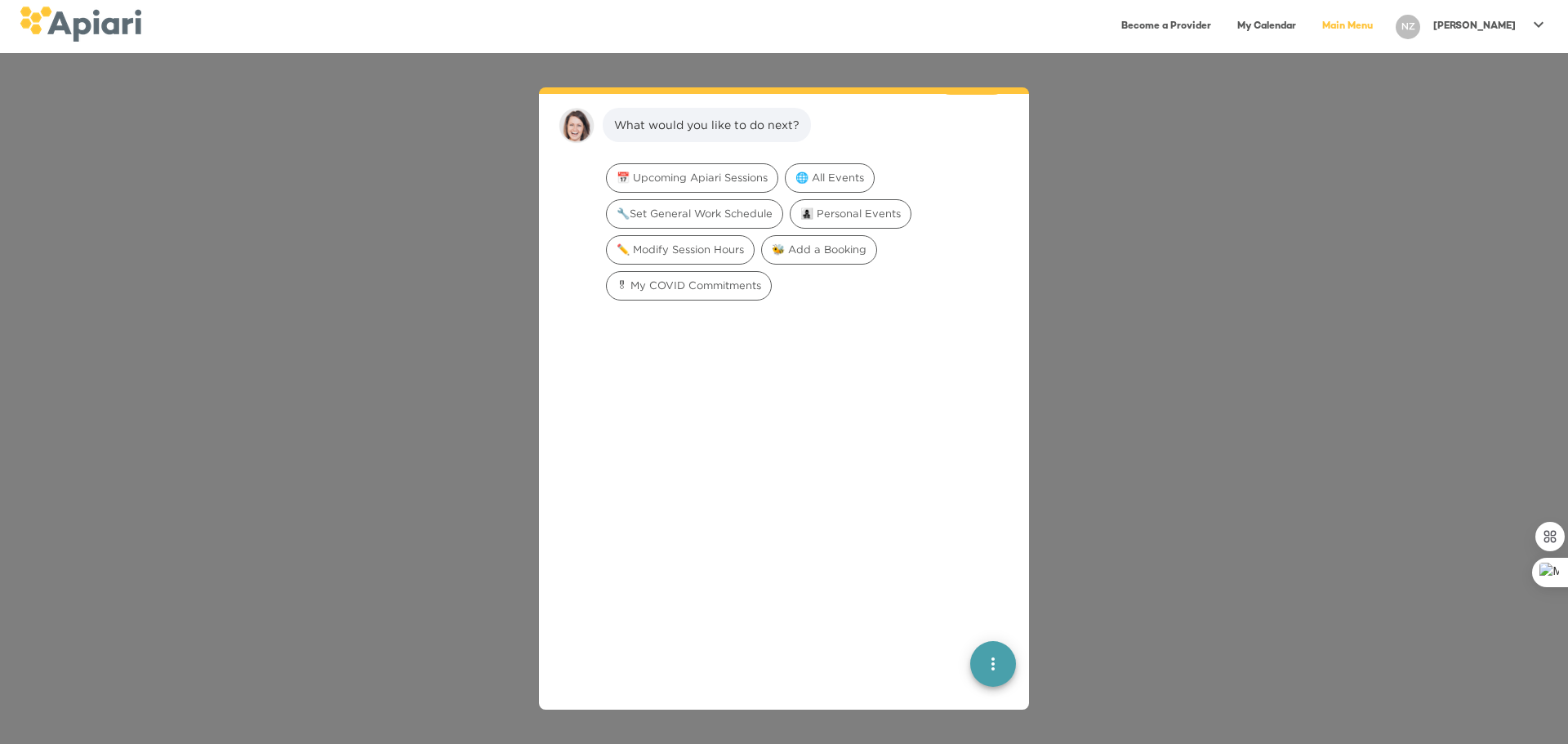
scroll to position [898, 0]
click at [812, 166] on span "🌐 All Events" at bounding box center [829, 171] width 88 height 16
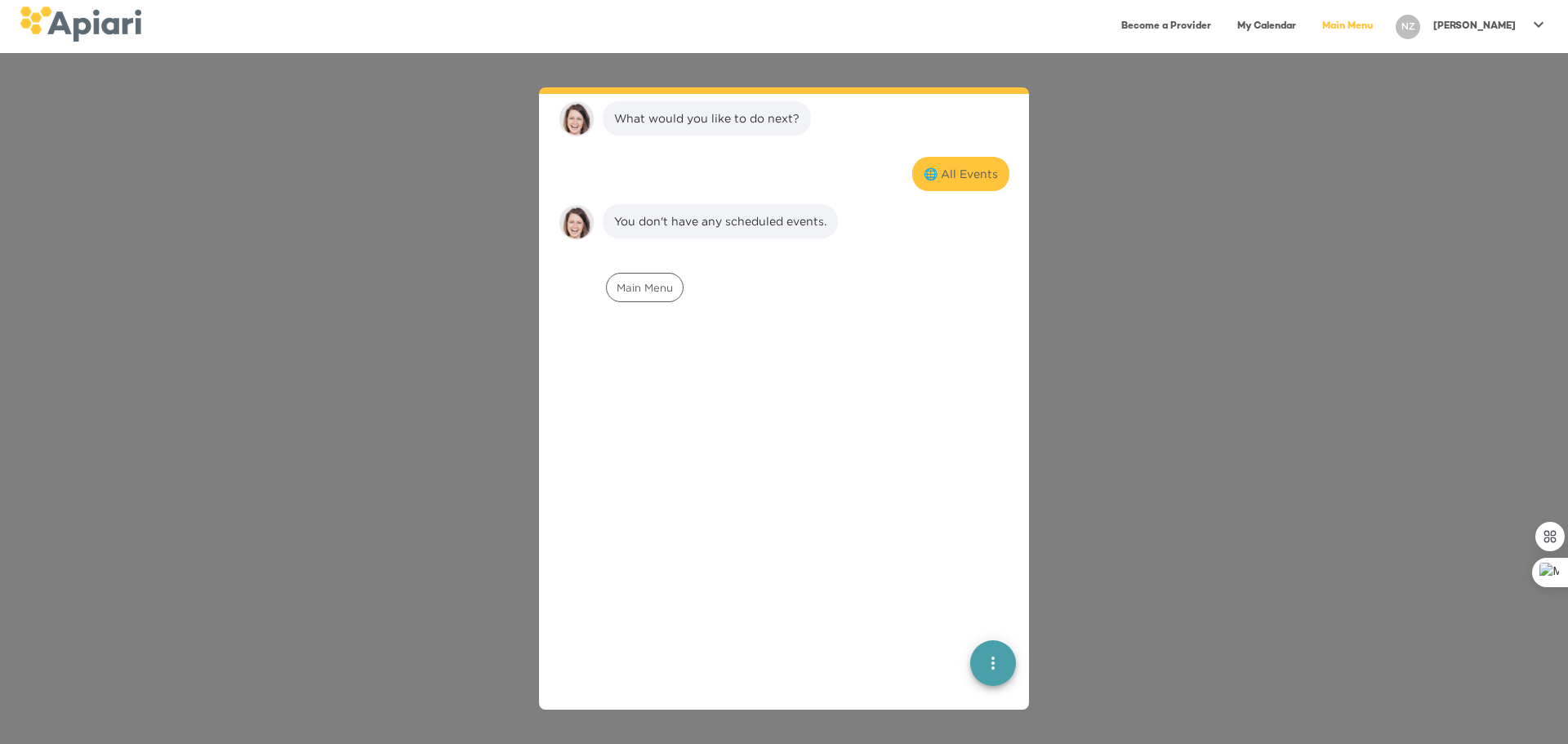
scroll to position [1002, 0]
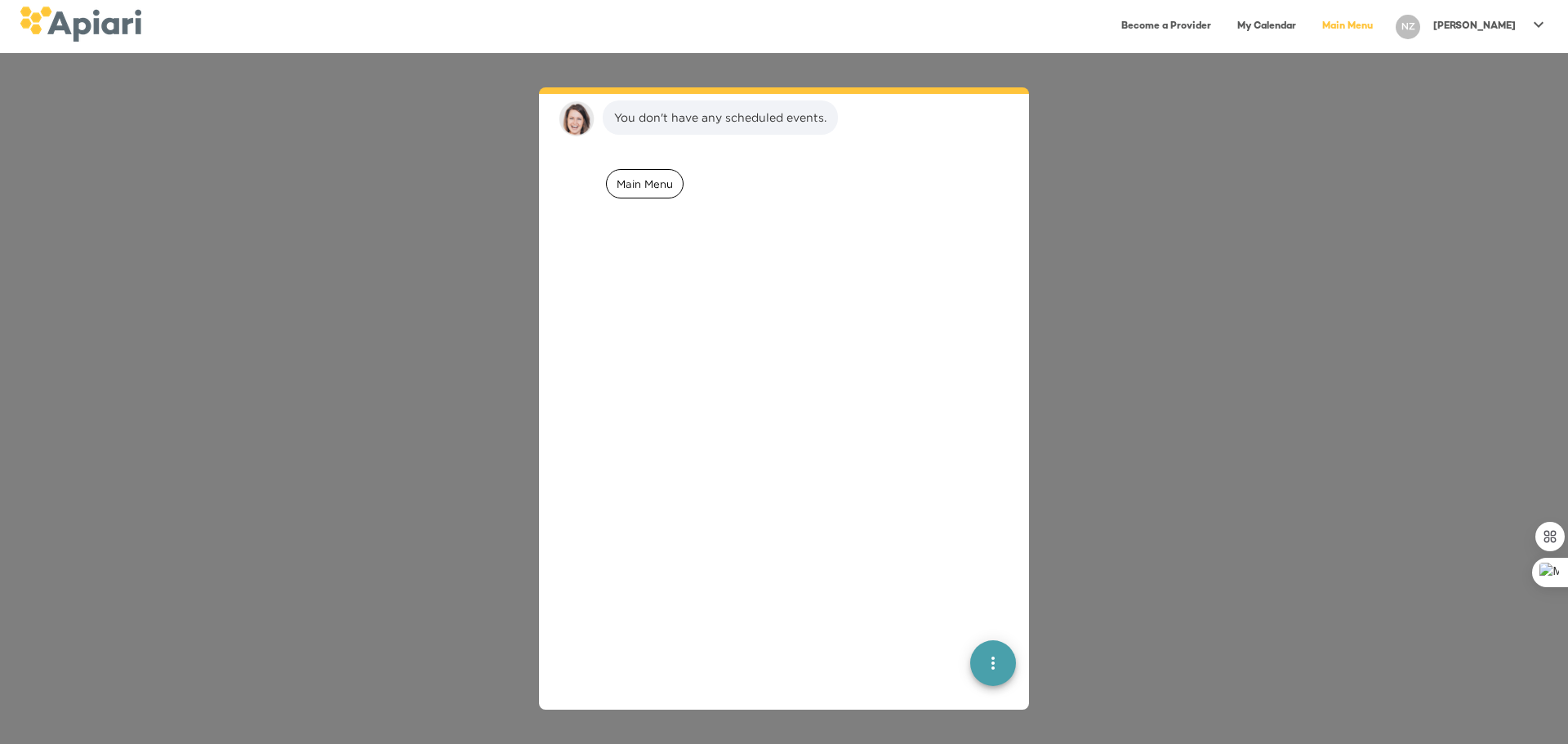
click at [628, 177] on span "Main Menu" at bounding box center [645, 184] width 76 height 16
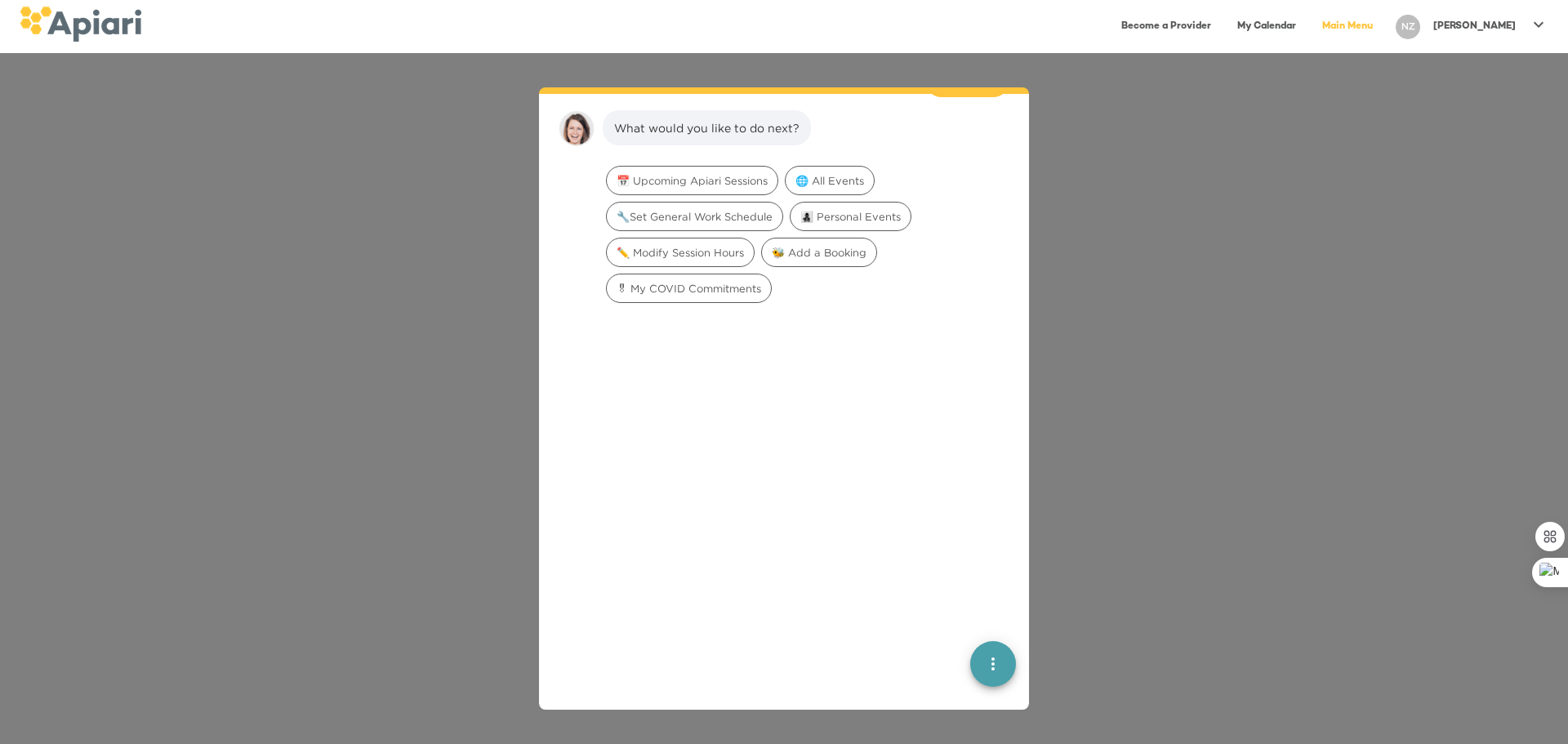
scroll to position [1117, 0]
click at [986, 671] on icon "quick menu" at bounding box center [993, 664] width 19 height 19
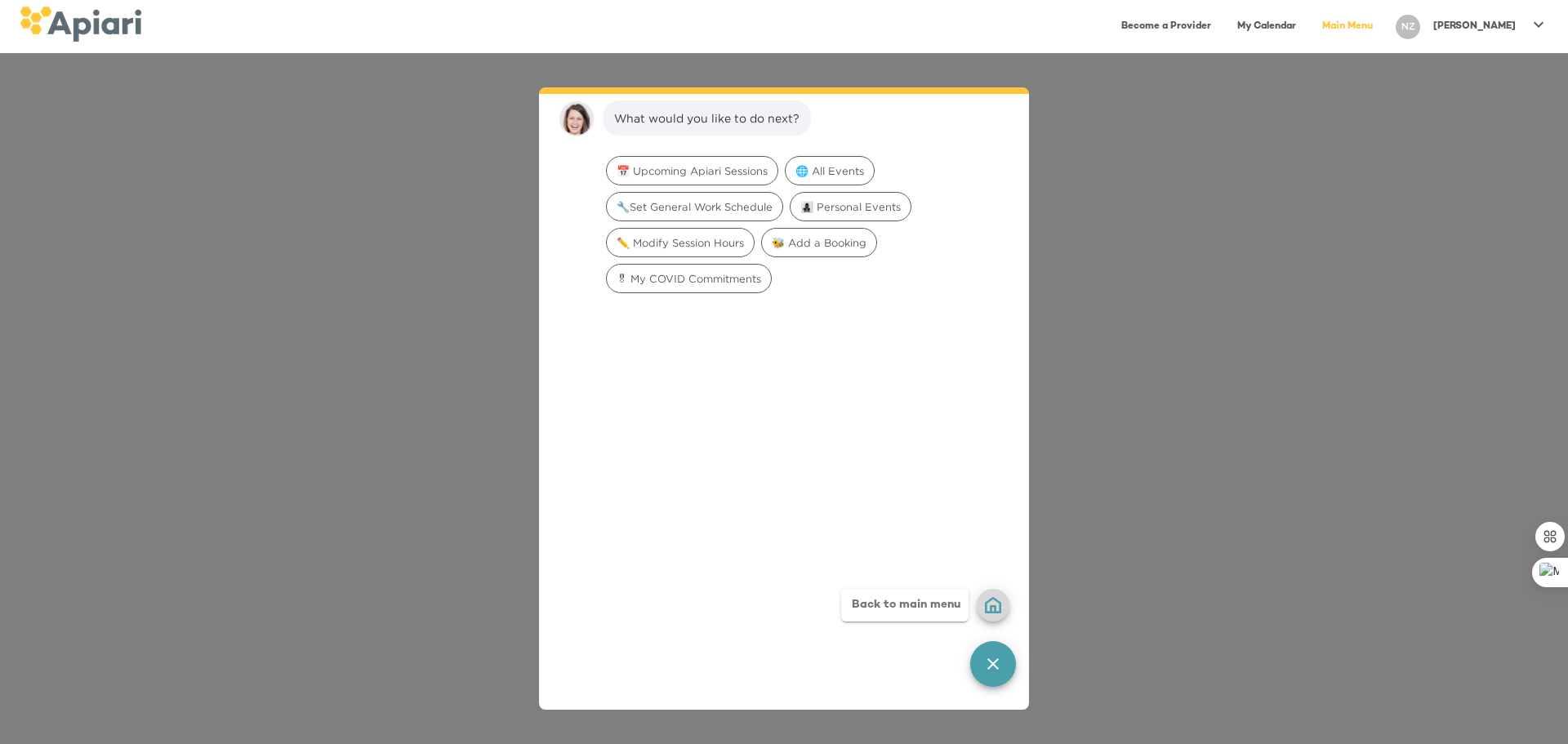
click at [914, 602] on div "Back to main menu" at bounding box center [905, 604] width 128 height 32
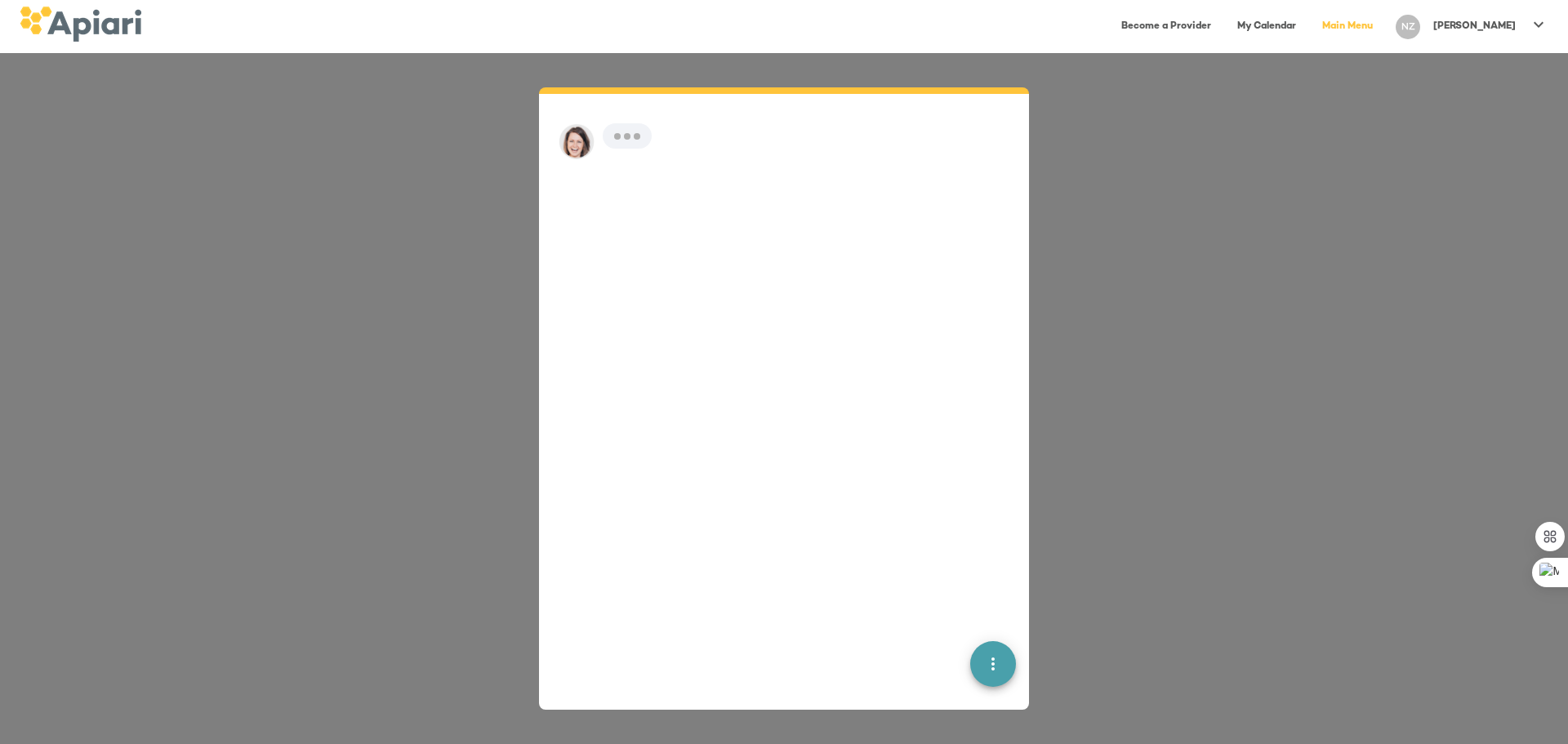
scroll to position [23, 0]
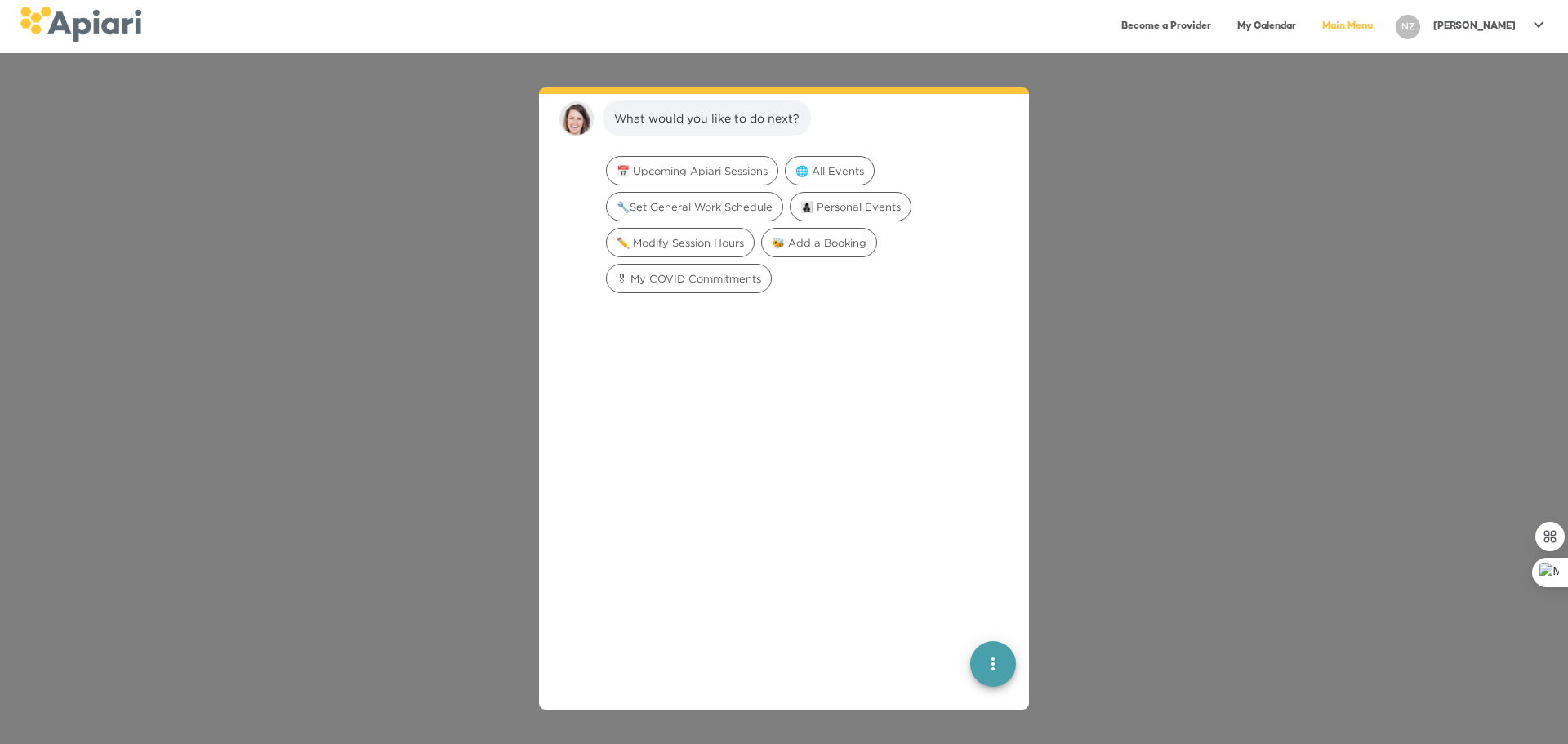
click at [1292, 399] on div "What would you like to do next? 📅 Upcoming Apiari Sessions 🌐 All Events 🔧Set Ge…" at bounding box center [784, 399] width 1568 height 691
click at [1292, 400] on div "What would you like to do next? 📅 Upcoming Apiari Sessions 🌐 All Events 🔧Set Ge…" at bounding box center [784, 399] width 1568 height 691
click at [1521, 27] on div "Narcisa" at bounding box center [1474, 26] width 95 height 27
click at [1507, 59] on p "My Membership" at bounding box center [1489, 64] width 102 height 19
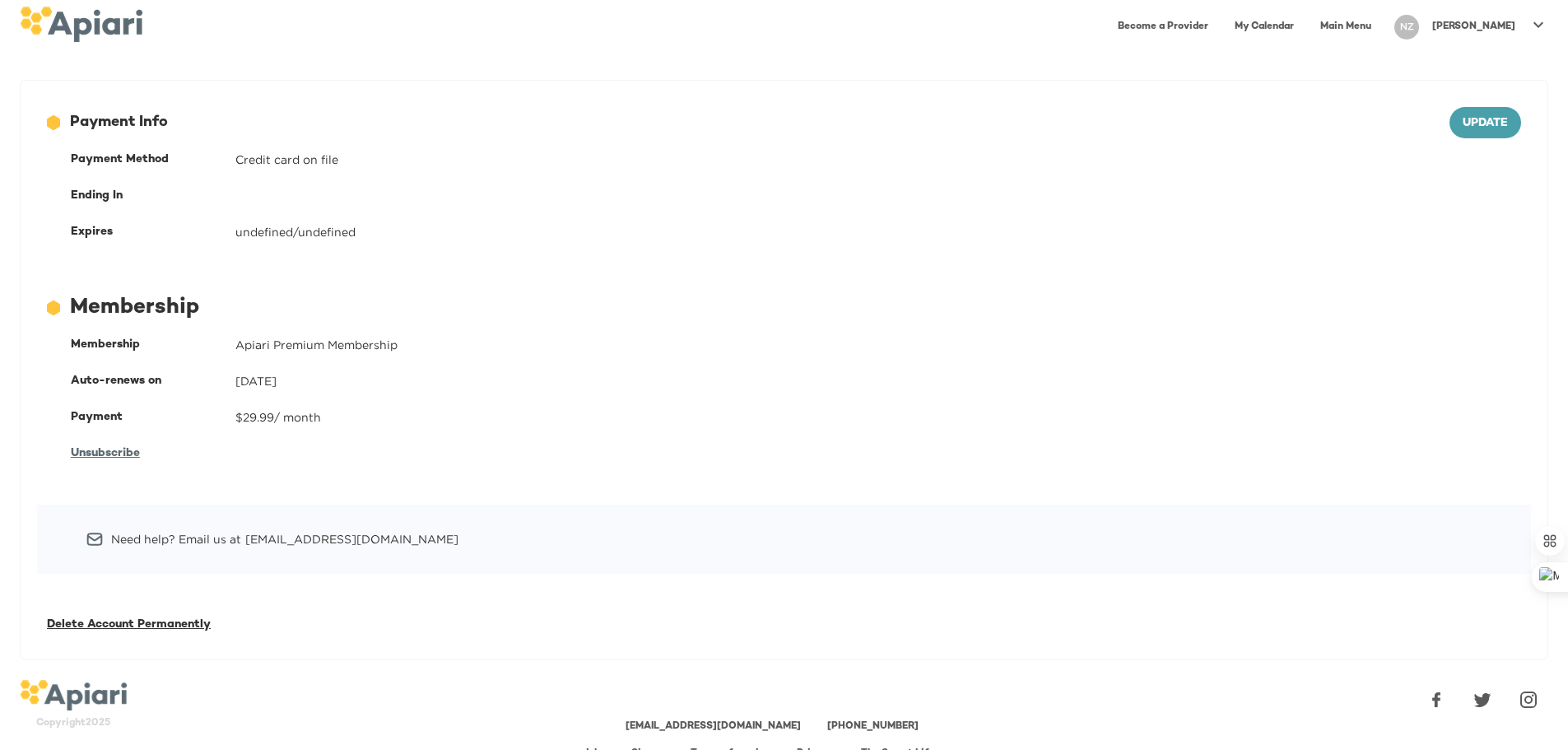
click at [1381, 24] on link "Main Menu" at bounding box center [1346, 26] width 71 height 33
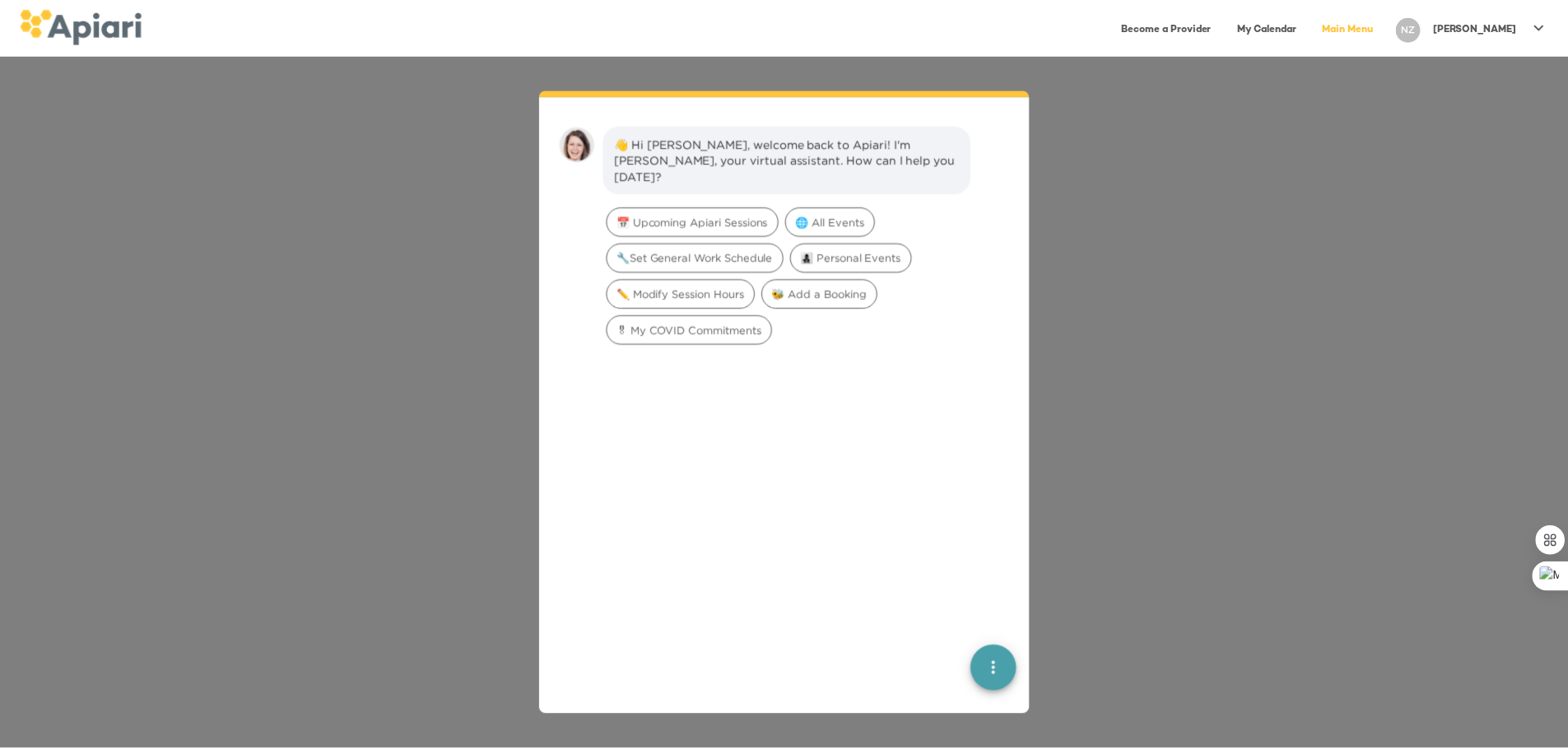
scroll to position [23, 0]
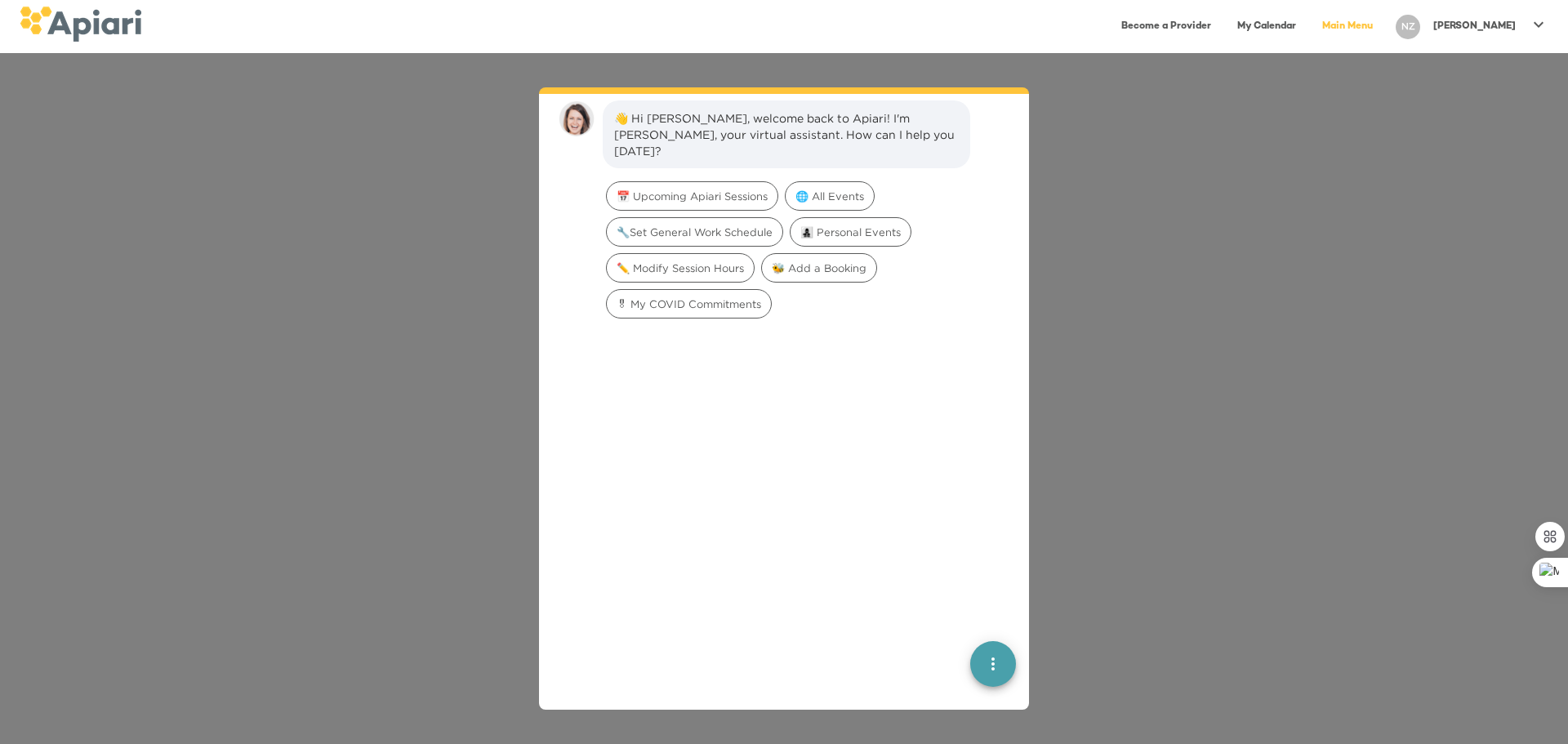
click at [1306, 31] on link "My Calendar" at bounding box center [1266, 26] width 79 height 33
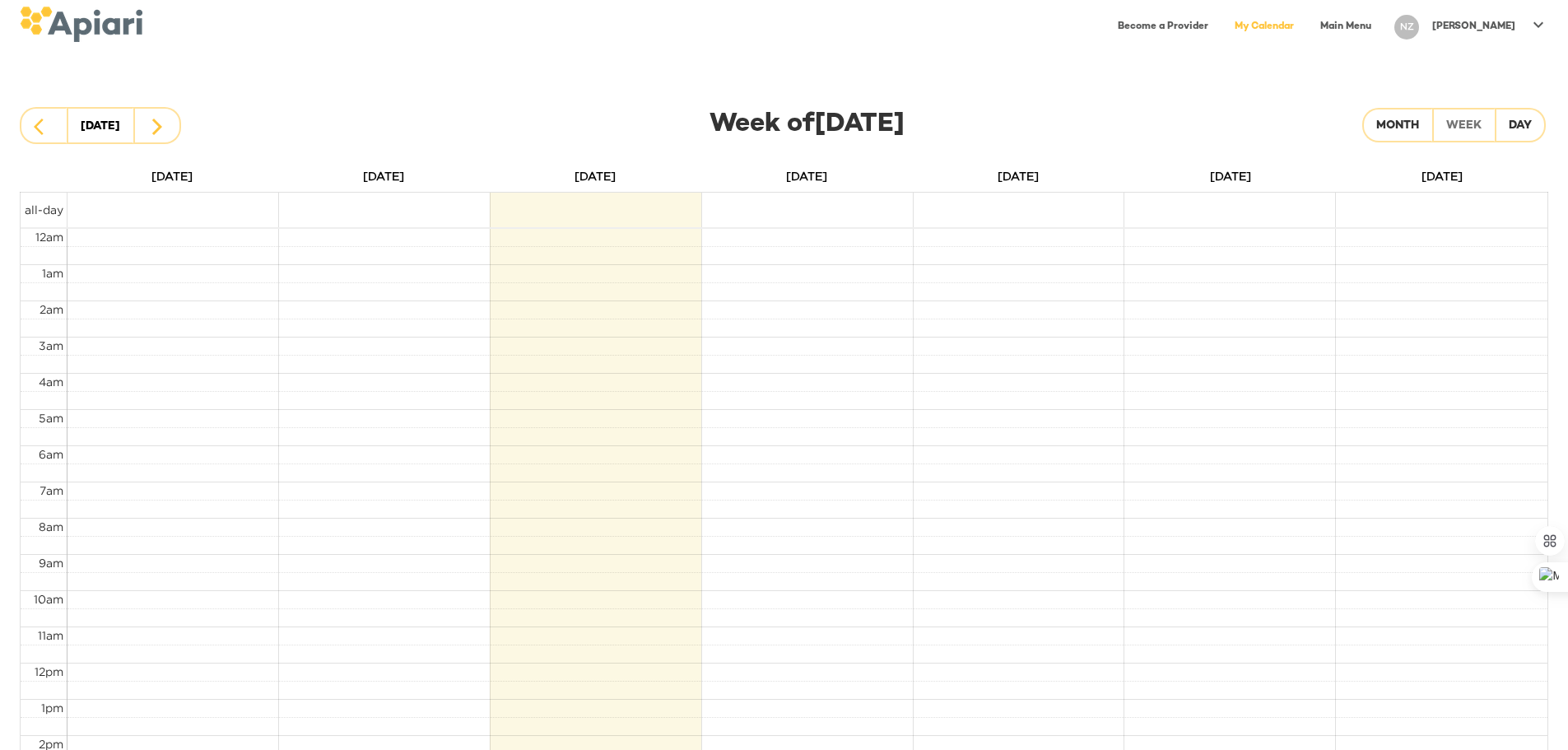
click at [1218, 30] on link "Become a Provider" at bounding box center [1163, 26] width 110 height 33
